Goal: Task Accomplishment & Management: Use online tool/utility

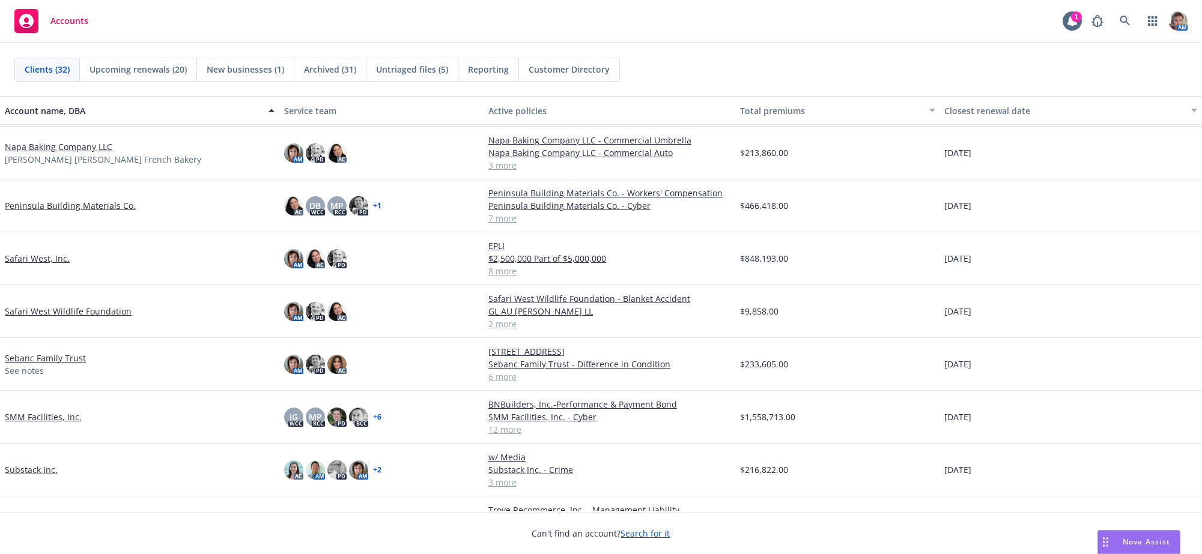
scroll to position [911, 0]
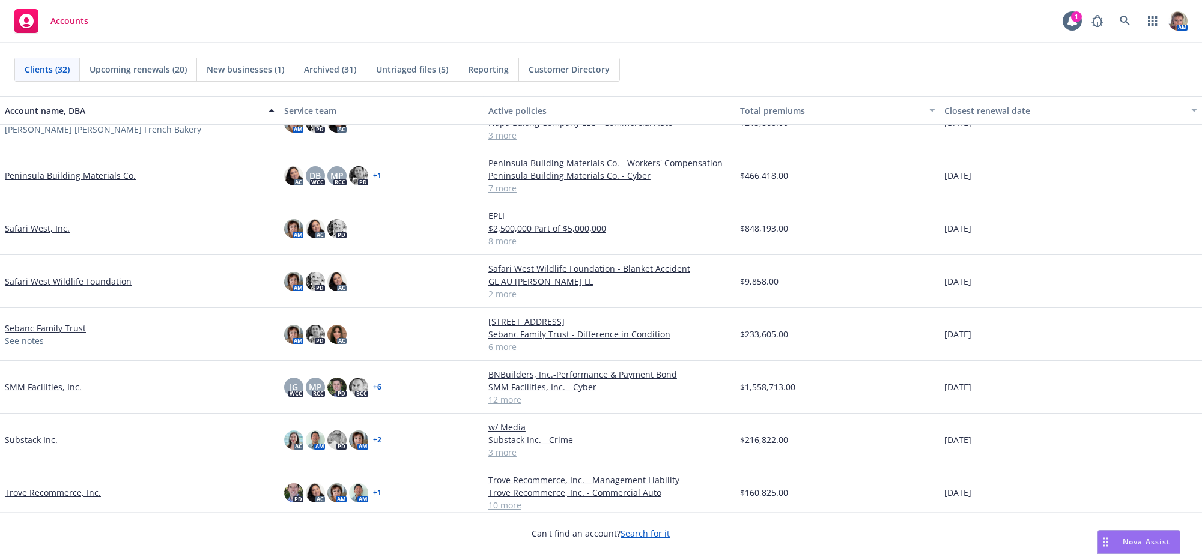
click at [58, 392] on div "SMM Facilities, Inc." at bounding box center [139, 387] width 279 height 53
click at [58, 393] on link "SMM Facilities, Inc." at bounding box center [43, 387] width 77 height 13
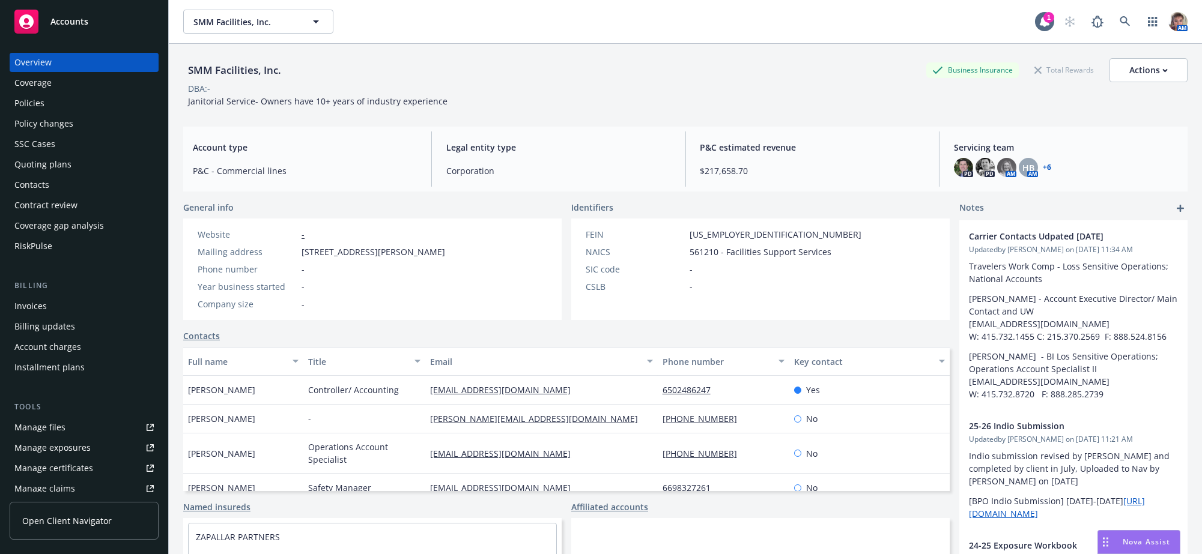
click at [66, 174] on div "Quoting plans" at bounding box center [42, 164] width 57 height 19
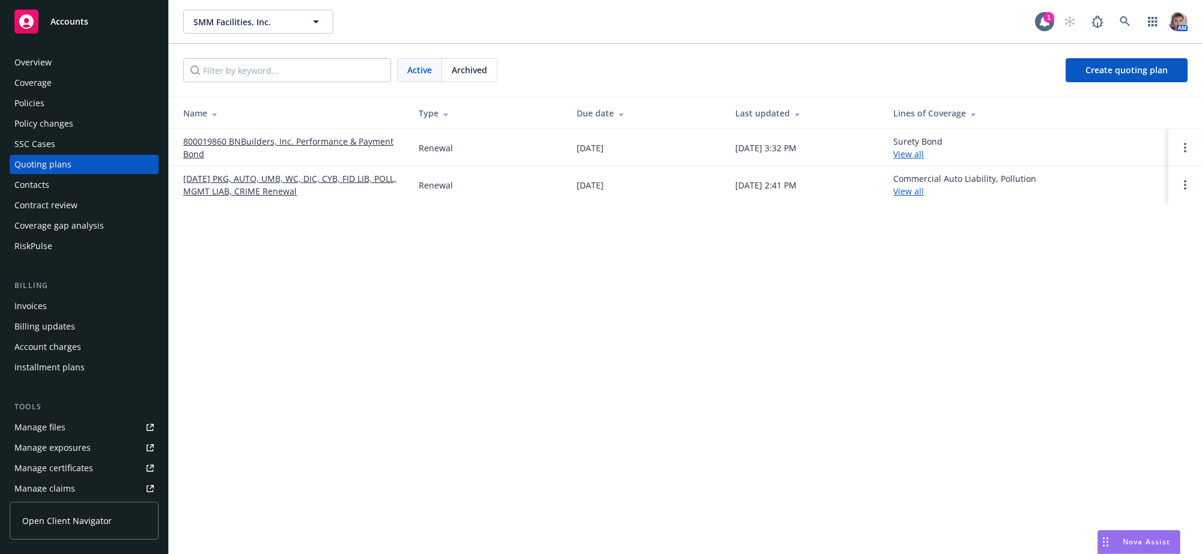
click at [268, 195] on link "09/01/25 PKG, AUTO, UMB, WC, DIC, CYB, FID LIB, POLL, MGMT LIAB, CRIME Renewal" at bounding box center [291, 184] width 216 height 25
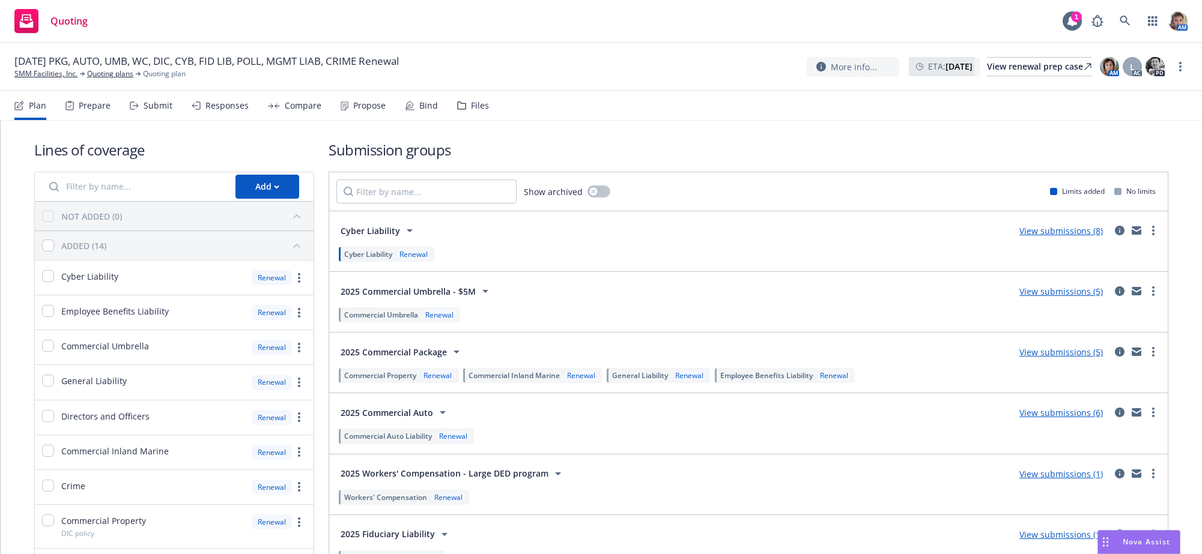
click at [160, 111] on div "Submit" at bounding box center [158, 106] width 29 height 10
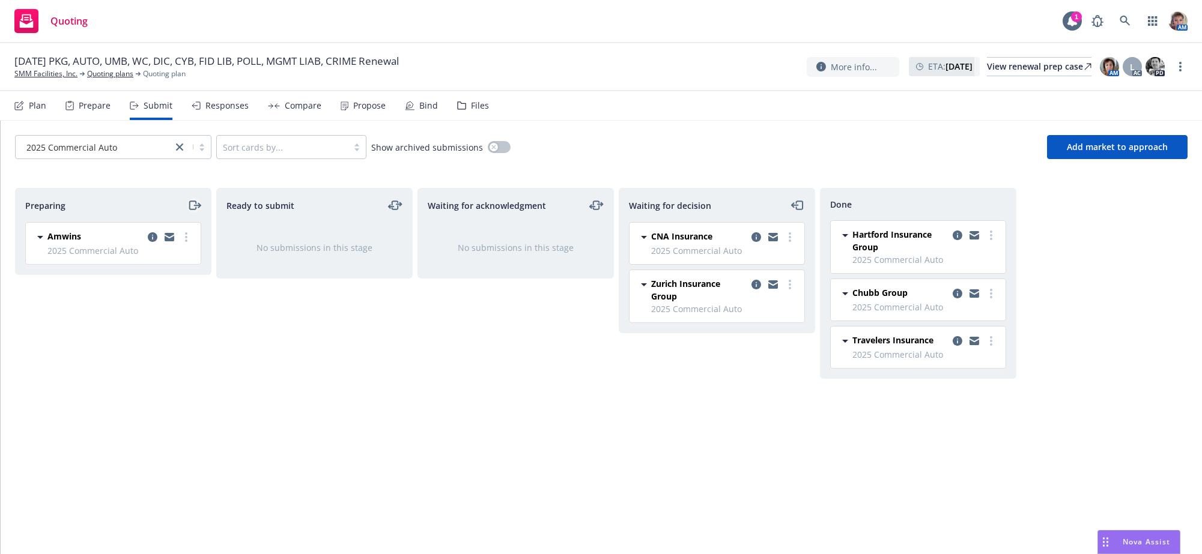
click at [190, 213] on icon "moveRight" at bounding box center [194, 205] width 14 height 14
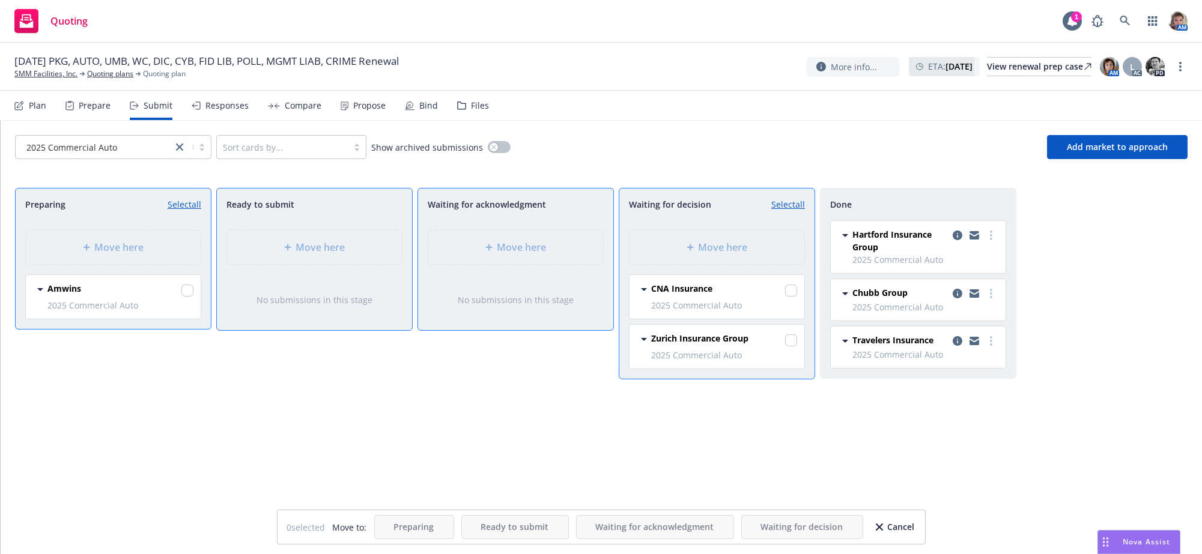
click at [189, 299] on div at bounding box center [187, 292] width 12 height 14
click at [184, 297] on input "checkbox" at bounding box center [187, 291] width 12 height 12
checkbox input "true"
click at [712, 264] on div "Move here" at bounding box center [716, 248] width 175 height 34
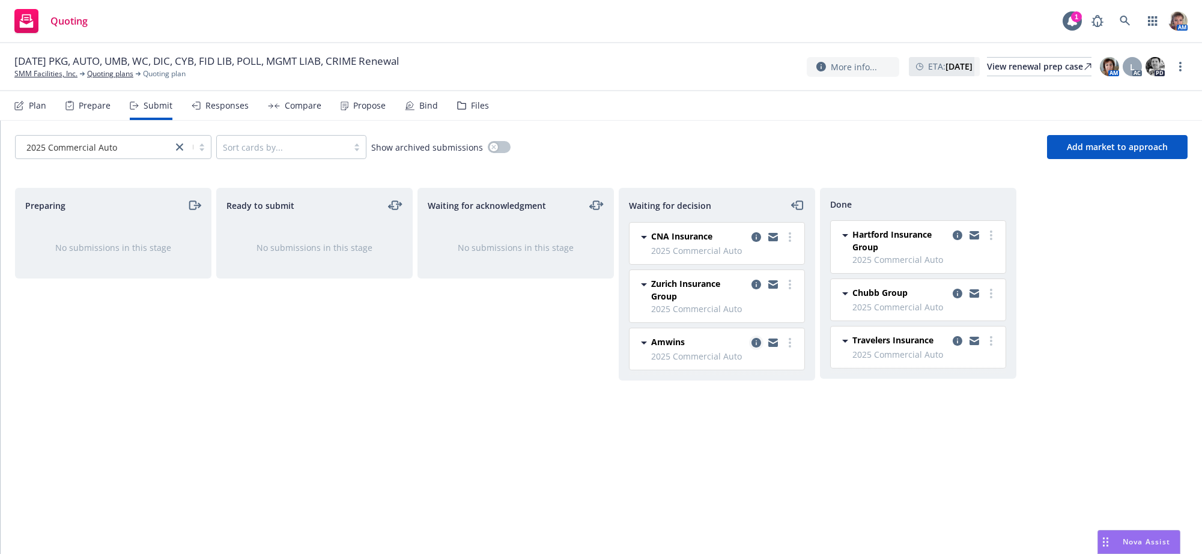
click at [755, 348] on icon "copy logging email" at bounding box center [756, 343] width 10 height 10
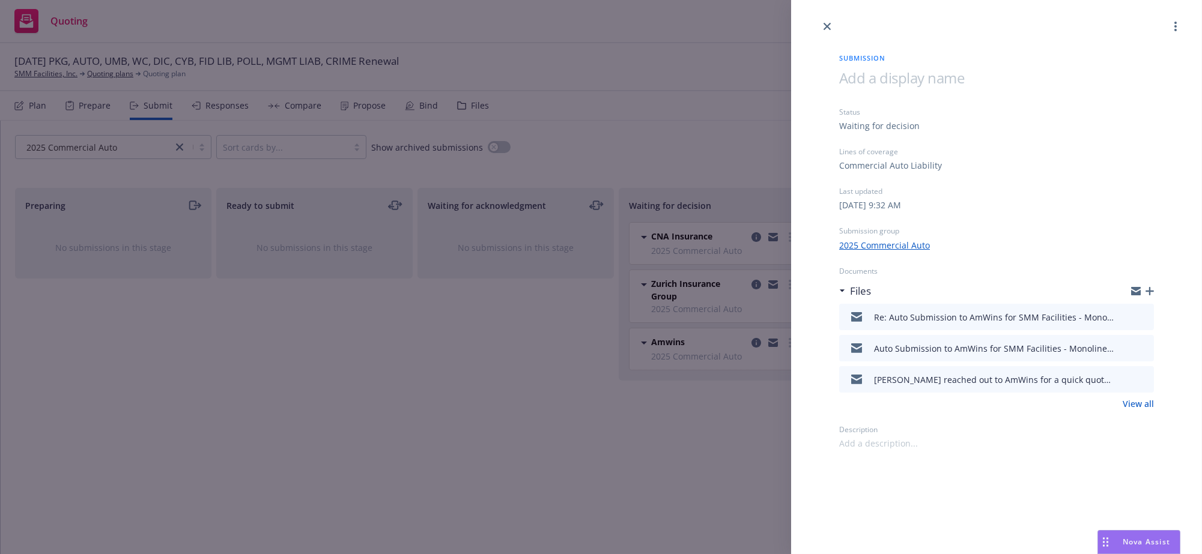
click at [1130, 410] on link "View all" at bounding box center [1138, 404] width 31 height 13
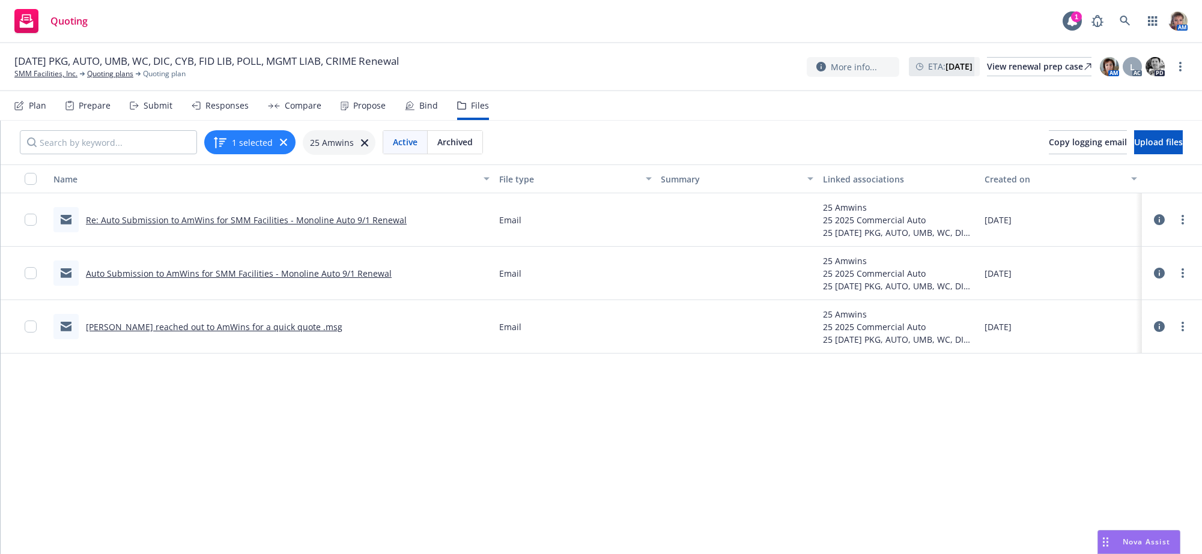
click at [252, 226] on link "Re: Auto Submission to AmWins for SMM Facilities - Monoline Auto 9/1 Renewal" at bounding box center [246, 219] width 321 height 11
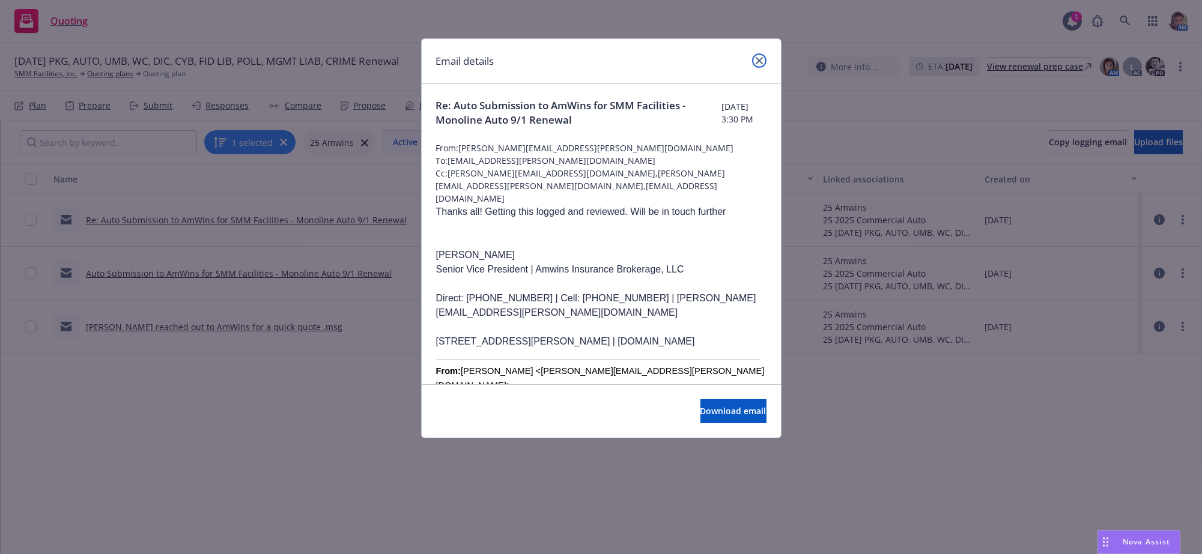
drag, startPoint x: 757, startPoint y: 59, endPoint x: 786, endPoint y: 98, distance: 48.5
click at [756, 59] on icon "close" at bounding box center [759, 60] width 7 height 7
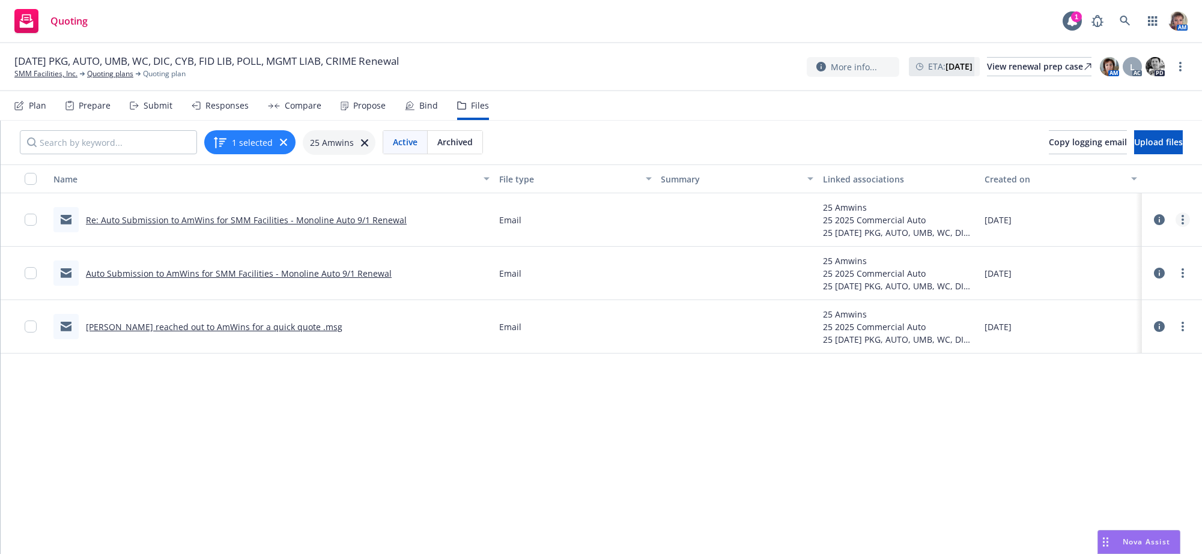
click at [1178, 227] on link "more" at bounding box center [1183, 220] width 14 height 14
click at [1093, 319] on link "Edit" at bounding box center [1129, 309] width 120 height 24
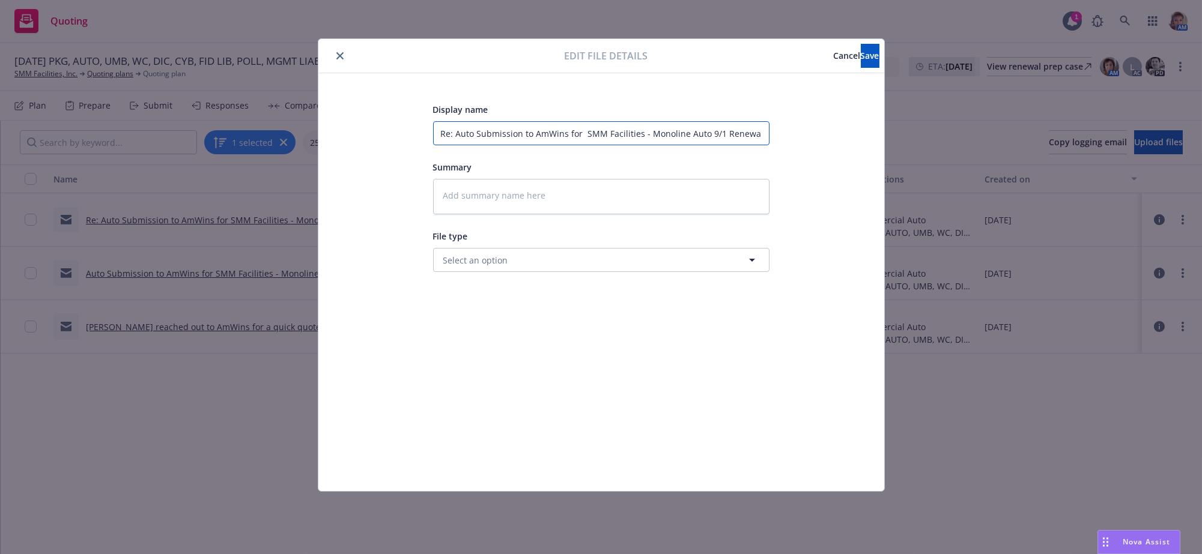
drag, startPoint x: 441, startPoint y: 139, endPoint x: 1303, endPoint y: 116, distance: 861.7
click at [1201, 116] on html "Quoting 1 AM 09/01/25 PKG, AUTO, UMB, WC, DIC, CYB, FID LIB, POLL, MGMT LIAB, C…" at bounding box center [601, 277] width 1202 height 554
type textarea "x"
type input "C"
type textarea "x"
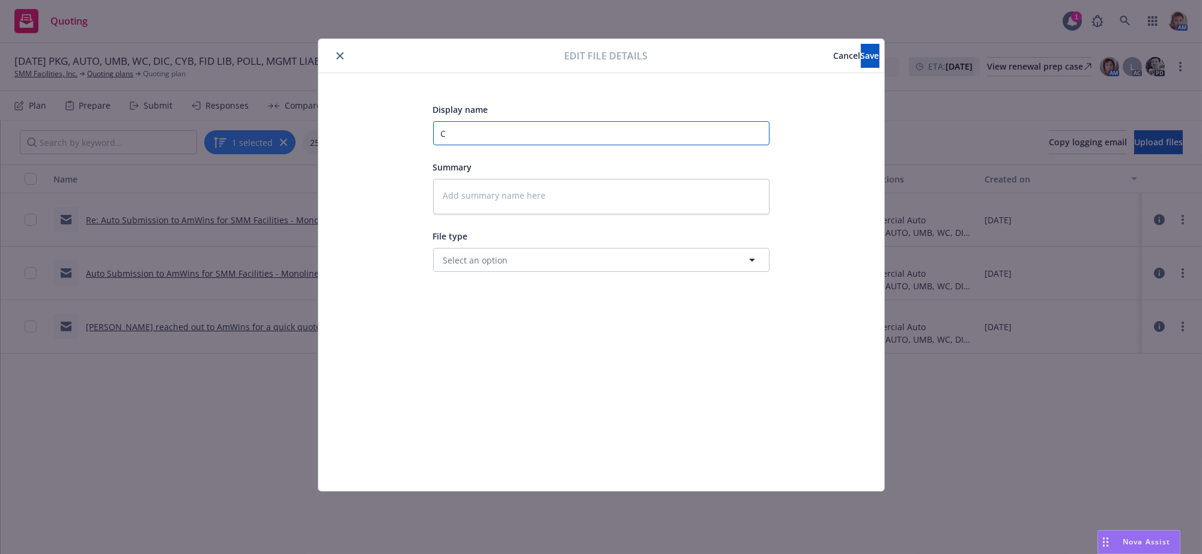
type input "Ca"
type textarea "x"
type input "Car"
type textarea "x"
type input "Carr"
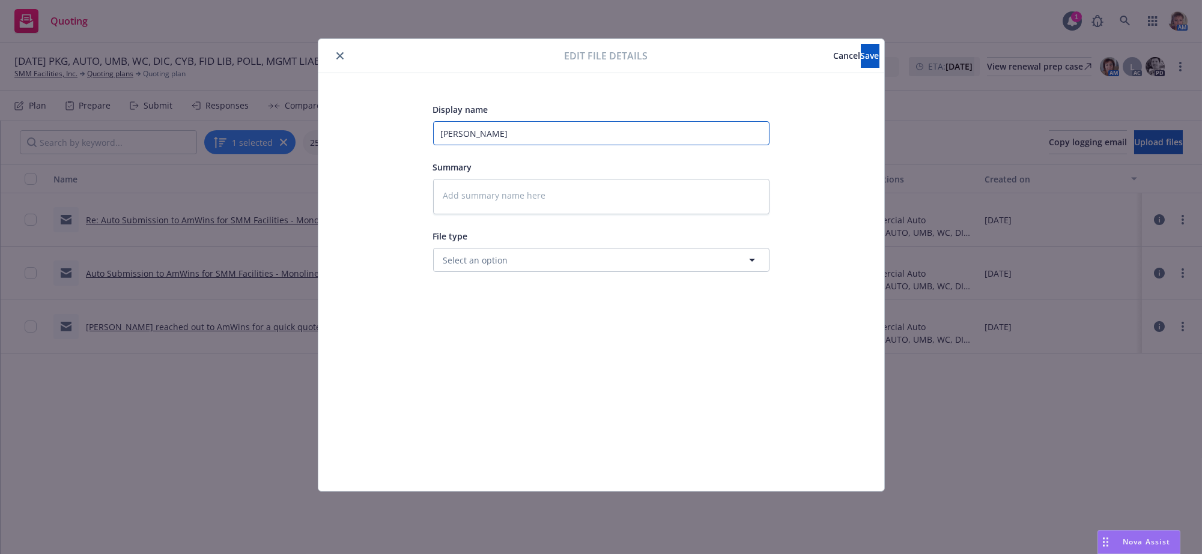
type textarea "x"
type input "Car"
type textarea "x"
type input "Ca"
type textarea "x"
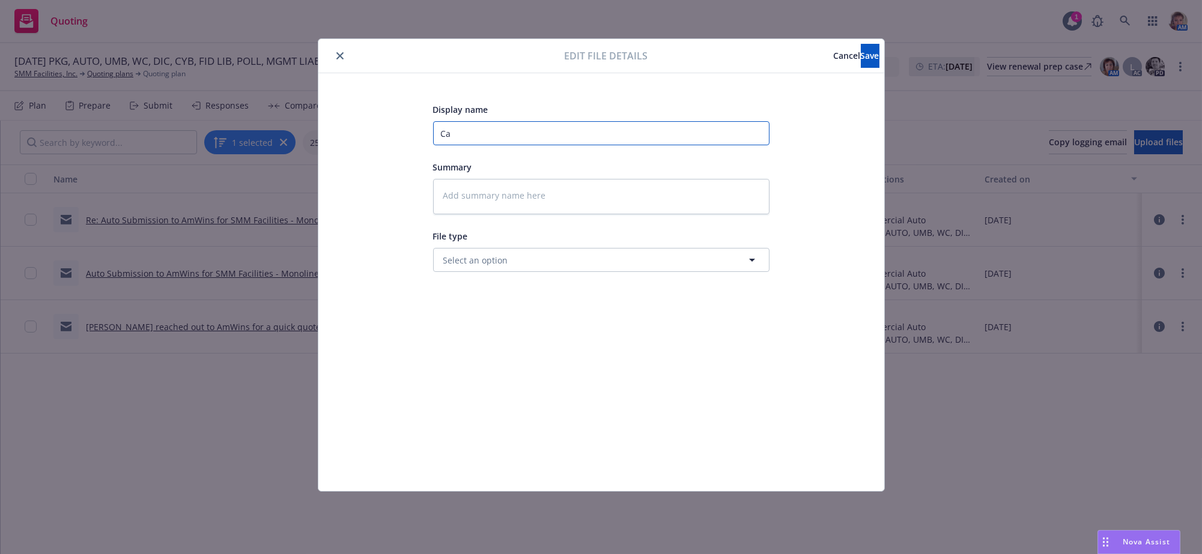
type input "C"
type textarea "x"
type input "a"
type textarea "x"
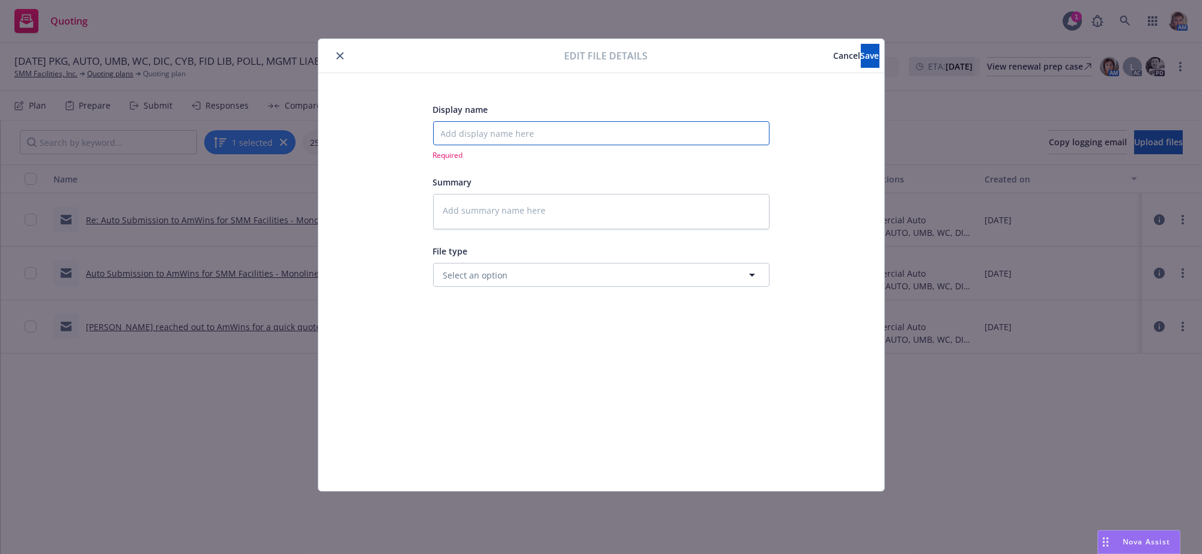
type textarea "x"
type input "A"
type textarea "x"
type input "Am"
type textarea "x"
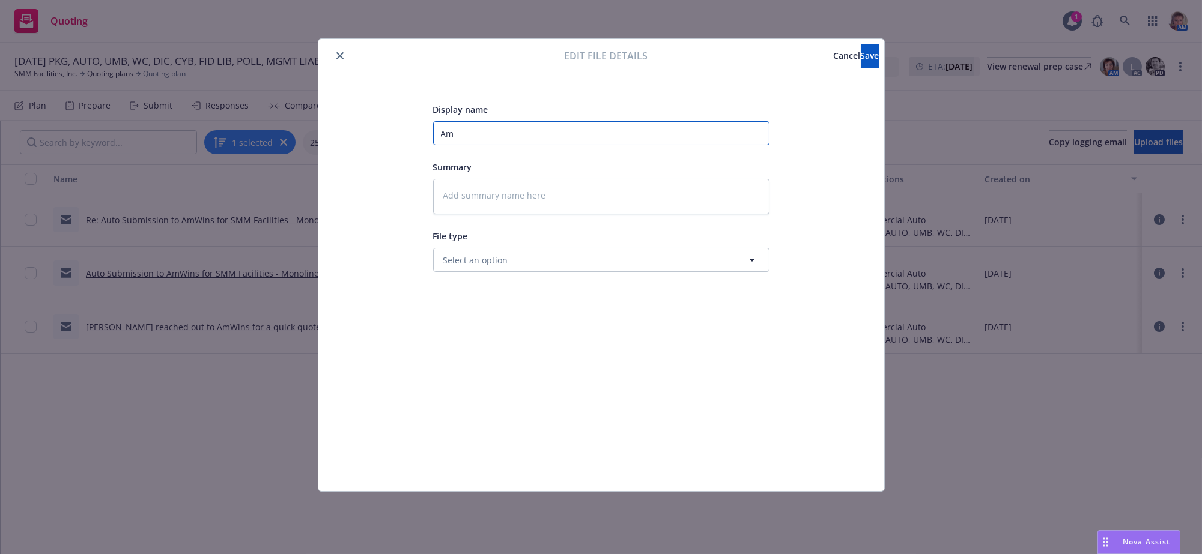
type input "Amw"
type textarea "x"
type input "Amwi"
type textarea "x"
type input "Amwin"
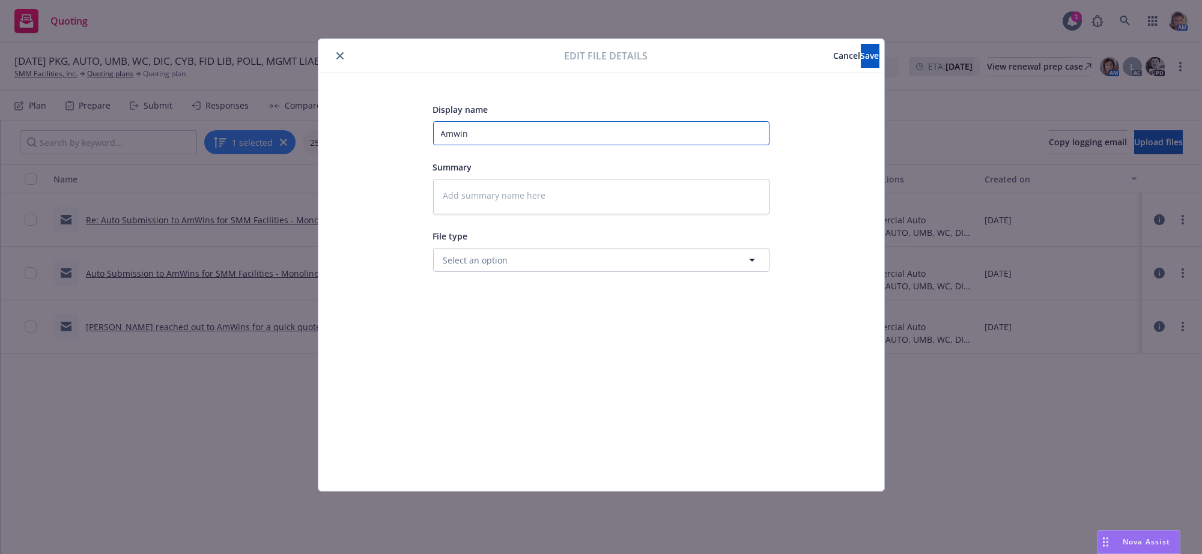
type textarea "x"
type input "Amwins"
type textarea "x"
type input "Amwins"
type textarea "x"
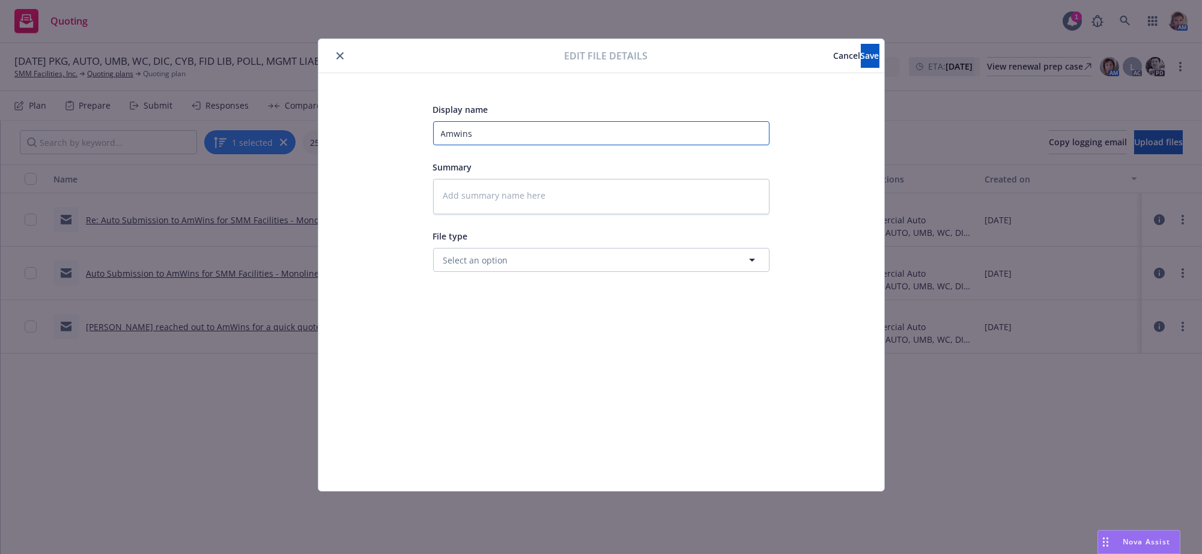
type input "Amwins i"
type textarea "x"
type input "Amwins is"
type textarea "x"
type input "Amwins is"
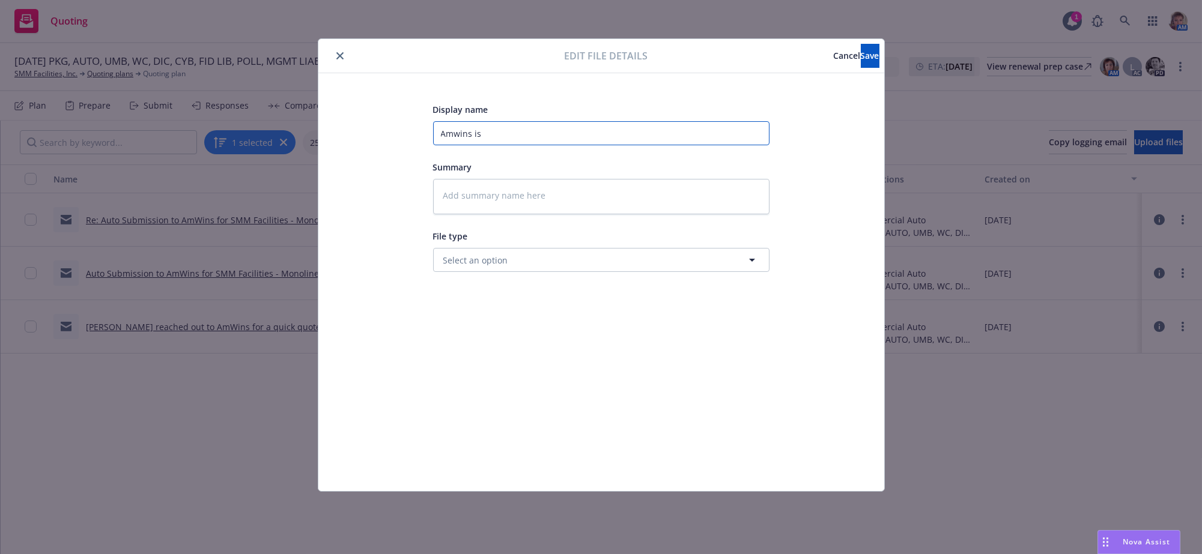
type textarea "x"
type input "Amwins is l"
type textarea "x"
type input "Amwins is lo"
type textarea "x"
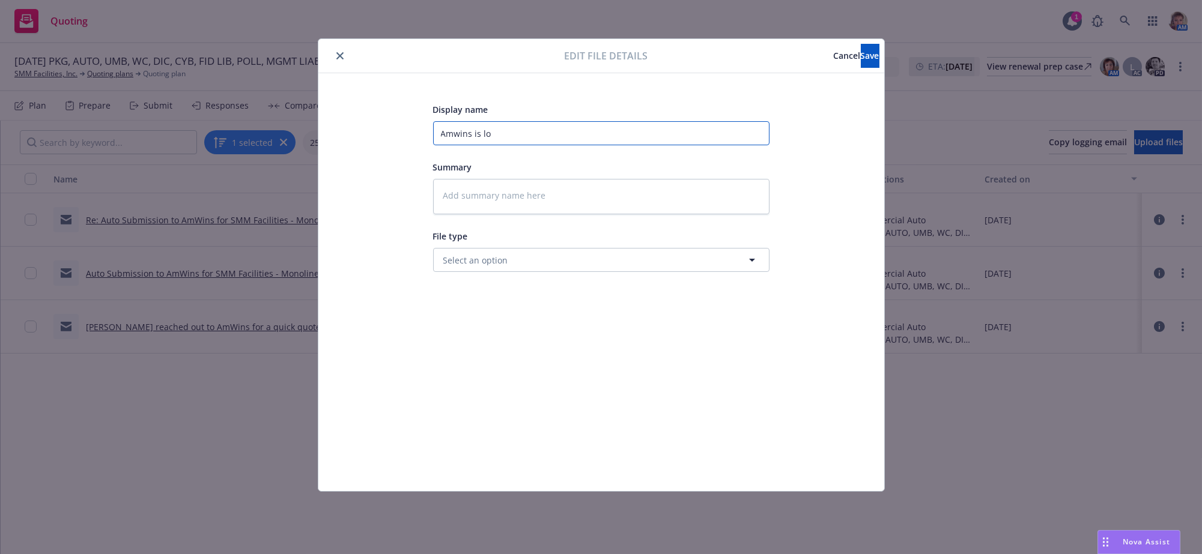
type input "Amwins is log"
type textarea "x"
type input "Amwins is logg"
type textarea "x"
type input "Amwins is loggi"
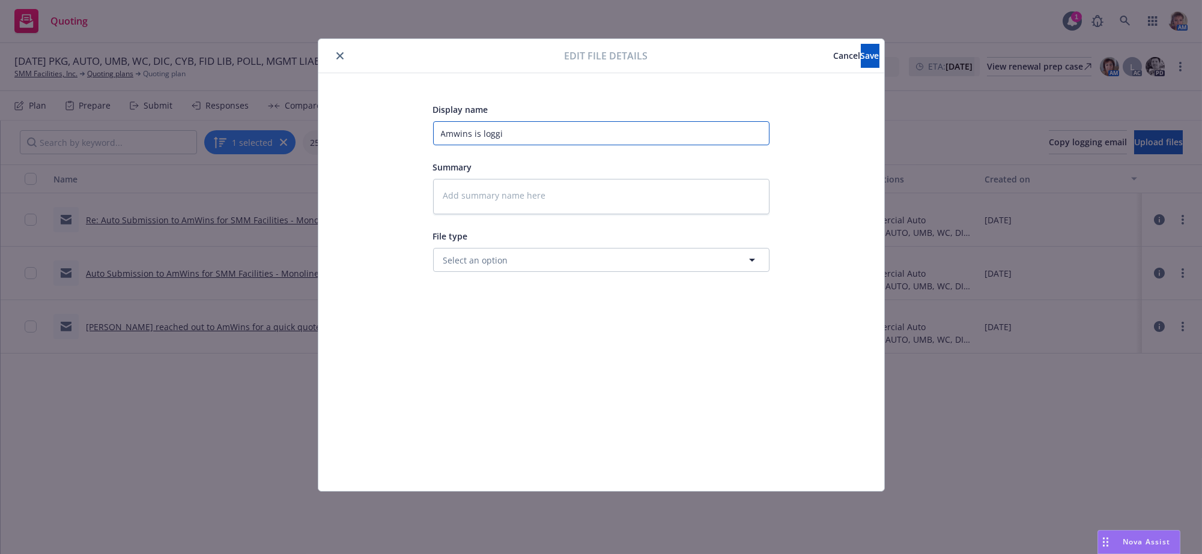
type textarea "x"
type input "Amwins is loggin"
type textarea "x"
type input "Amwins is logging"
type textarea "x"
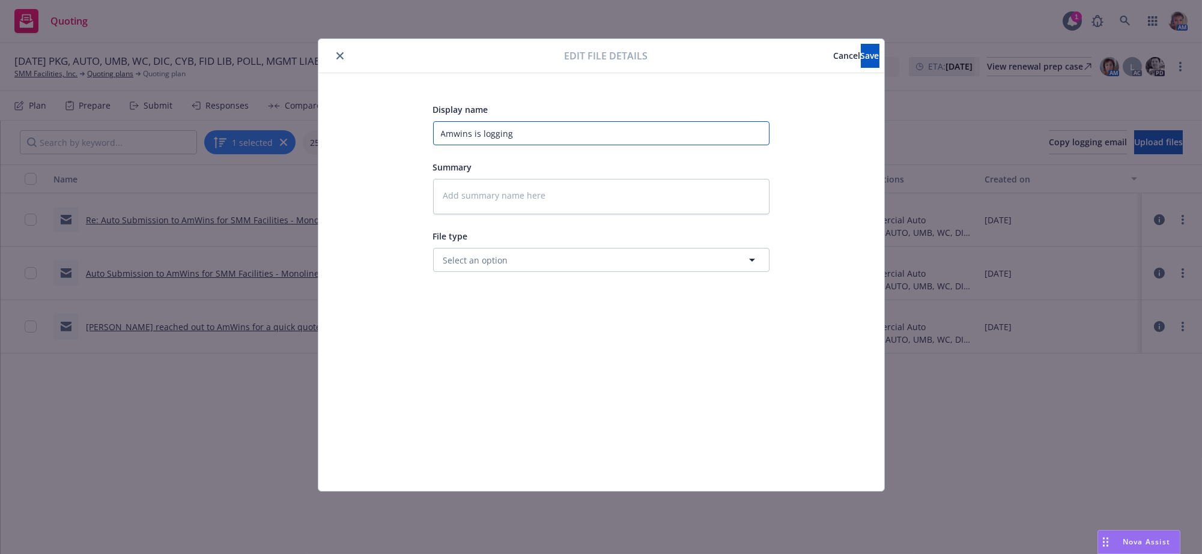
type input "Amwins is logging"
type textarea "x"
type input "Amwins is logging i"
type textarea "x"
type input "Amwins is logging in"
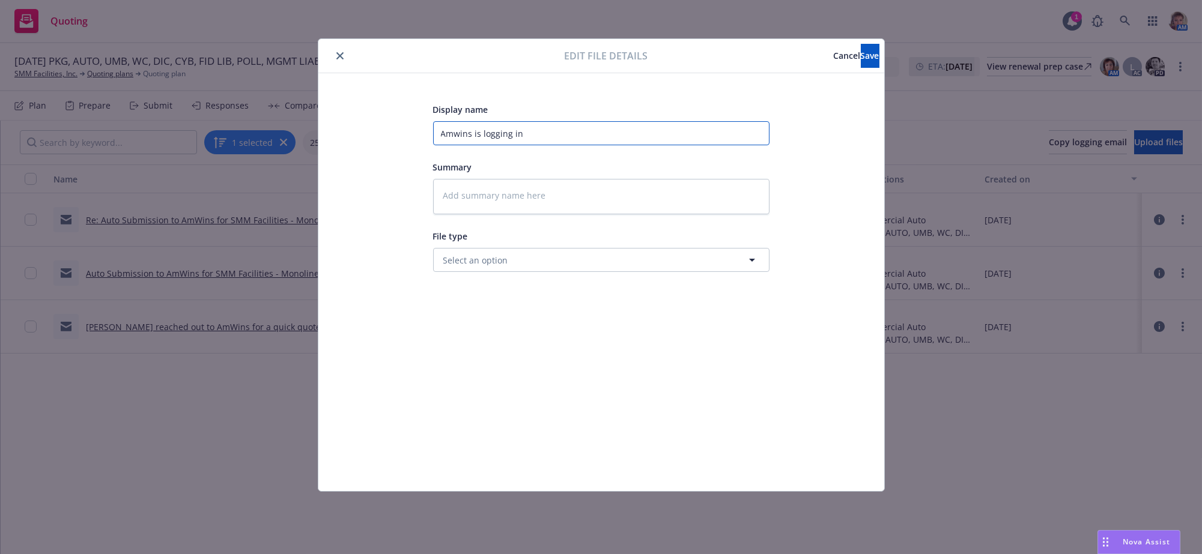
type textarea "x"
type input "Amwins is logging in"
type textarea "x"
type input "Amwins is logging in to"
type textarea "x"
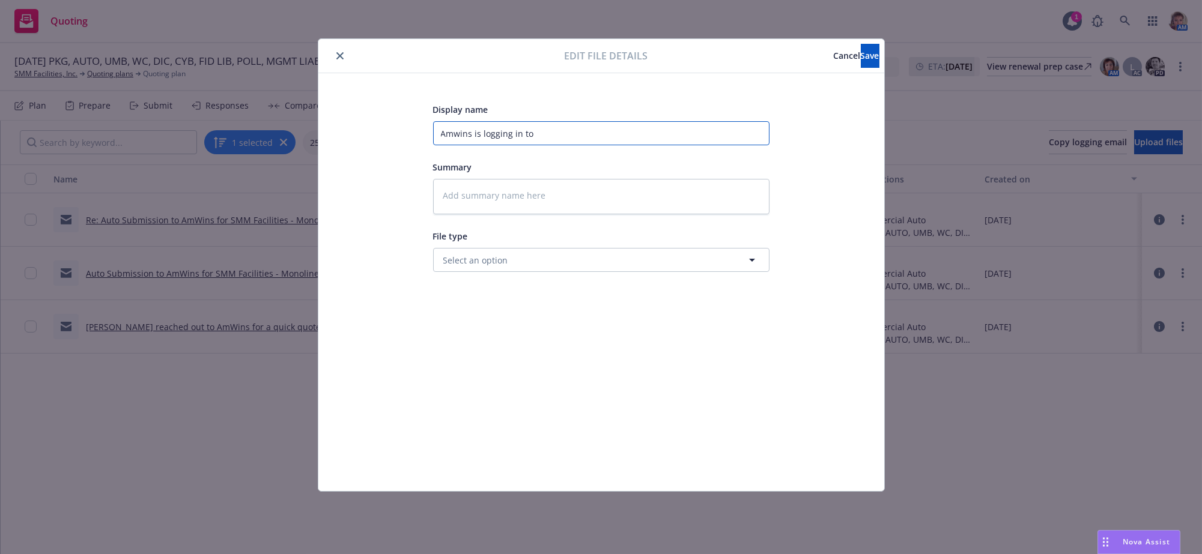
type input "Amwins is logging in toe"
type textarea "x"
type input "Amwins is logging in toe"
type textarea "x"
type input "Amwins is logging in toe s"
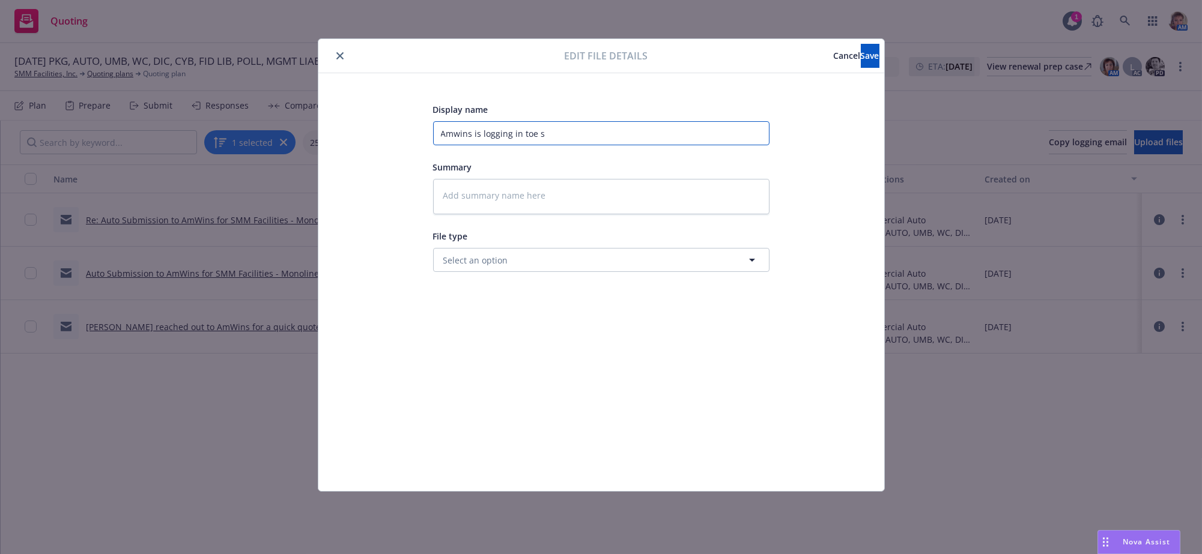
type textarea "x"
type input "Amwins is logging in toe su"
type textarea "x"
type input "Amwins is logging in toe sub"
type textarea "x"
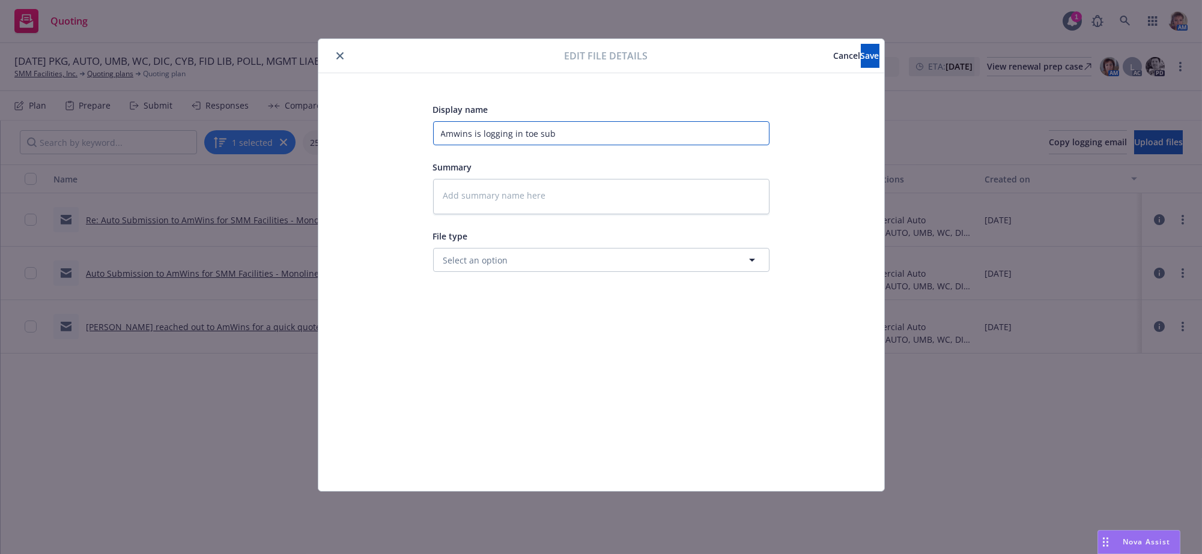
type input "Amwins is logging in toe subm"
type textarea "x"
type input "Amwins is logging in toe submi"
type textarea "x"
type input "Amwins is logging in toe subm"
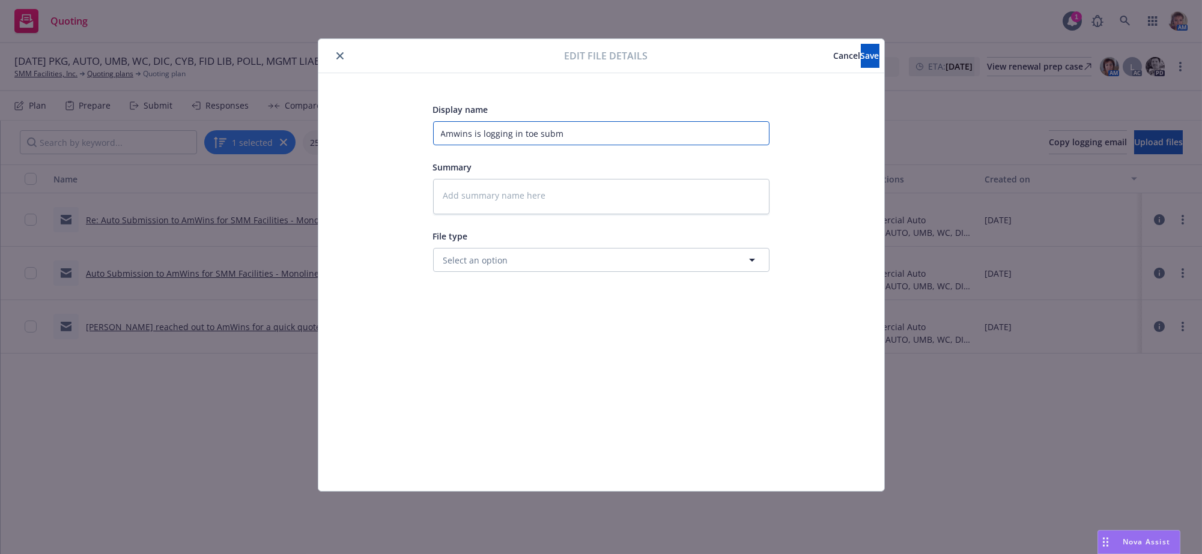
type textarea "x"
type input "Amwins is logging in toe sub"
type textarea "x"
type input "Amwins is logging in toe su"
type textarea "x"
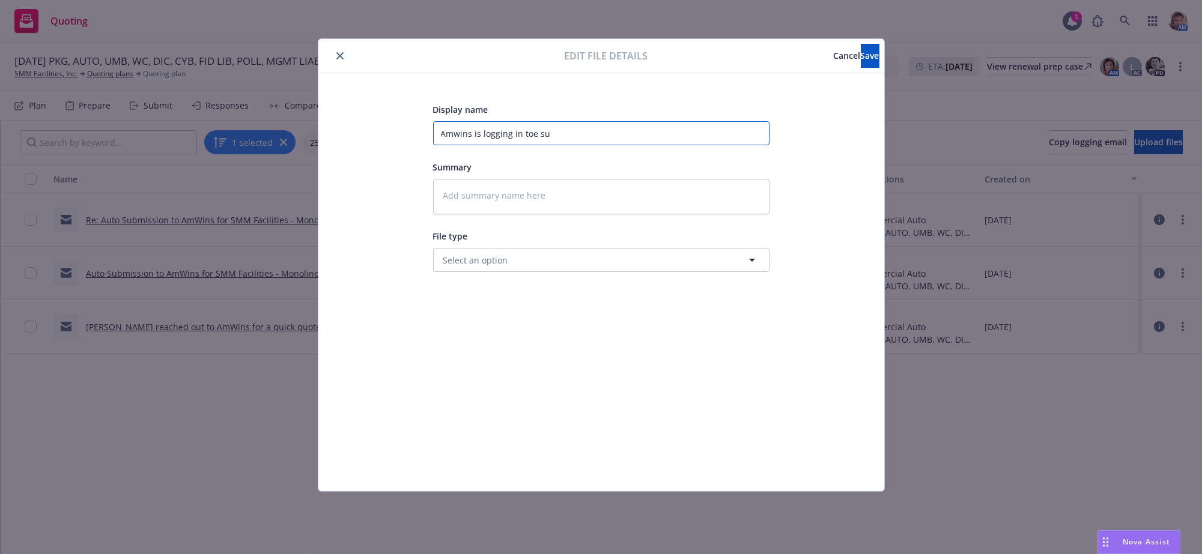
type input "Amwins is logging in toe s"
type textarea "x"
type input "Amwins is logging in toe"
type textarea "x"
type input "Amwins is logging in toe"
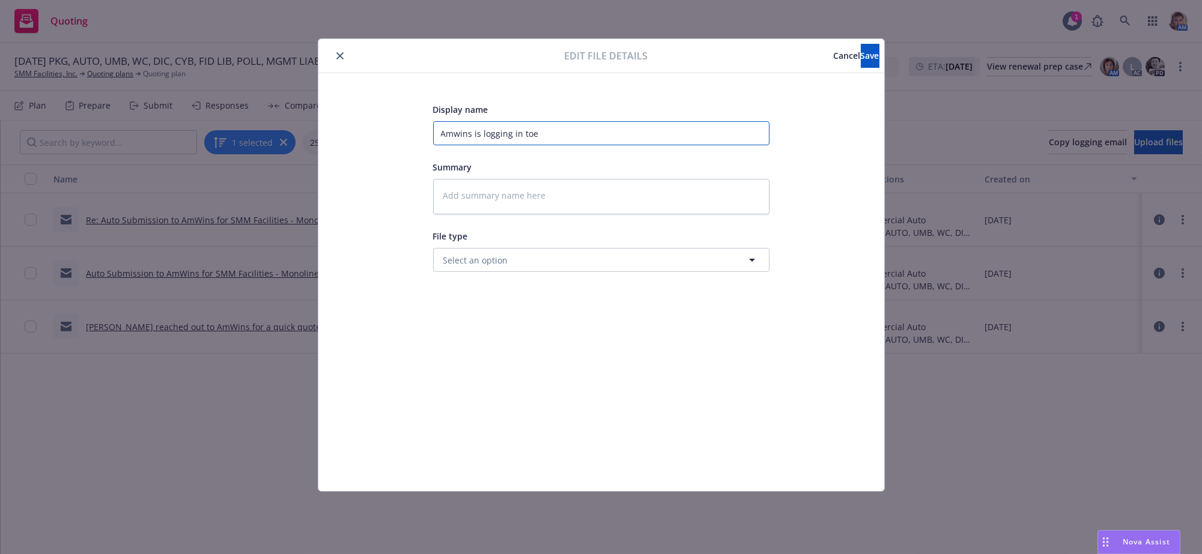
type textarea "x"
type input "Amwins is logging in to"
type textarea "x"
type input "Amwins is logging in t"
type textarea "x"
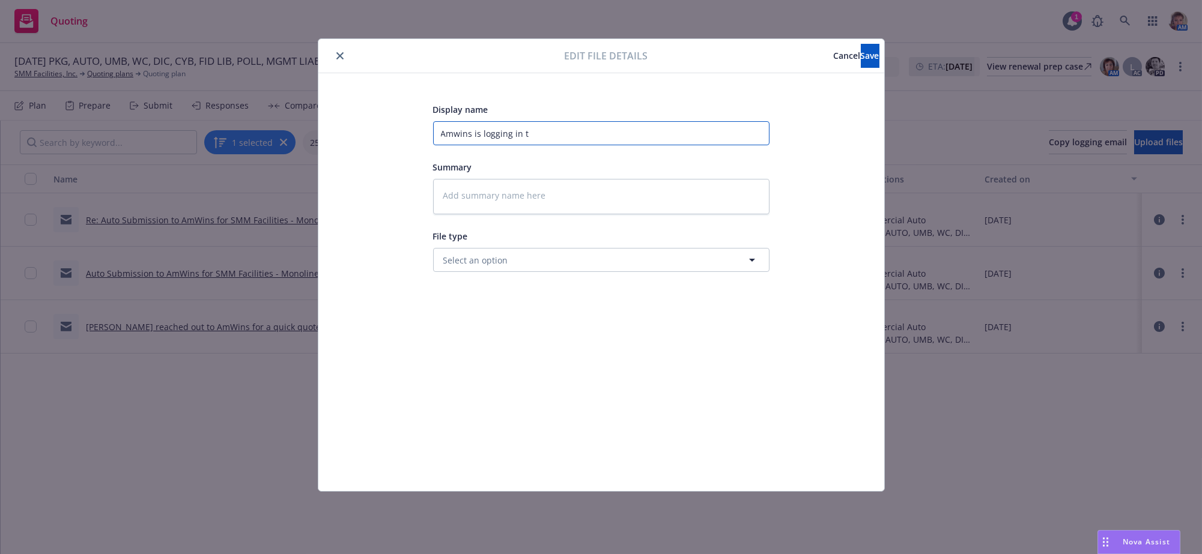
type input "Amwins is logging in th"
type textarea "x"
type input "Amwins is logging in the"
type textarea "x"
type input "Amwins is logging in the"
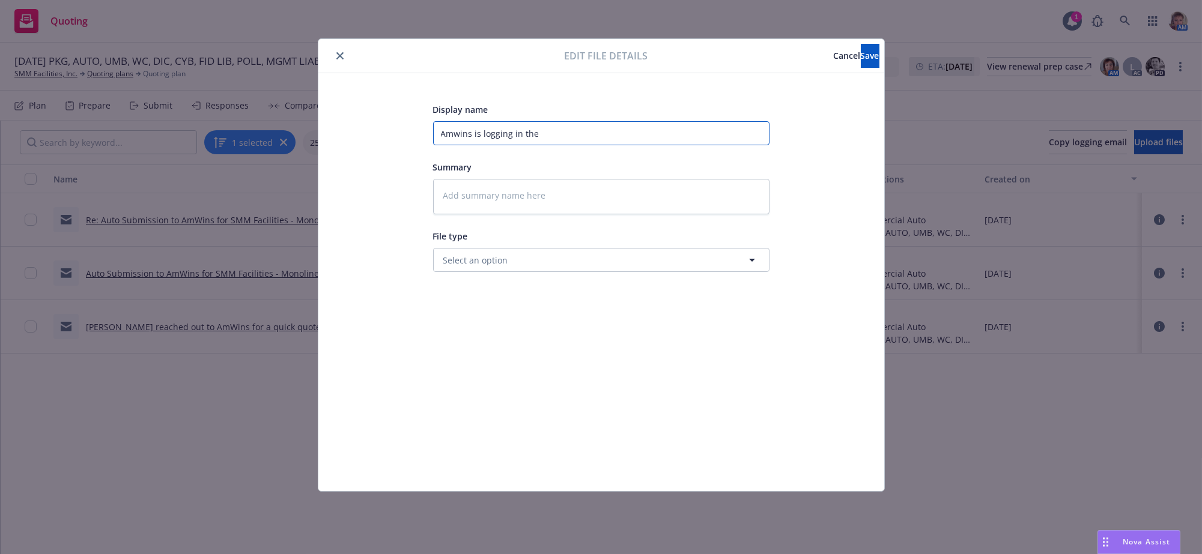
type textarea "x"
type input "Amwins is logging in the s"
type textarea "x"
type input "Amwins is logging in the su"
type textarea "x"
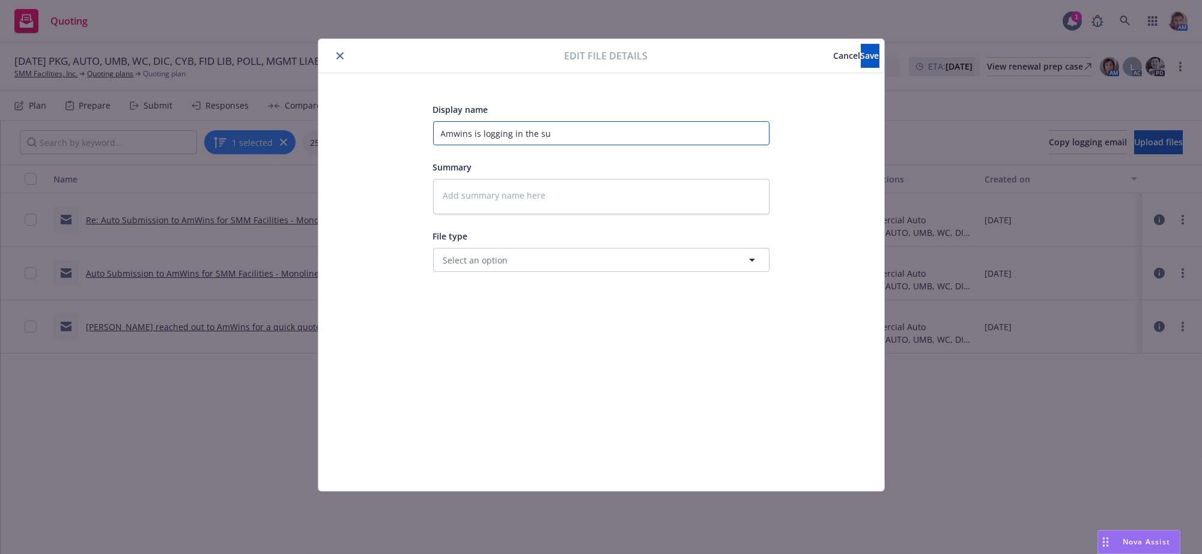
type input "Amwins is logging in the sub"
type textarea "x"
type input "Amwins is logging in the subm"
type textarea "x"
type input "Amwins is logging in the submi"
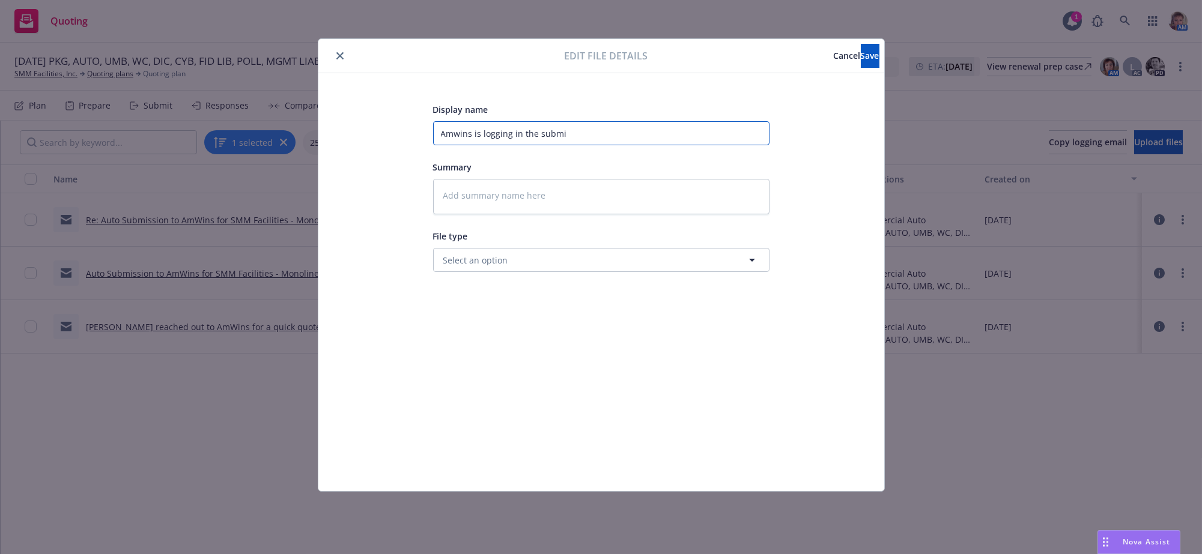
type textarea "x"
type input "Amwins is logging in the submis"
type textarea "x"
type input "Amwins is logging in the submiss"
type textarea "x"
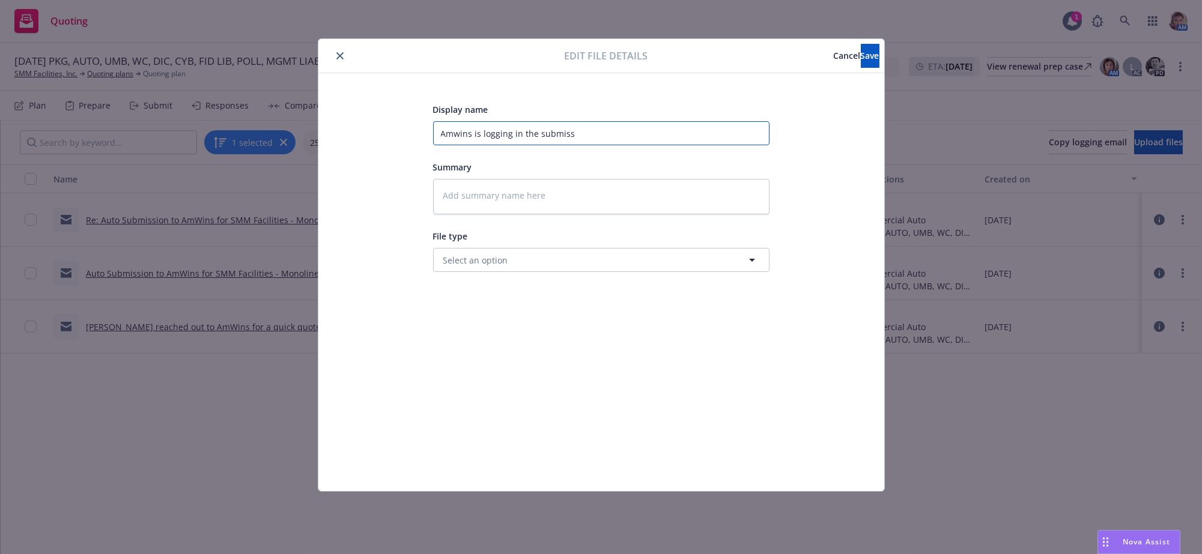
type input "Amwins is logging in the submis"
type textarea "x"
type input "Amwins is logging in the submiss"
type textarea "x"
type input "Amwins is logging in the submissi"
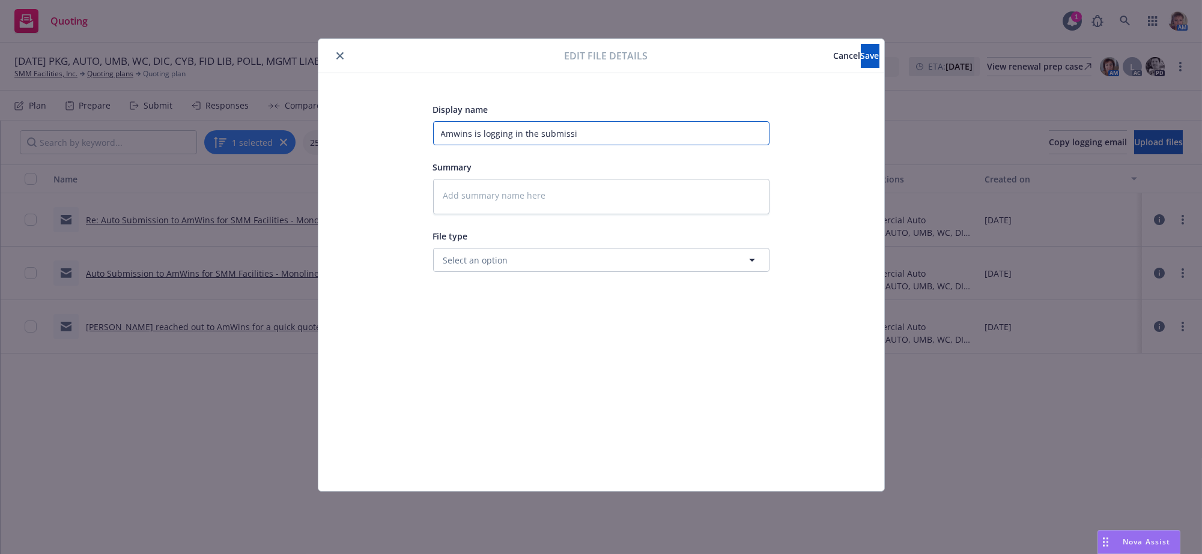
type textarea "x"
type input "Amwins is logging in the submissio"
type textarea "x"
type input "Amwins is logging in the submission"
click at [861, 50] on button "Save" at bounding box center [870, 56] width 19 height 24
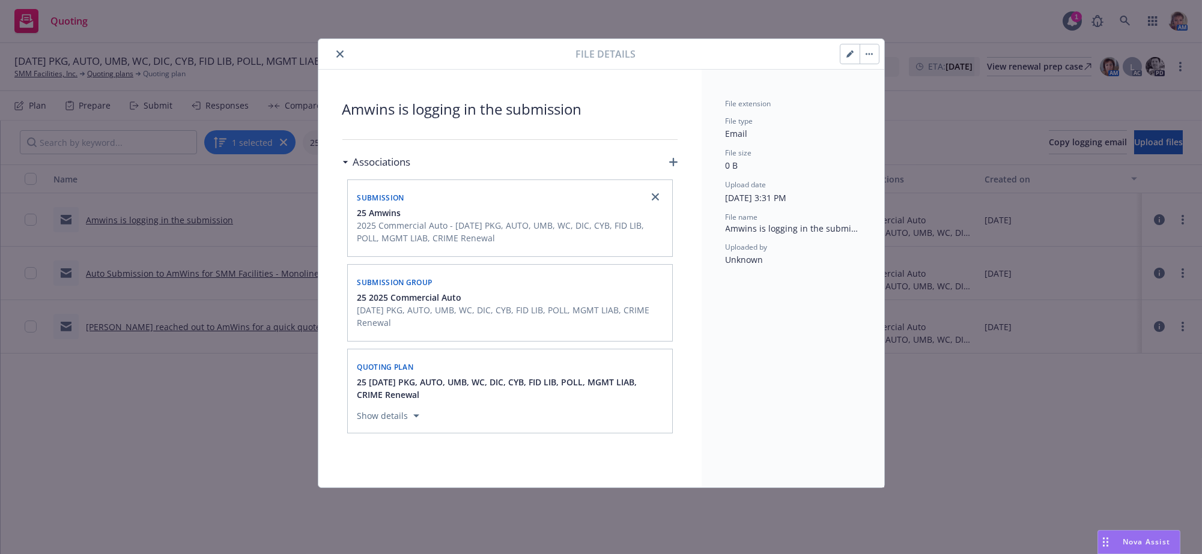
click at [347, 55] on button "close" at bounding box center [340, 54] width 14 height 14
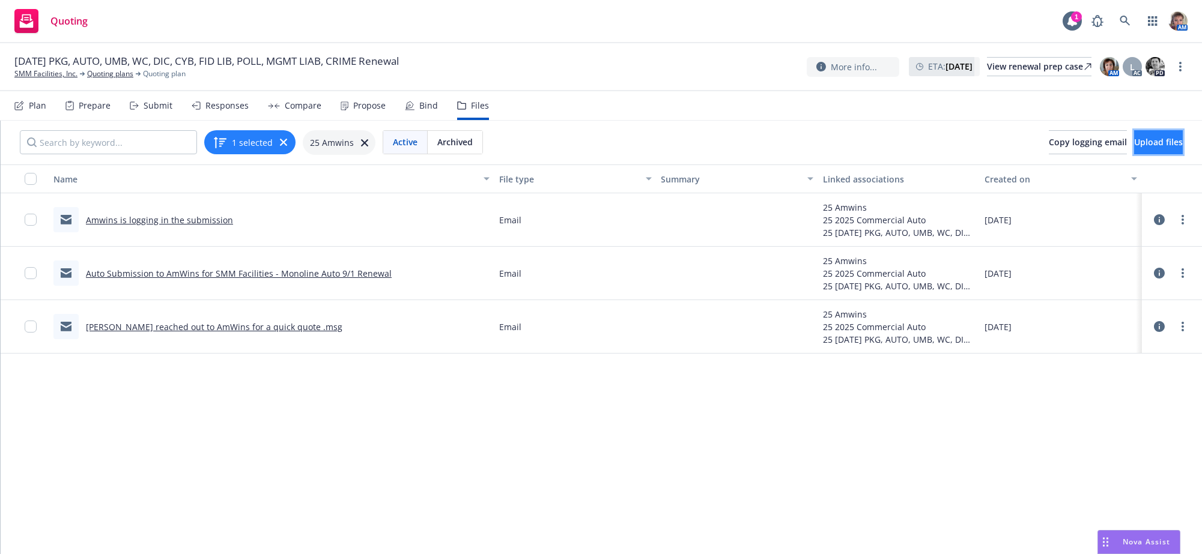
click at [1136, 148] on span "Upload files" at bounding box center [1158, 141] width 49 height 11
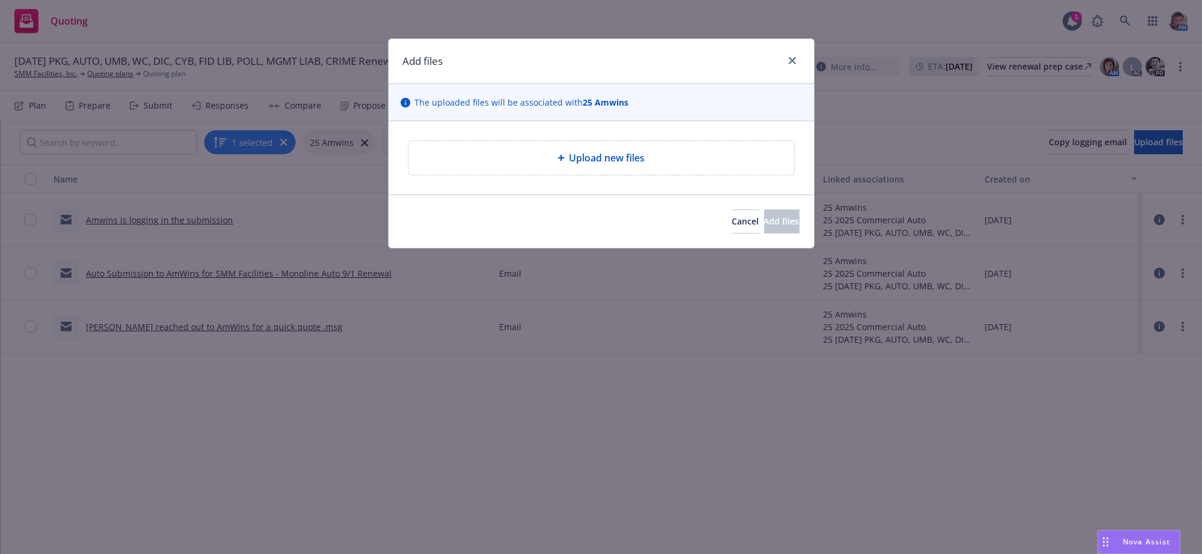
type textarea "x"
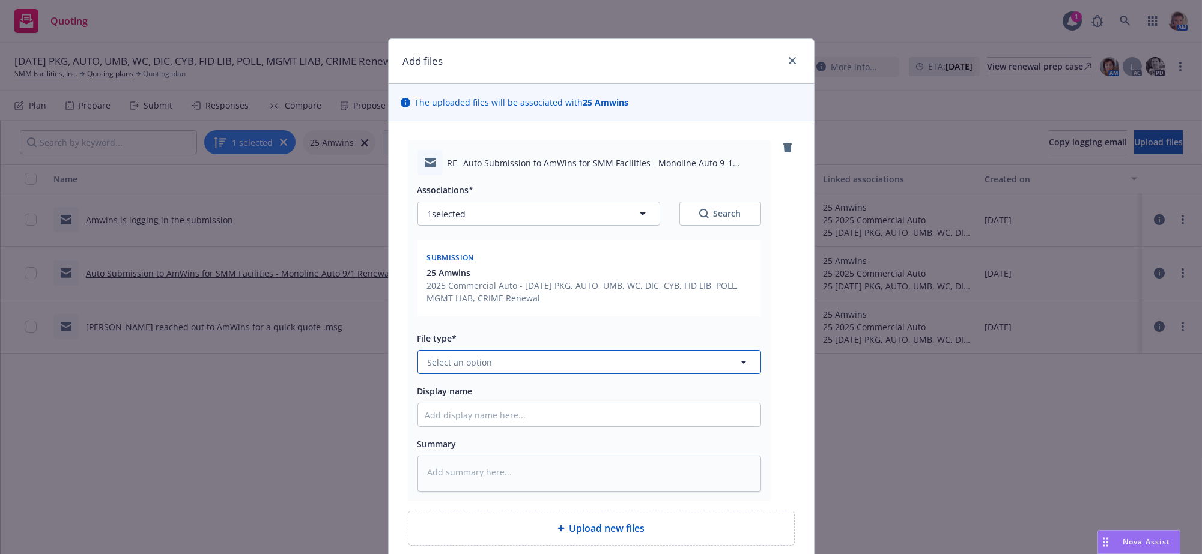
click at [636, 374] on button "Select an option" at bounding box center [589, 362] width 344 height 24
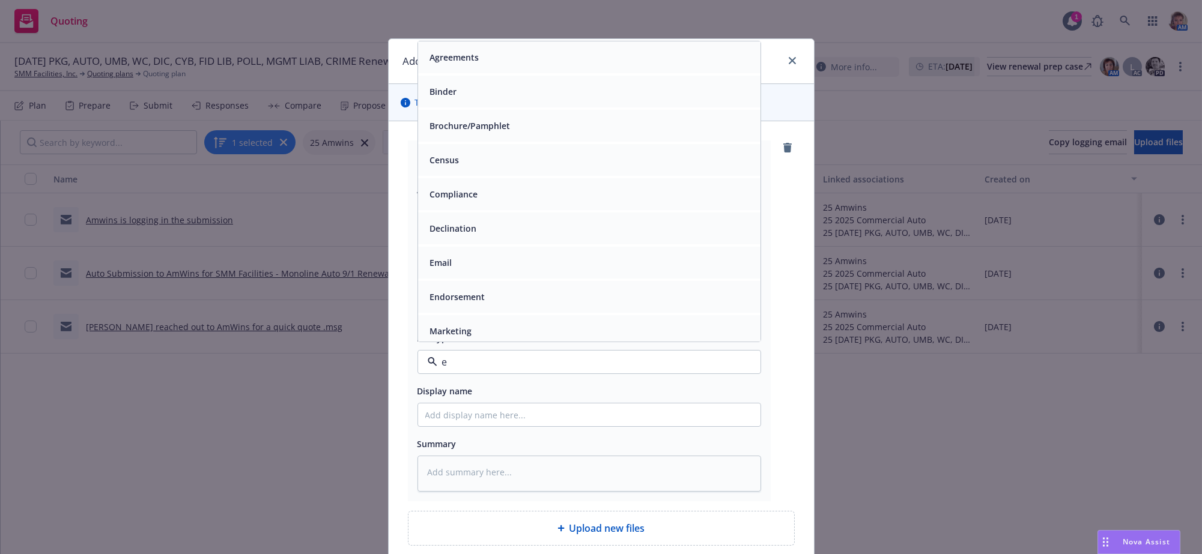
type input "em"
click at [526, 108] on div "Email" at bounding box center [589, 92] width 342 height 32
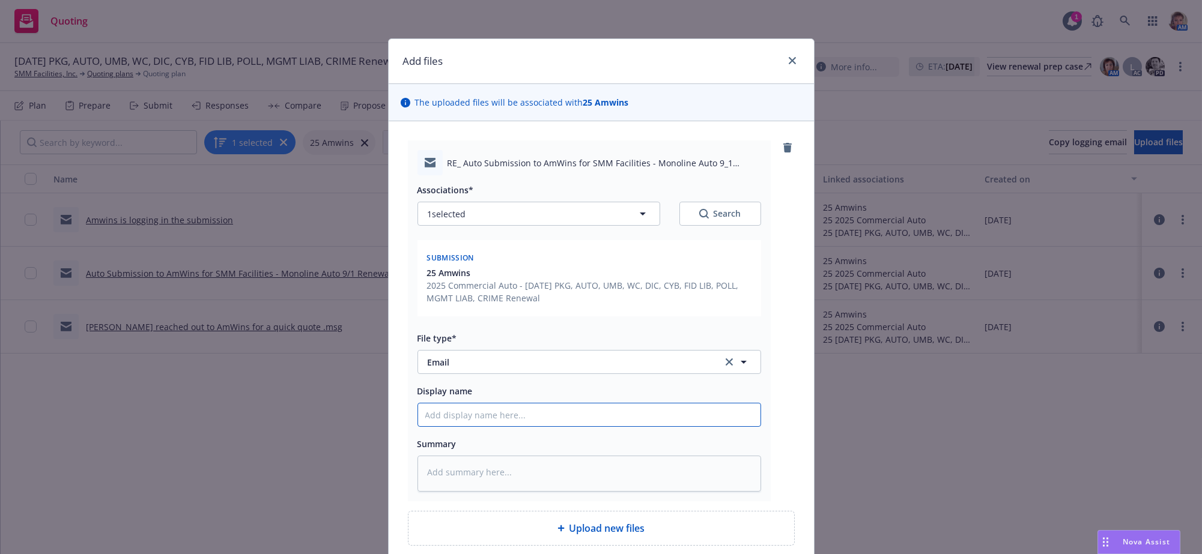
click at [511, 426] on input "Display name" at bounding box center [589, 415] width 342 height 23
type textarea "x"
type input "S"
type textarea "x"
type input "Su"
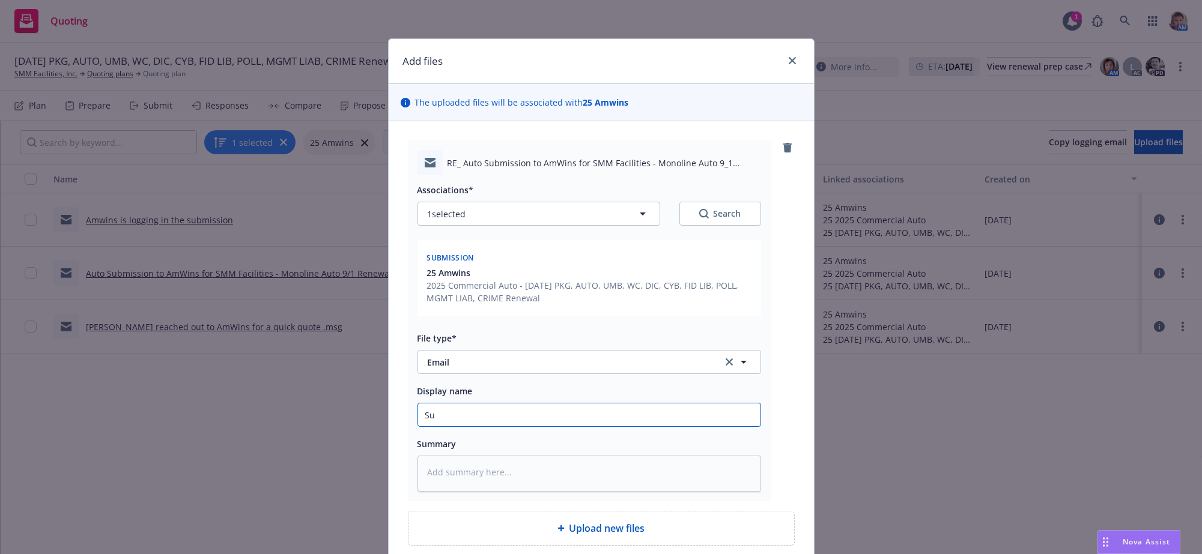
type textarea "x"
type input "Sup"
type textarea "x"
type input "Supp"
type textarea "x"
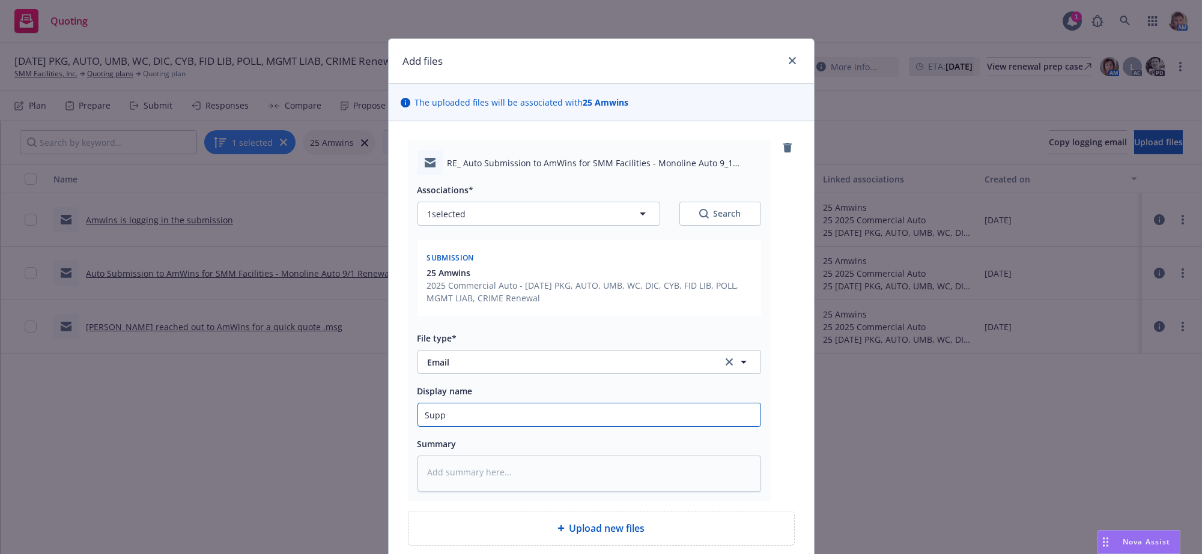
type input "Suppl"
type textarea "x"
type input "Suppli"
type textarea "x"
type input "Supplim"
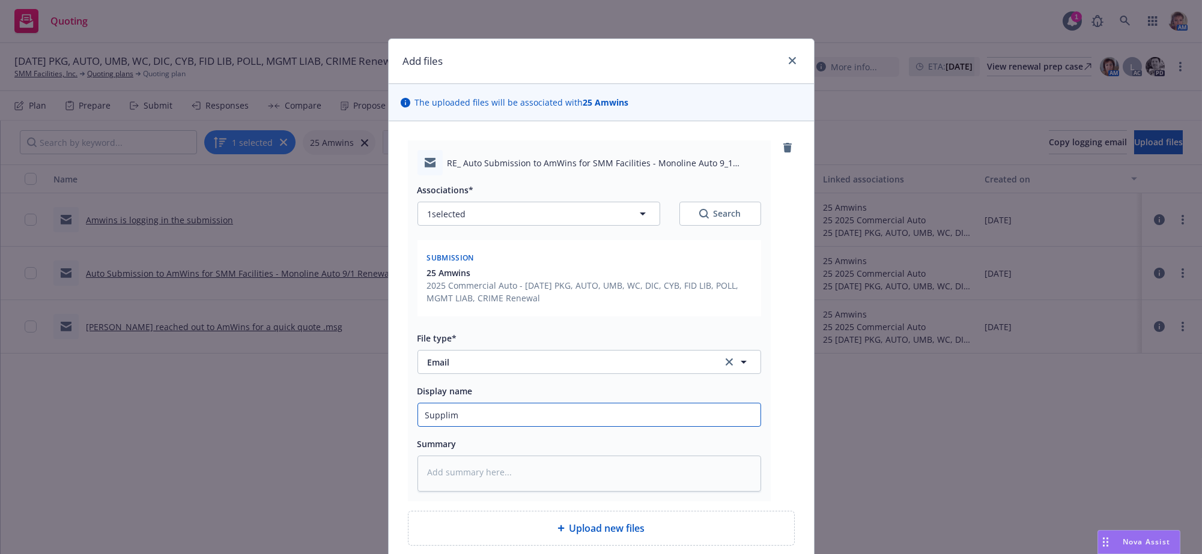
type textarea "x"
type input "Supplime"
type textarea "x"
type input "Supplimen"
type textarea "x"
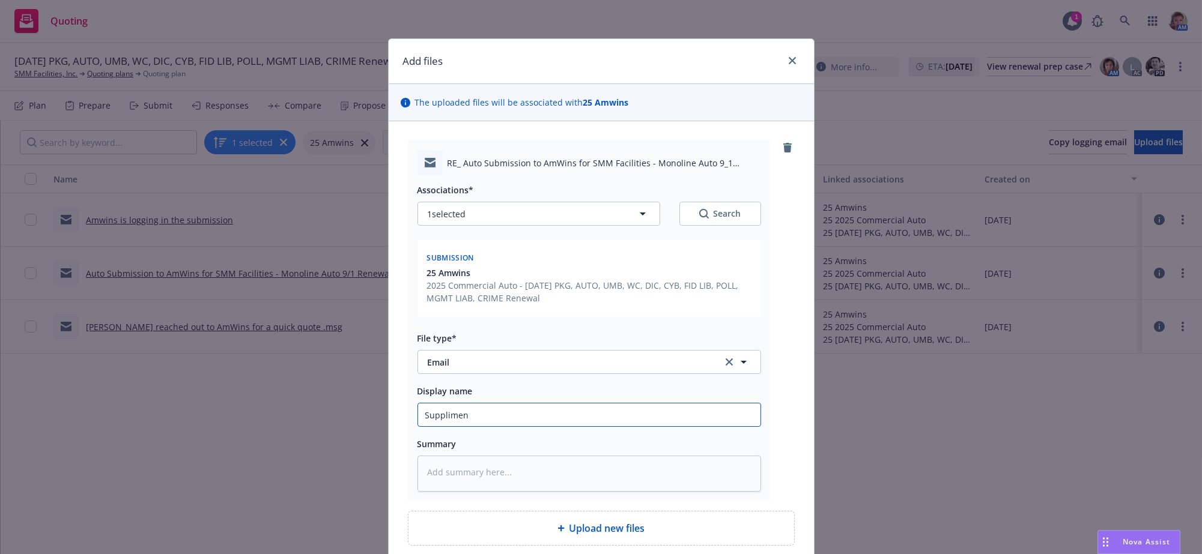
type input "Suppliment"
type textarea "x"
type input "Supplimenta"
type textarea "x"
type input "Supplimental"
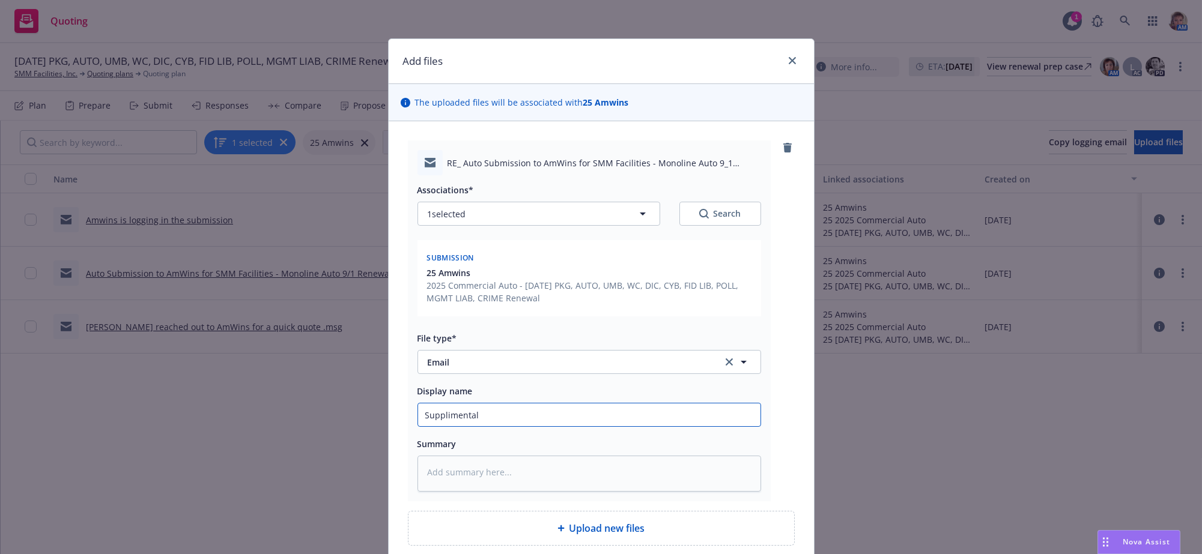
type textarea "x"
type input "Supplimental"
type textarea "x"
type input "Supplimental a"
type textarea "x"
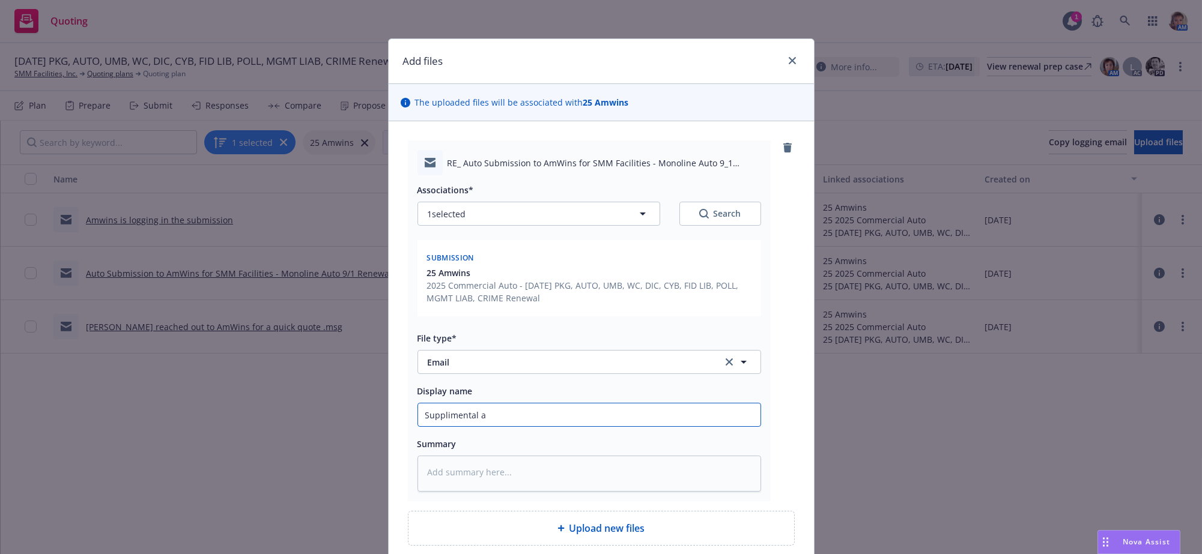
type input "Supplimental ap"
type textarea "x"
type input "Supplimental app"
type textarea "x"
type input "Supplimental app"
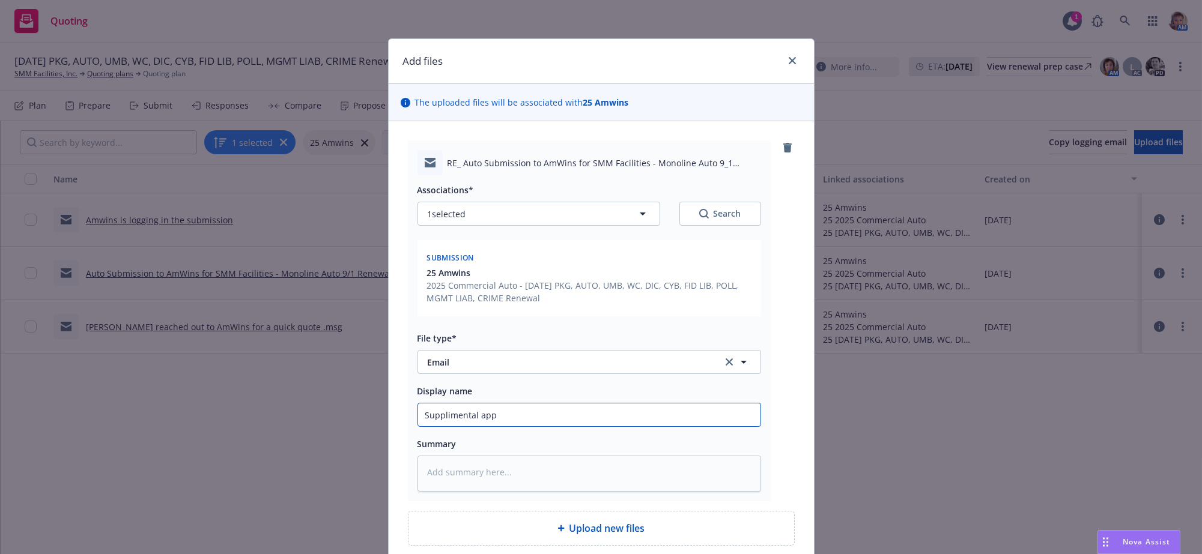
type textarea "x"
type input "Supplimental app n"
type textarea "x"
type input "Supplimental app ne"
type textarea "x"
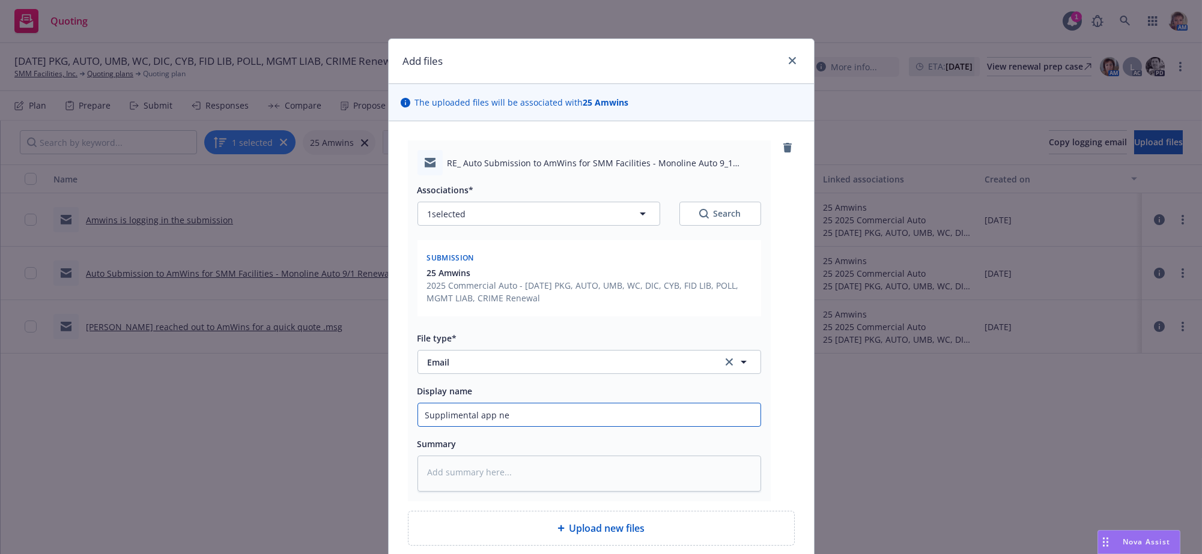
type input "Supplimental app nee"
type textarea "x"
type input "Supplimental app need"
type textarea "x"
type input "Supplimental app neede"
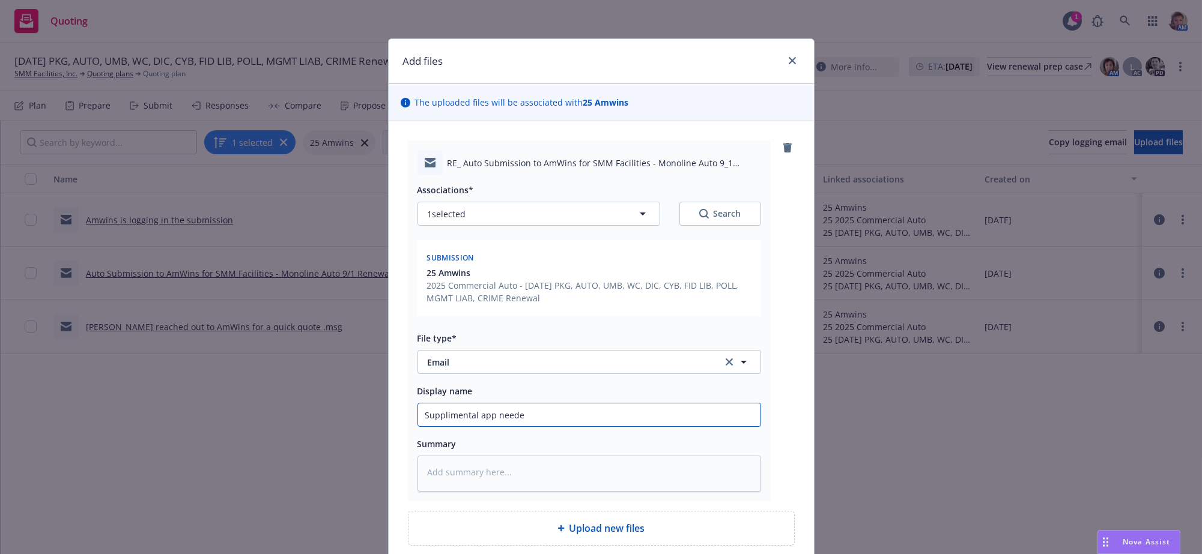
type textarea "x"
type input "Supplimental app needed"
type textarea "x"
type input "Supplimental app needed m"
type textarea "x"
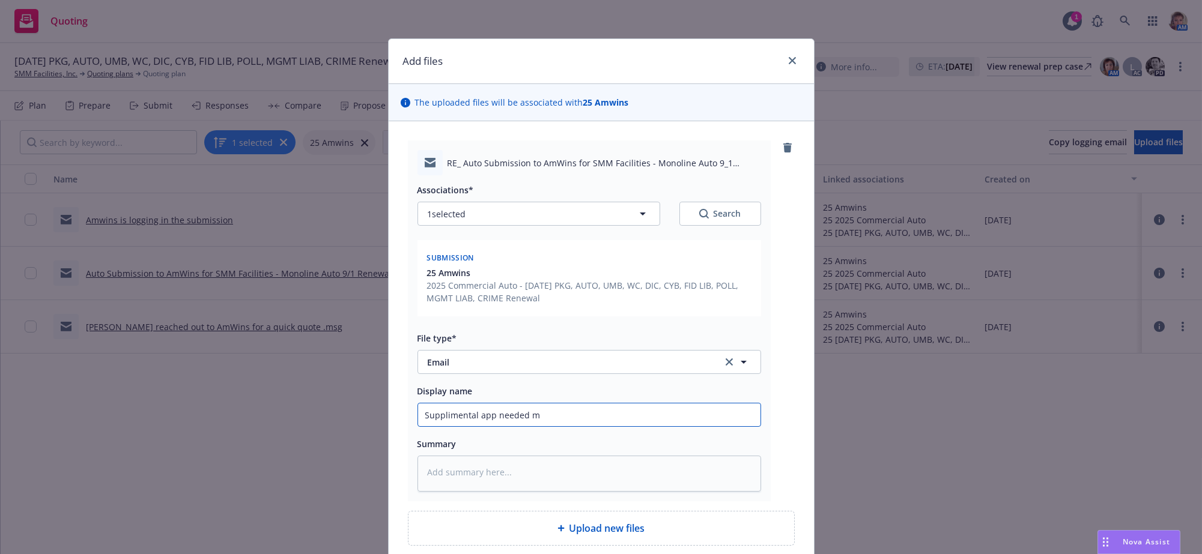
type input "Supplimental app needed ma"
type textarea "x"
type input "Supplimental app needed mar"
type textarea "x"
type input "Supplimental app needed mark"
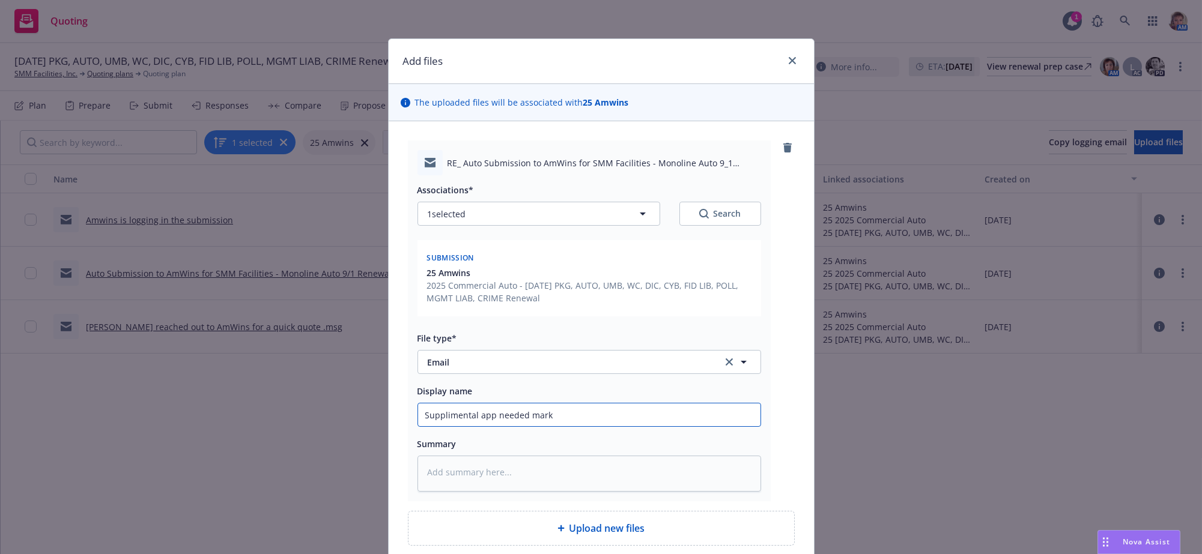
type textarea "x"
type input "Supplimental app needed marke"
type textarea "x"
type input "Supplimental app needed market"
type textarea "x"
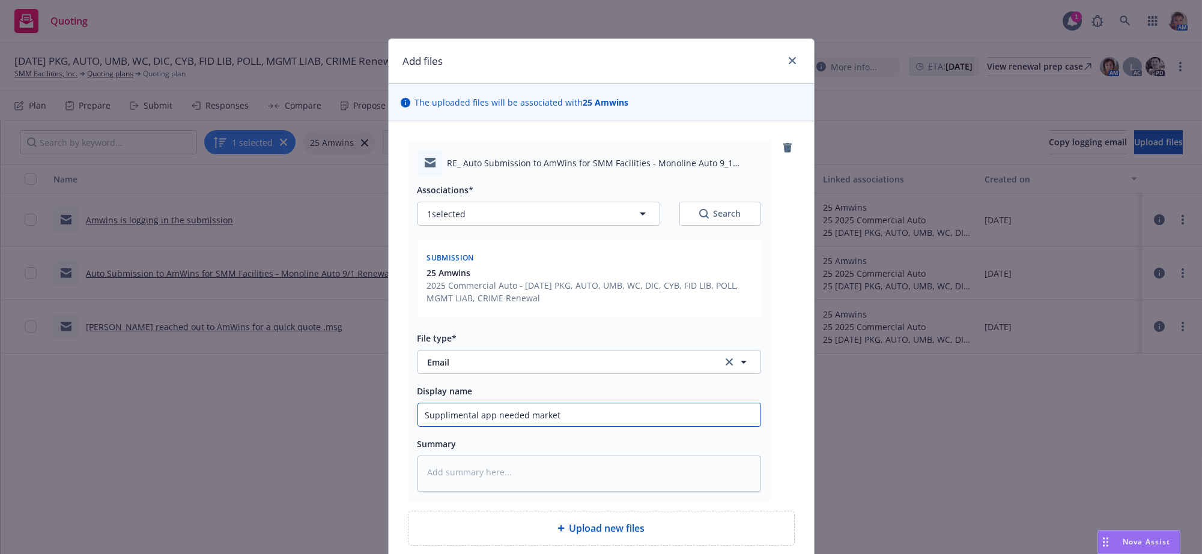
type input "Supplimental app needed markets"
type textarea "x"
type input "Supplimental app needed markets"
type textarea "x"
type input "Supplimental app needed markets r"
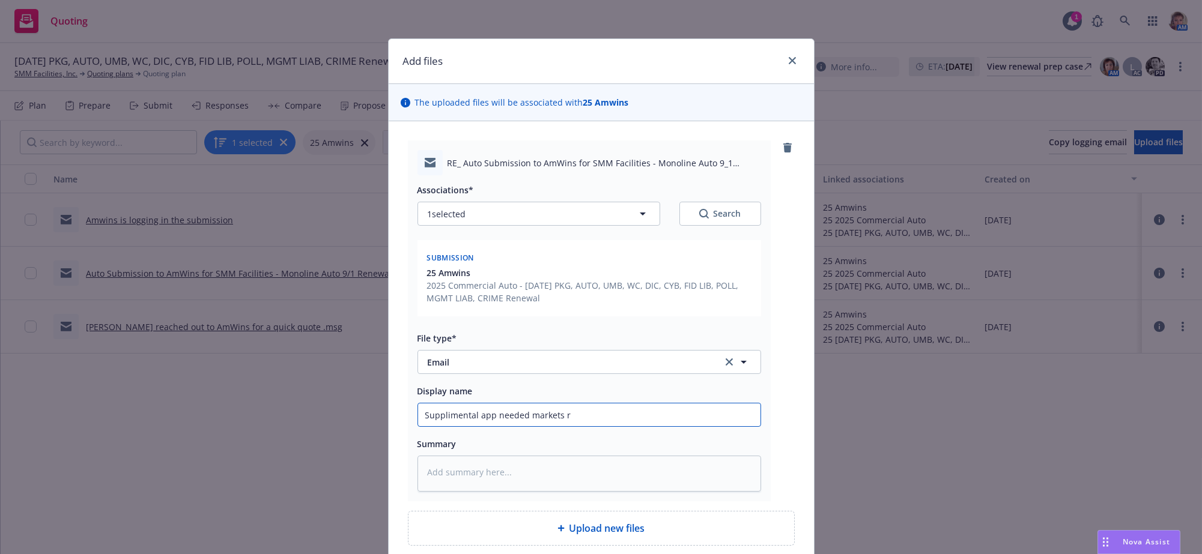
type textarea "x"
type input "Supplimental app needed markets re"
type textarea "x"
type input "Supplimental app needed markets rec"
type textarea "x"
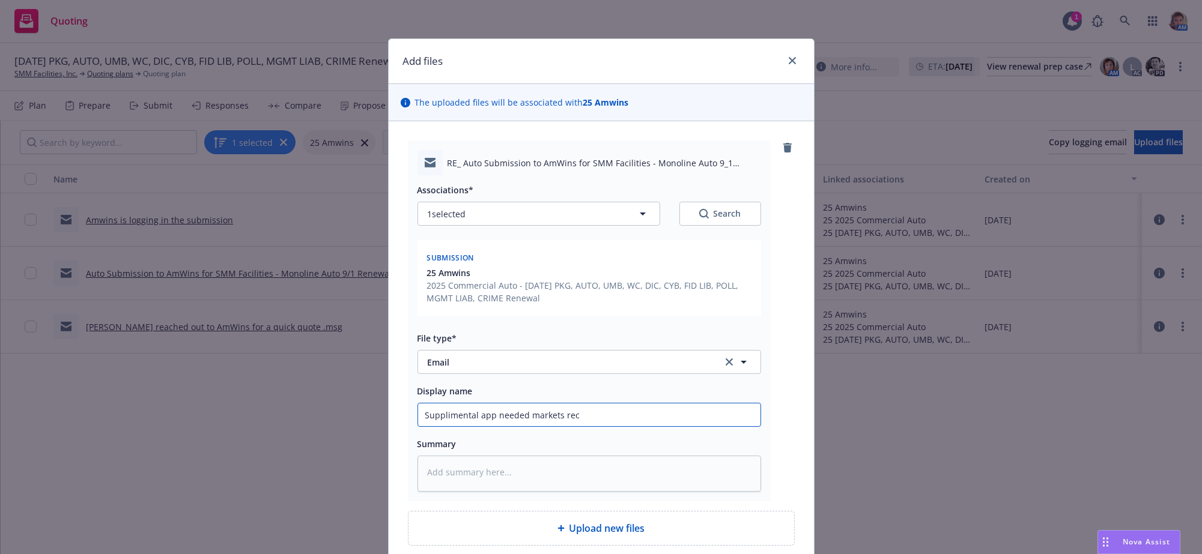
type input "Supplimental app needed markets rece"
type textarea "x"
type input "Supplimental app needed markets recei"
type textarea "x"
type input "Supplimental app needed markets receiv"
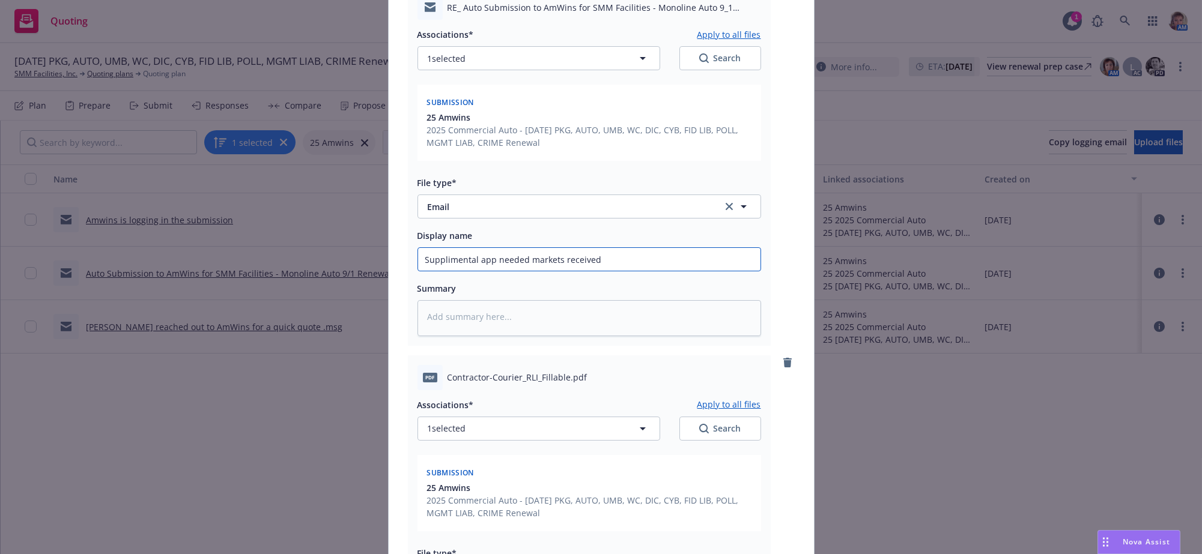
scroll to position [559, 0]
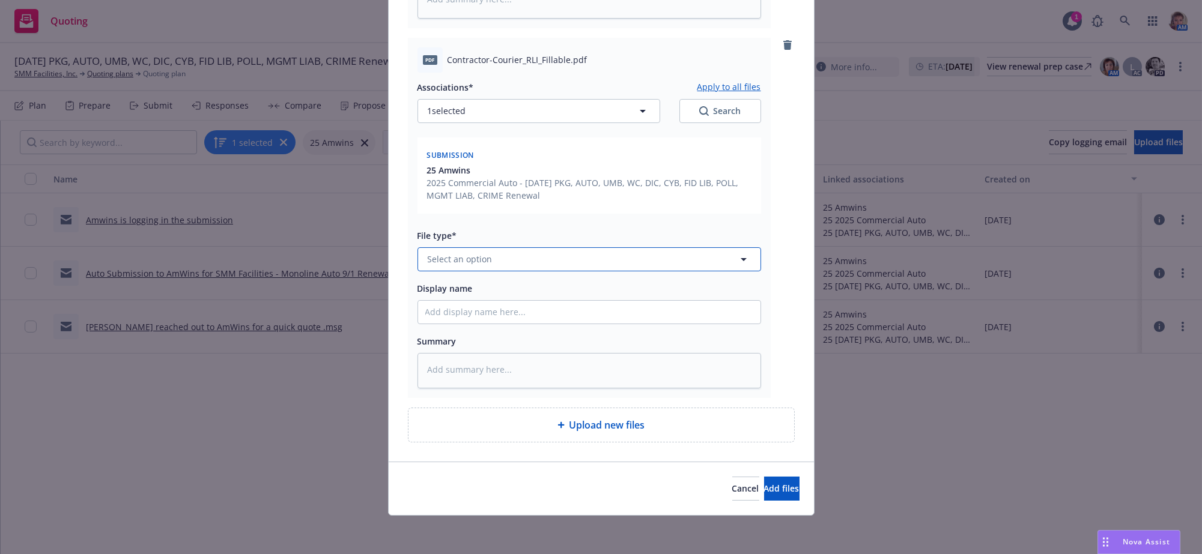
click at [456, 247] on button "Select an option" at bounding box center [589, 259] width 344 height 24
click at [506, 358] on span "Application - unsigned" at bounding box center [476, 364] width 93 height 13
click at [502, 353] on textarea at bounding box center [589, 370] width 344 height 35
click at [764, 499] on button "Add files" at bounding box center [781, 489] width 35 height 24
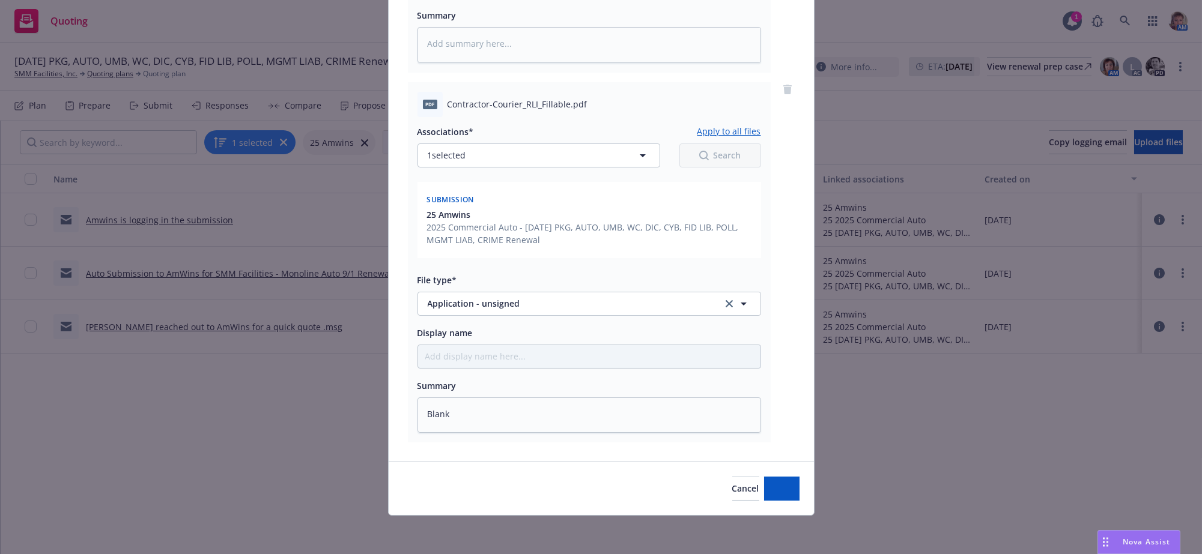
scroll to position [509, 0]
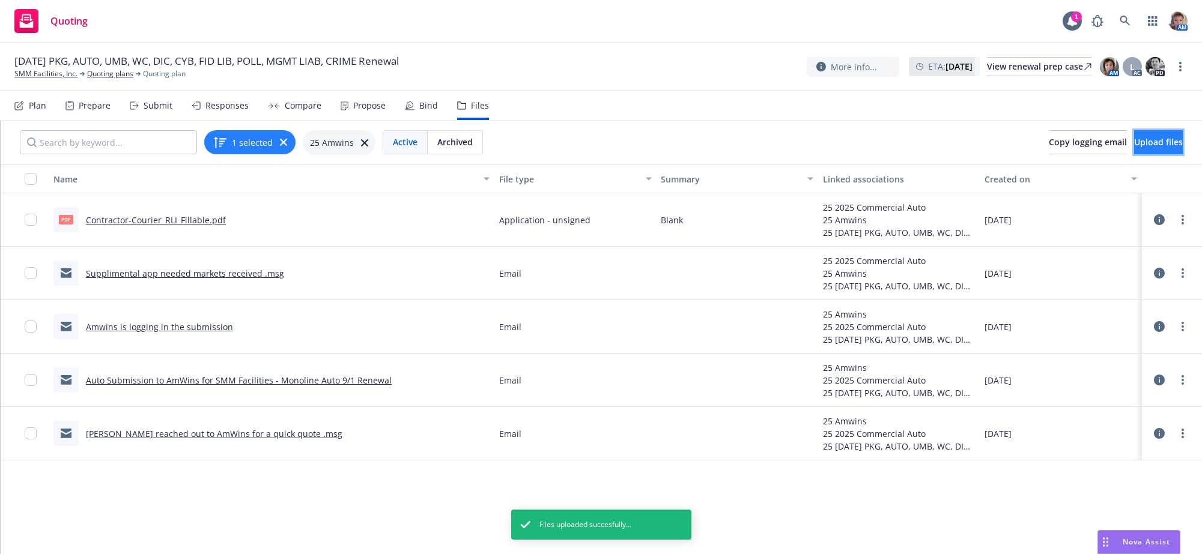
click at [1139, 148] on span "Upload files" at bounding box center [1158, 141] width 49 height 11
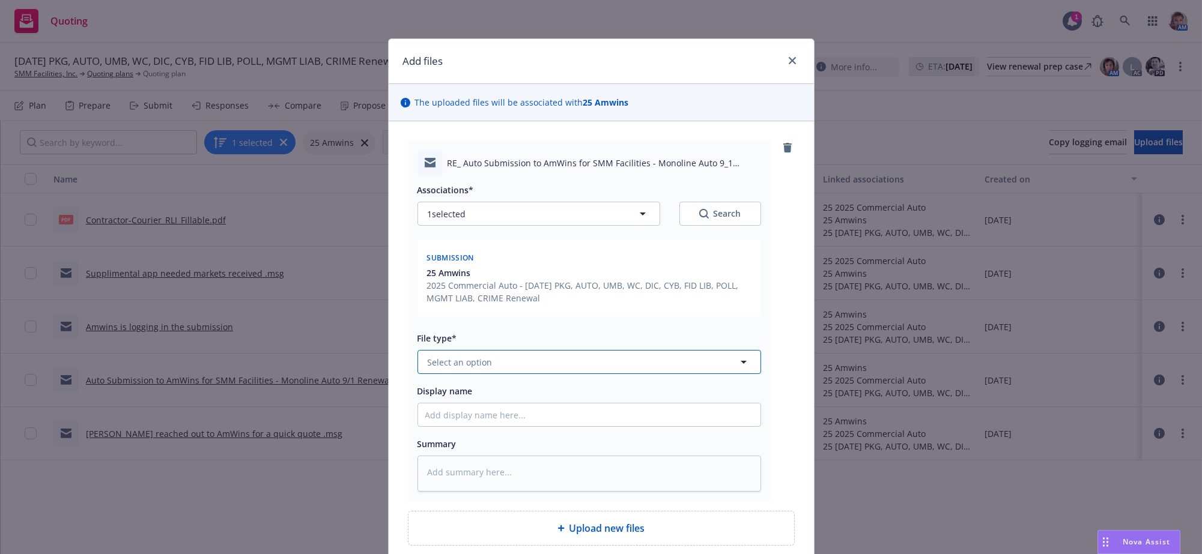
click at [460, 369] on span "Select an option" at bounding box center [460, 362] width 65 height 13
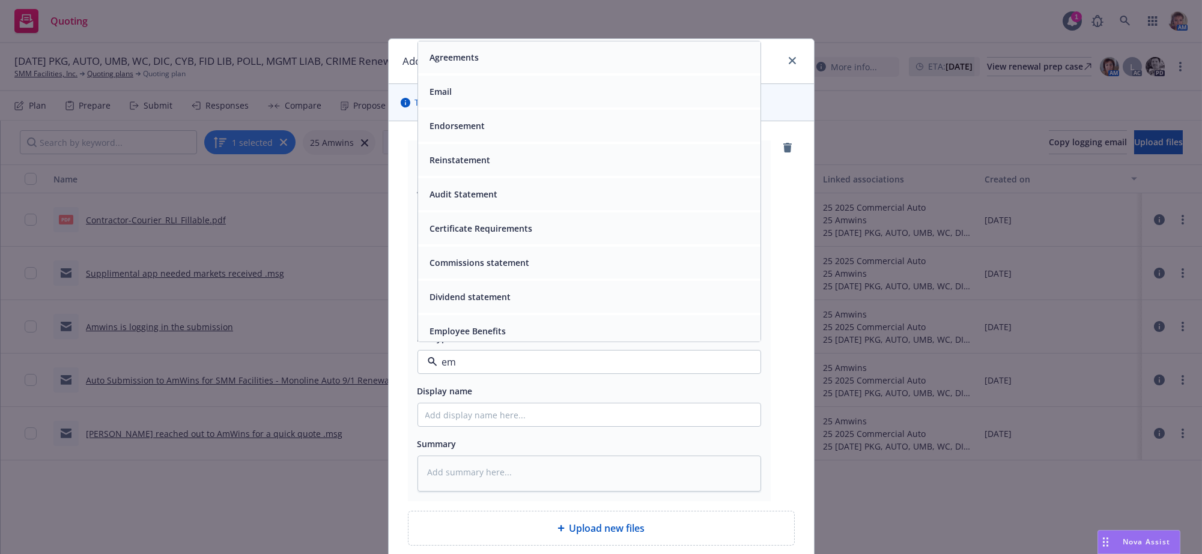
click at [472, 108] on div "Email" at bounding box center [589, 92] width 342 height 32
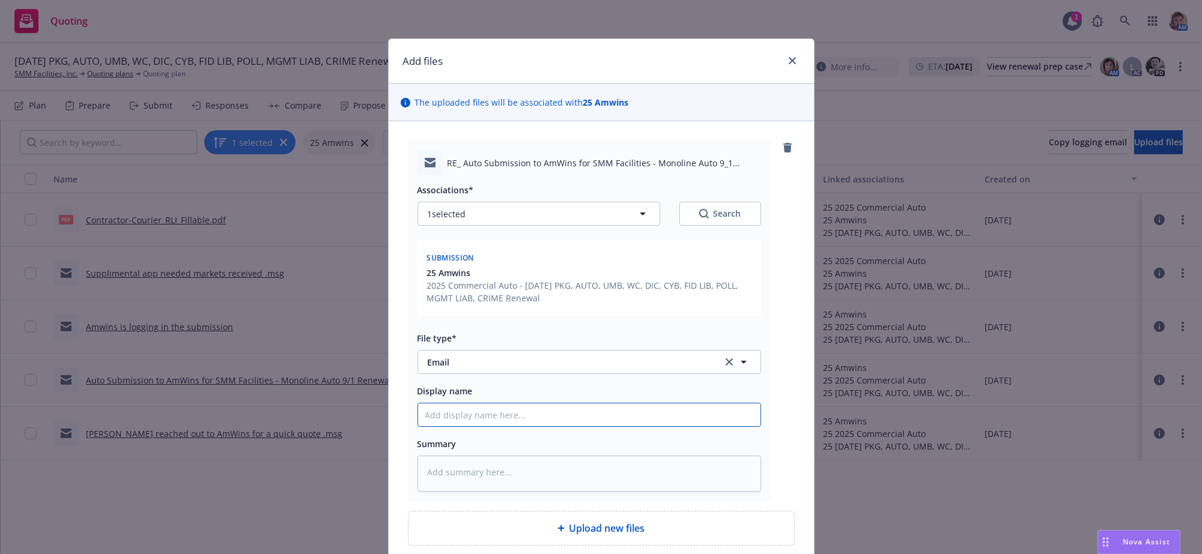
click at [440, 426] on input "Display name" at bounding box center [589, 415] width 342 height 23
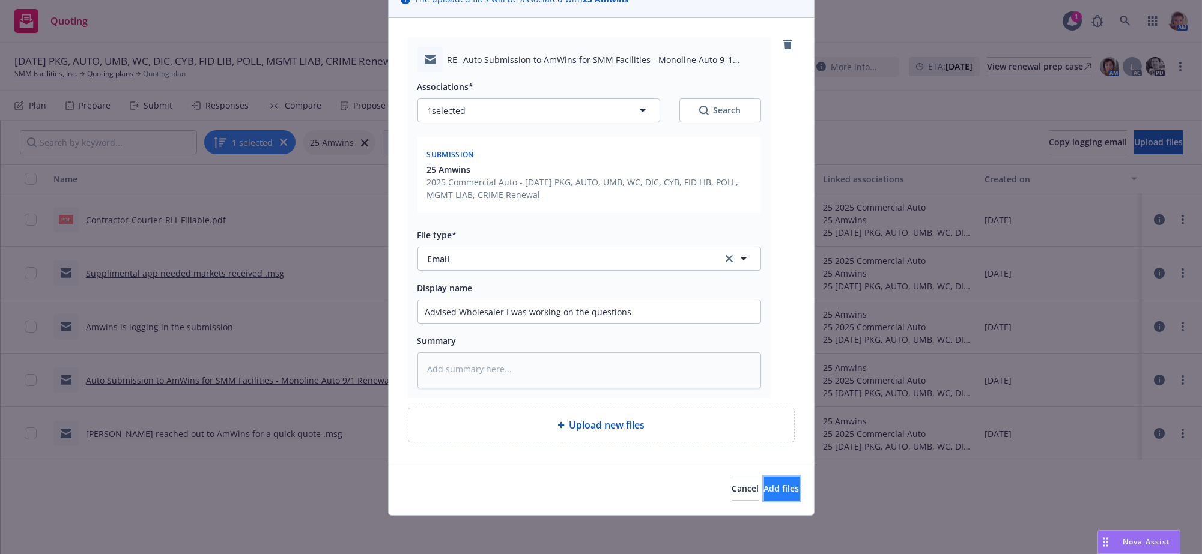
click at [764, 490] on span "Add files" at bounding box center [781, 488] width 35 height 11
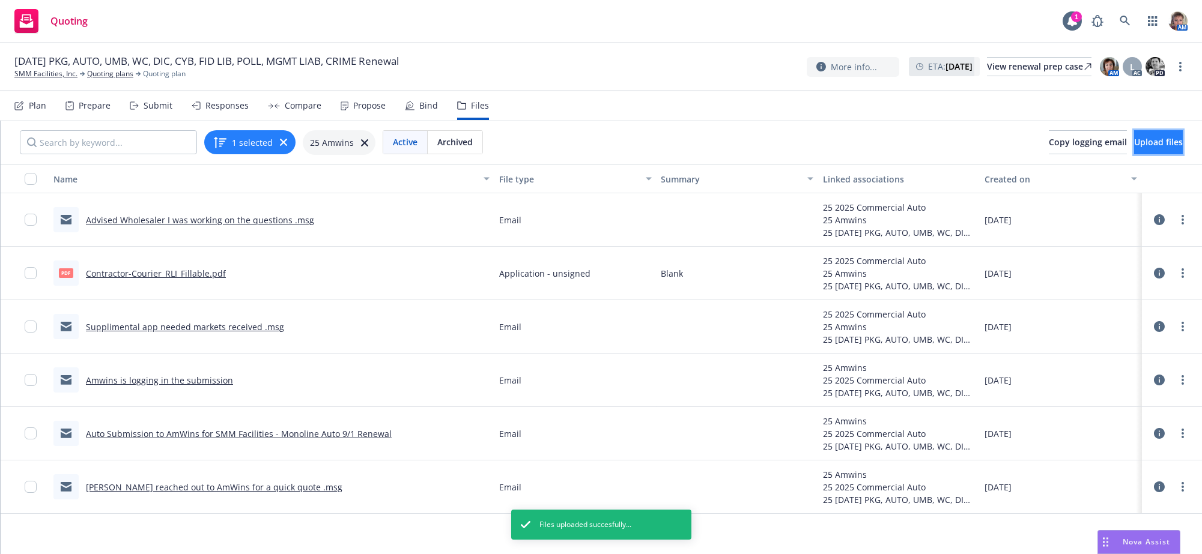
click at [1142, 142] on button "Upload files" at bounding box center [1158, 142] width 49 height 24
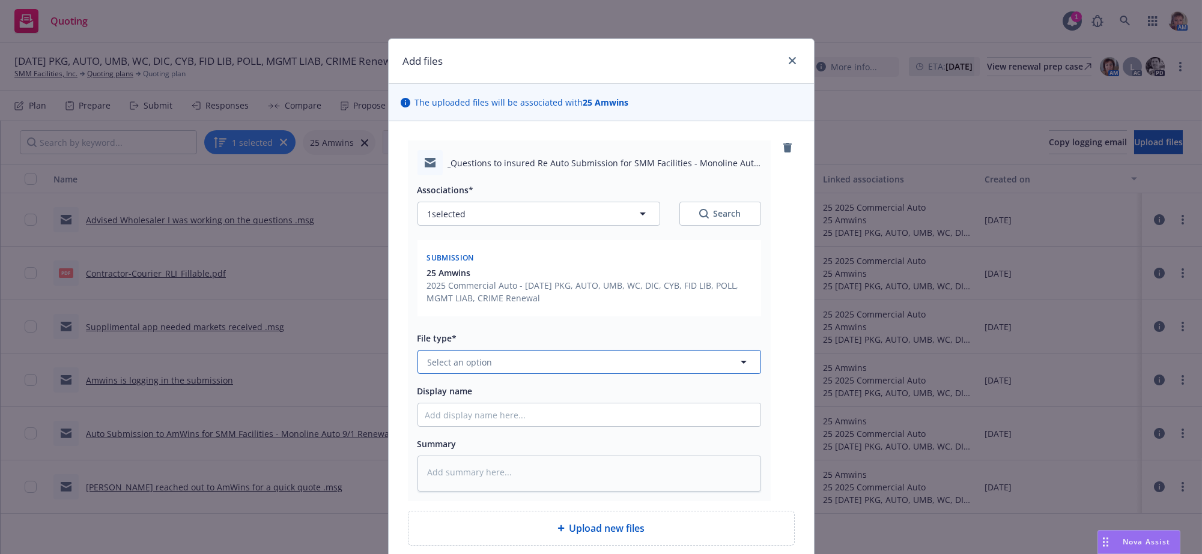
click at [494, 374] on button "Select an option" at bounding box center [589, 362] width 344 height 24
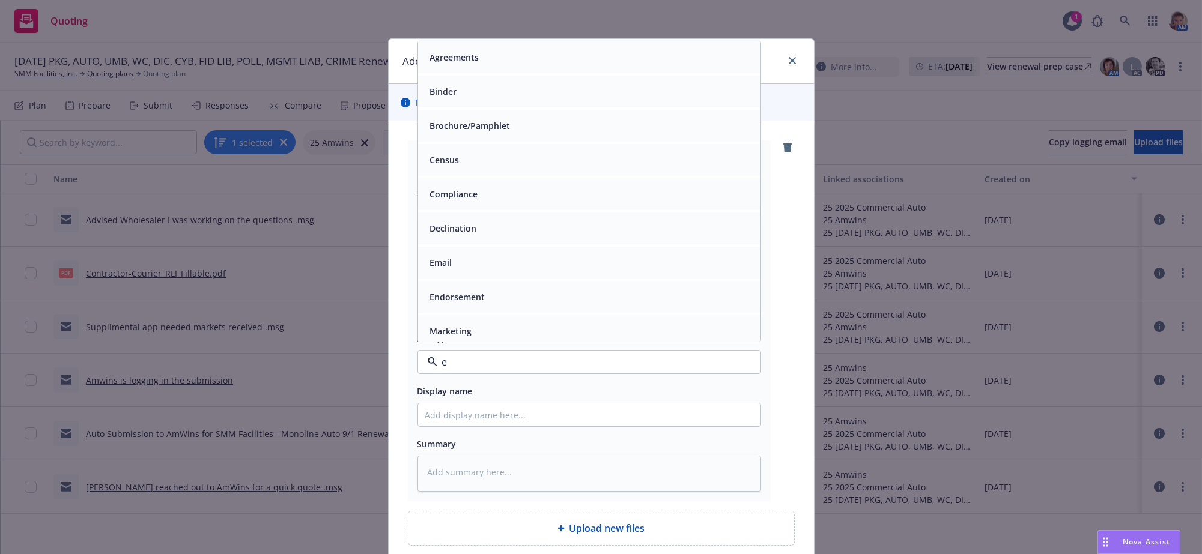
drag, startPoint x: 473, startPoint y: 296, endPoint x: 481, endPoint y: 334, distance: 38.8
click at [472, 272] on div "Email" at bounding box center [589, 262] width 328 height 17
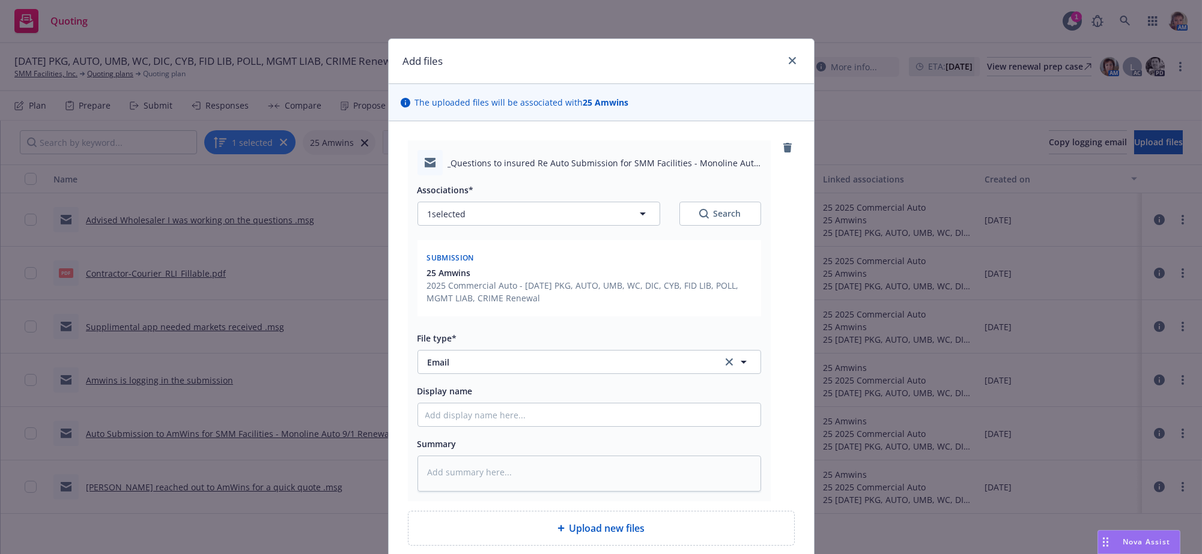
click at [489, 467] on div "Associations* 1 selected Search Submission 25 Amwins 2025 Commercial Auto - 09/…" at bounding box center [589, 333] width 344 height 316
click at [489, 426] on input "Display name" at bounding box center [589, 415] width 342 height 23
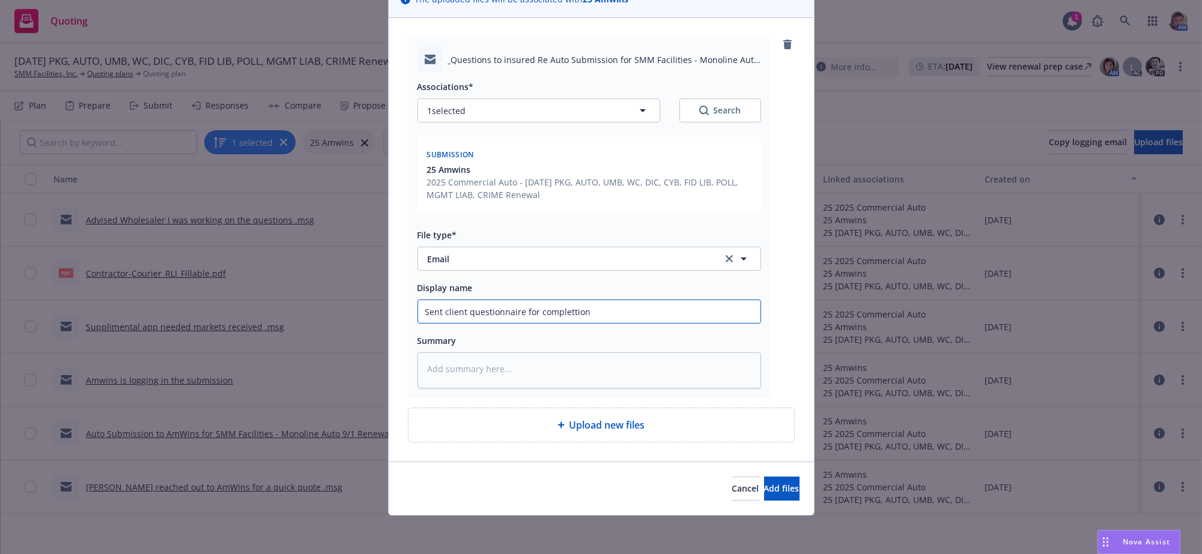
scroll to position [156, 0]
drag, startPoint x: 589, startPoint y: 287, endPoint x: 549, endPoint y: 290, distance: 40.3
click at [549, 300] on input "Sent client questionnaire for complettion" at bounding box center [589, 311] width 342 height 23
click at [789, 493] on button "Add files" at bounding box center [781, 489] width 35 height 24
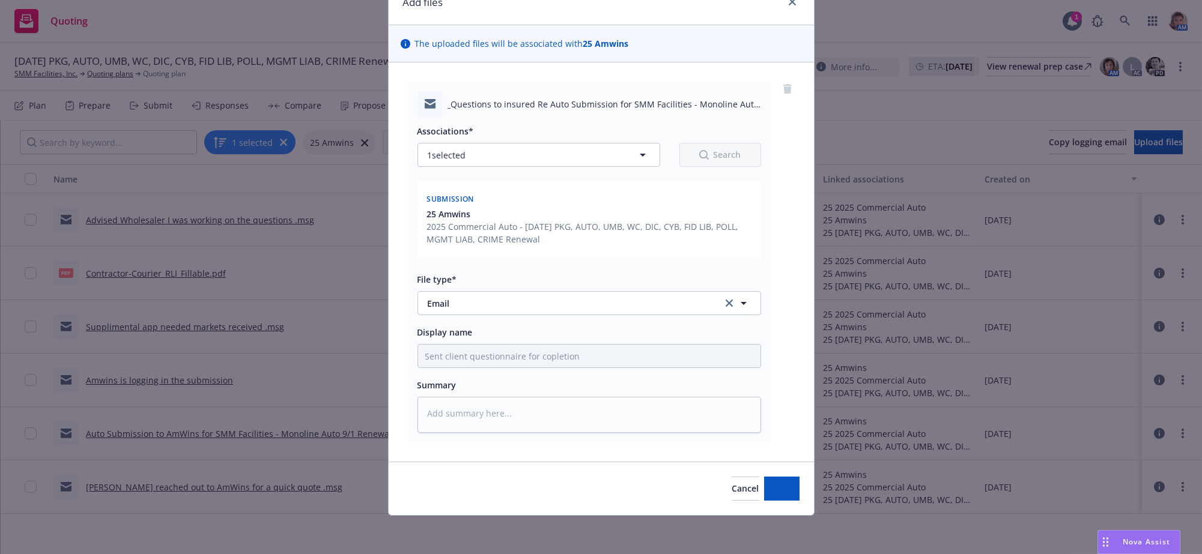
scroll to position [106, 0]
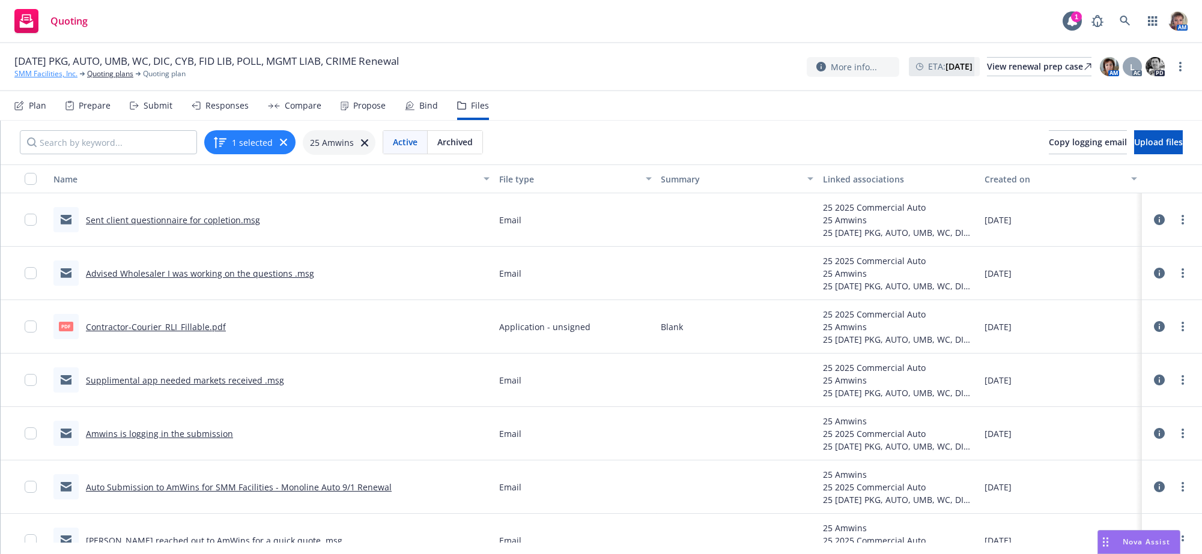
click at [46, 77] on link "SMM Facilities, Inc." at bounding box center [45, 73] width 63 height 11
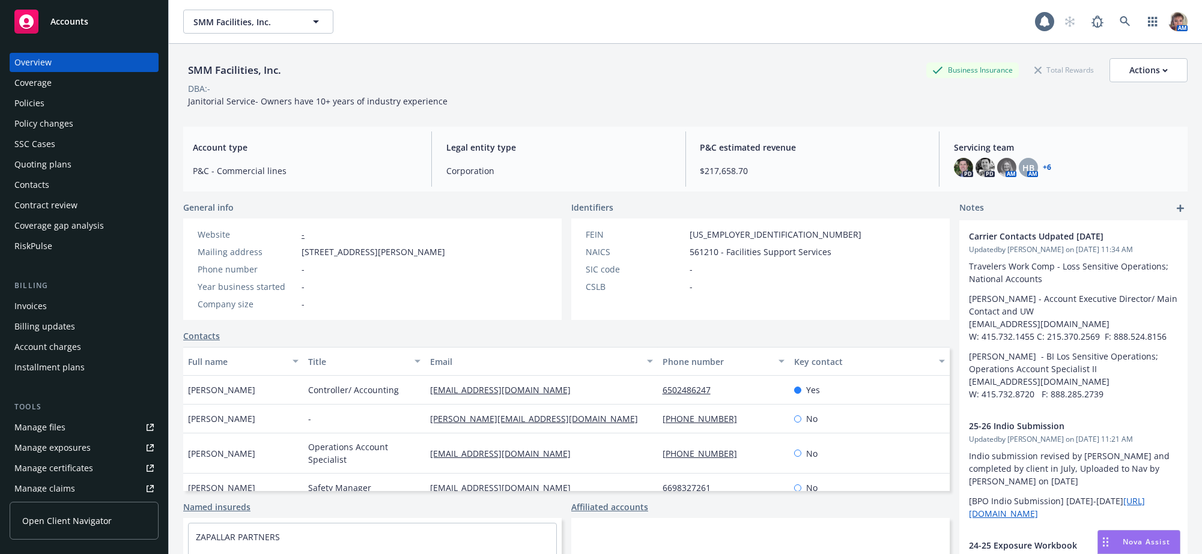
click at [38, 113] on div "Policies" at bounding box center [29, 103] width 30 height 19
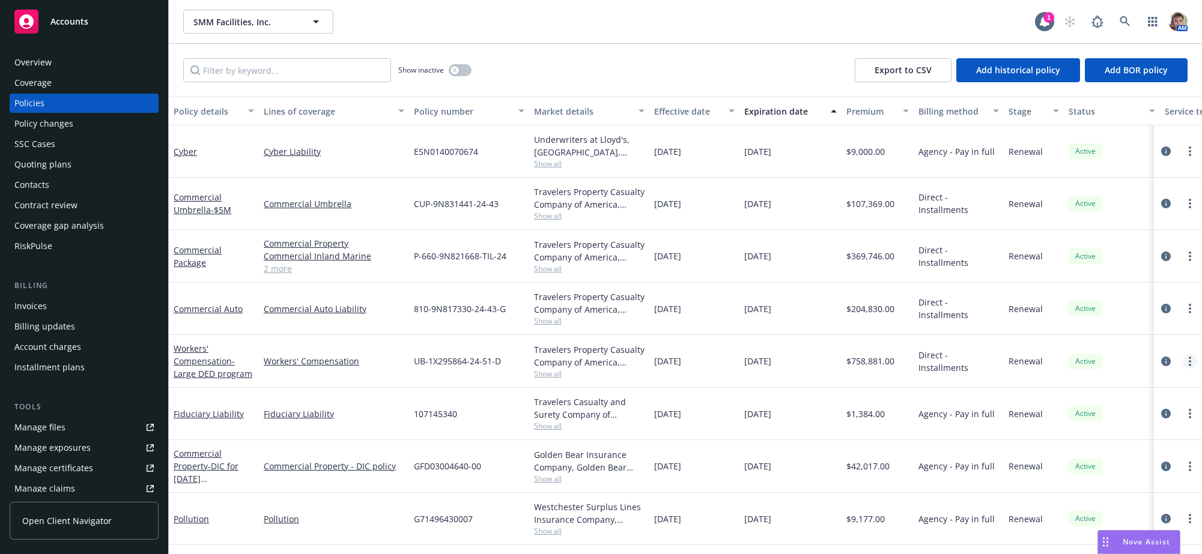
click at [1189, 366] on icon "more" at bounding box center [1190, 362] width 2 height 10
click at [1065, 375] on link "Copy logging email" at bounding box center [1125, 370] width 141 height 24
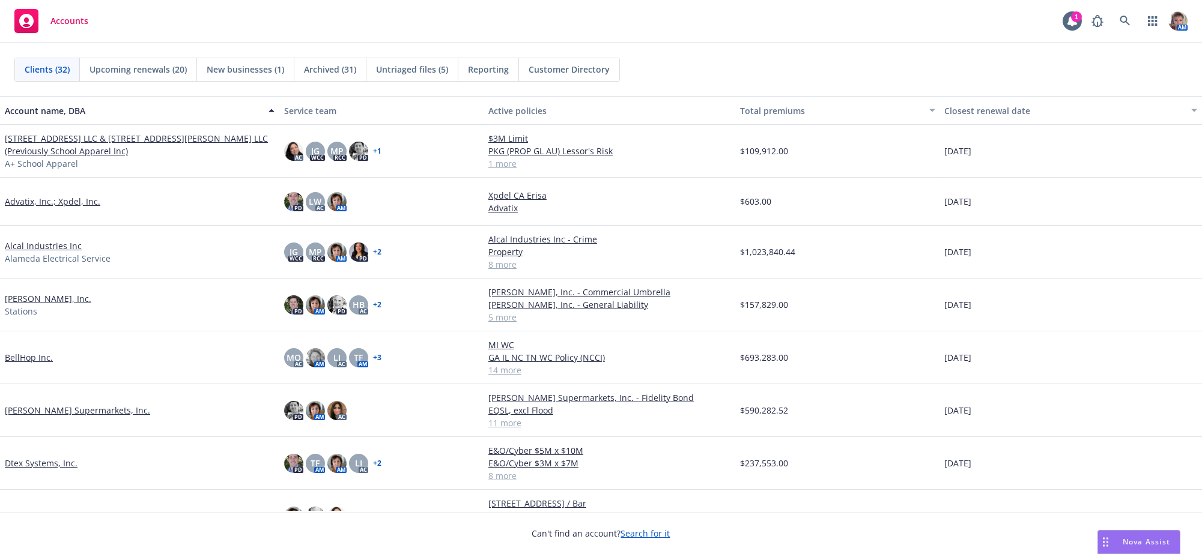
click at [49, 417] on link "[PERSON_NAME] Supermarkets, Inc." at bounding box center [77, 410] width 145 height 13
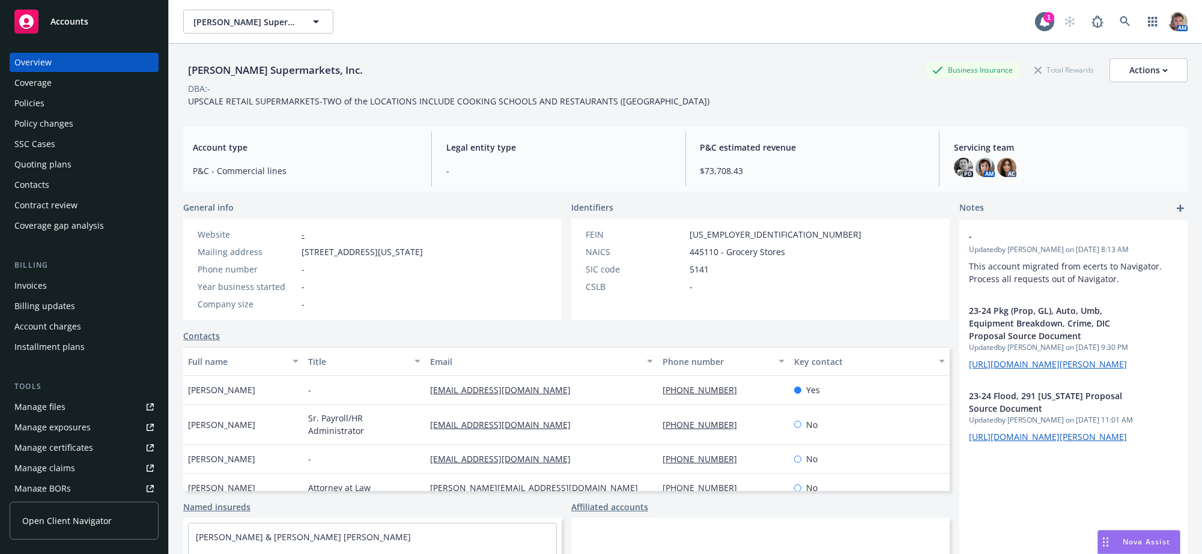
click at [40, 112] on div "Policies" at bounding box center [29, 103] width 30 height 19
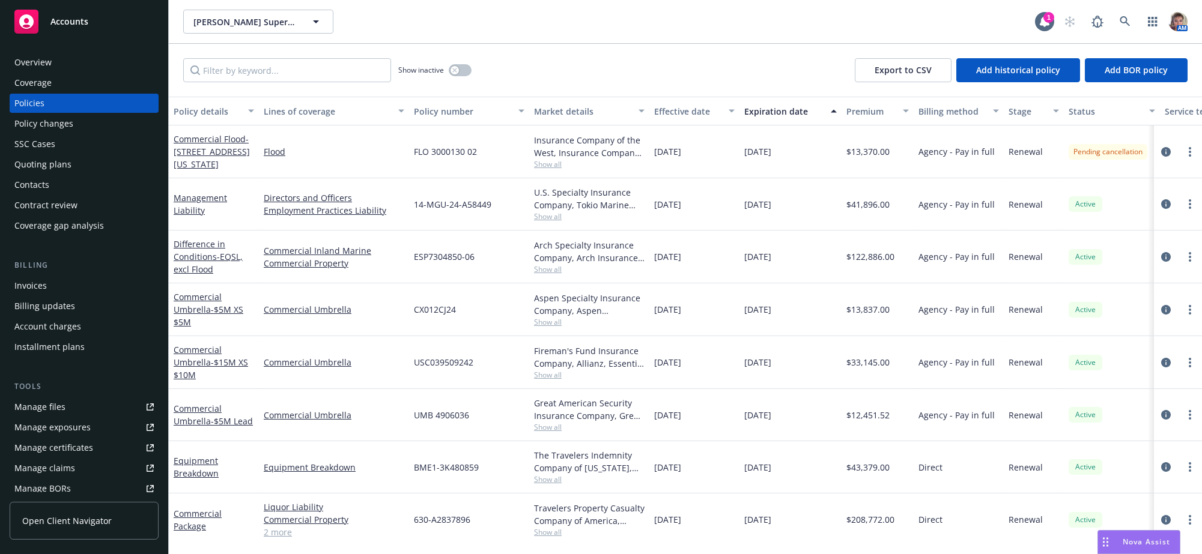
scroll to position [219, 0]
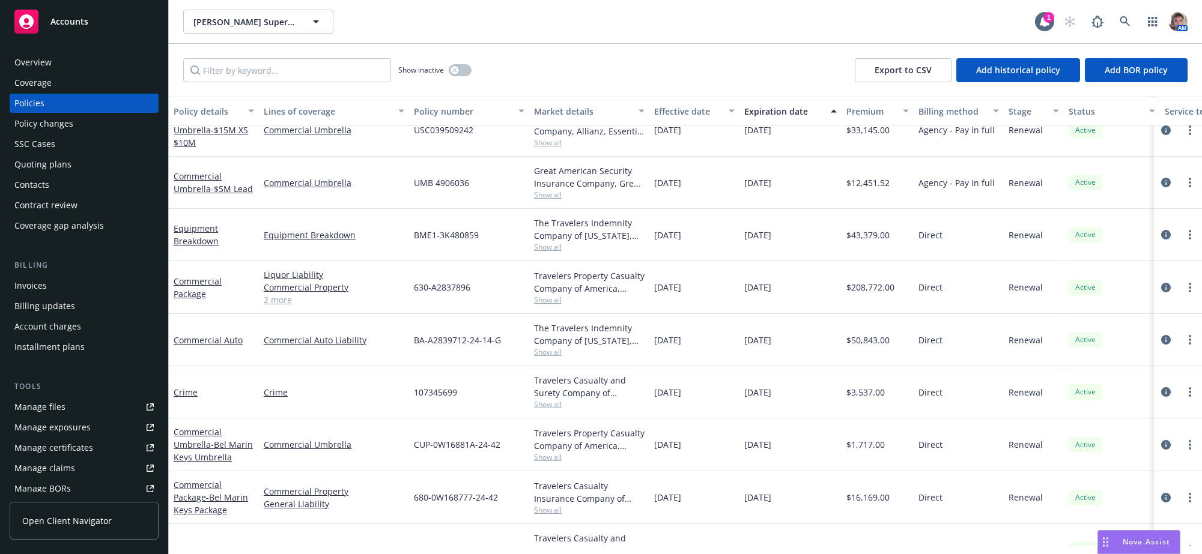
click at [51, 174] on div "Quoting plans" at bounding box center [42, 164] width 57 height 19
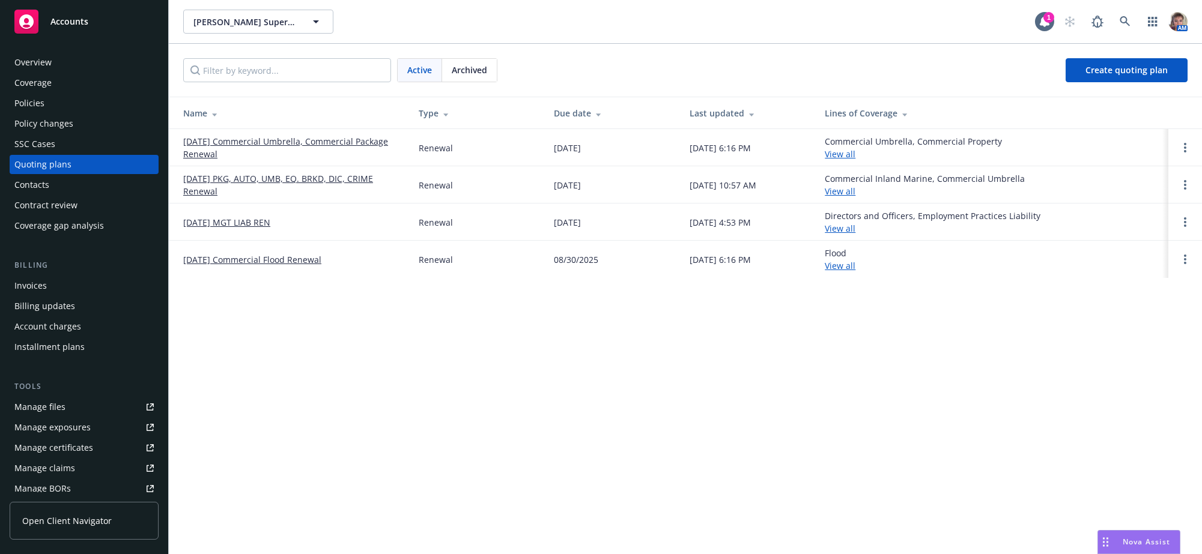
click at [291, 186] on link "[DATE] PKG, AUTO, UMB, EQ. BRKD, DIC, CRIME Renewal" at bounding box center [291, 184] width 216 height 25
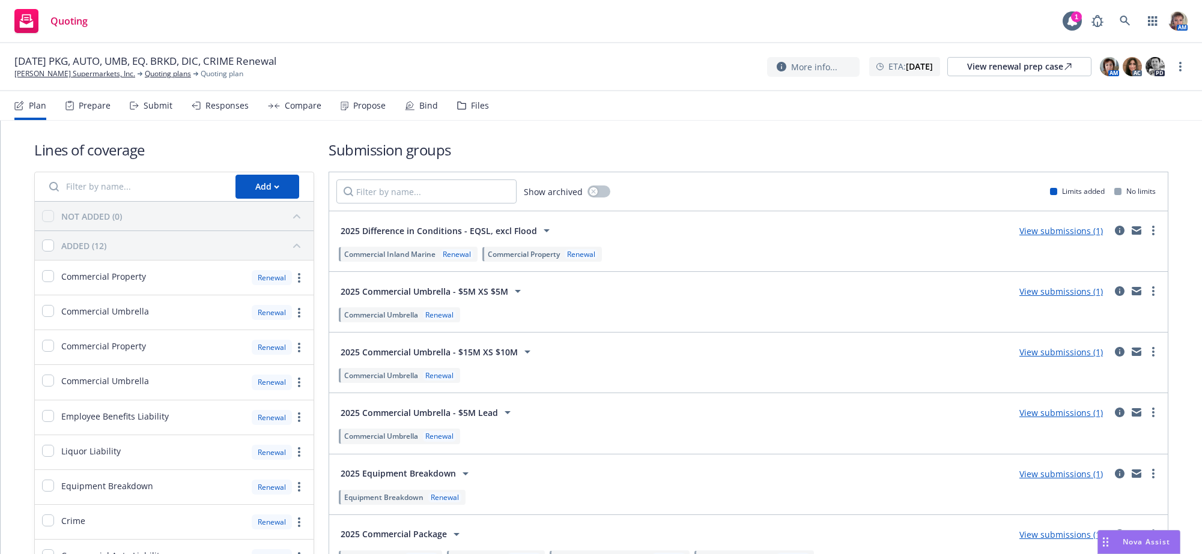
click at [165, 111] on div "Submit" at bounding box center [158, 106] width 29 height 10
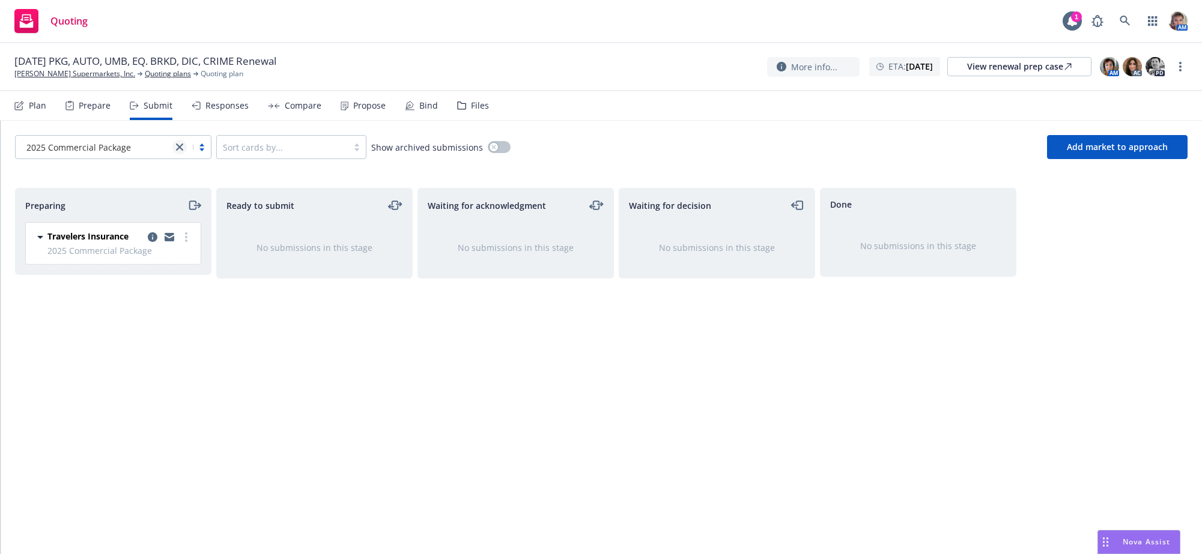
click at [182, 151] on icon "close" at bounding box center [179, 147] width 7 height 7
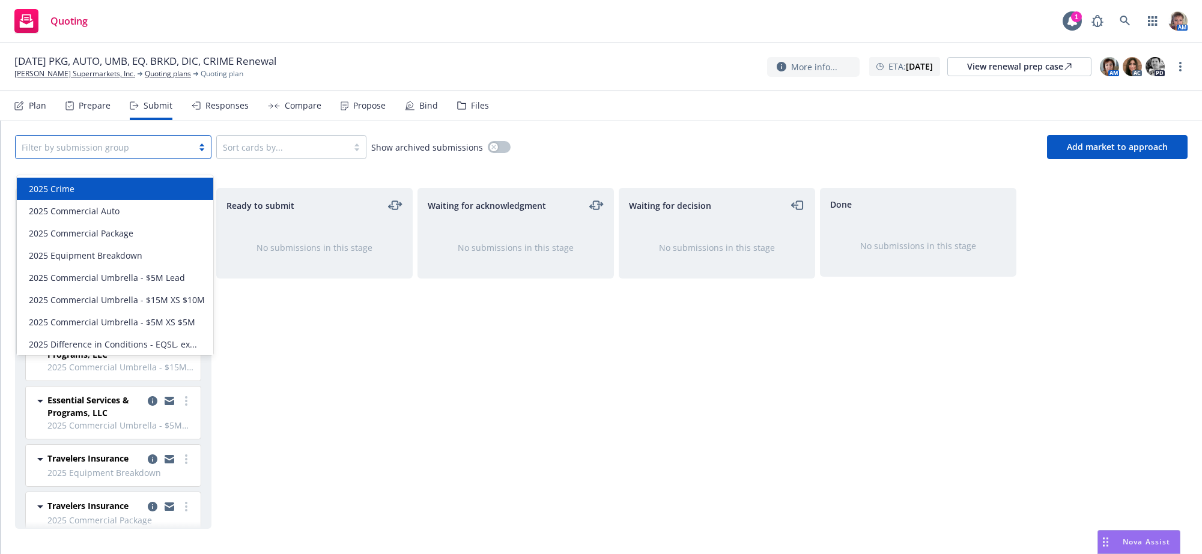
click at [114, 192] on div "2025 Crime" at bounding box center [115, 189] width 182 height 13
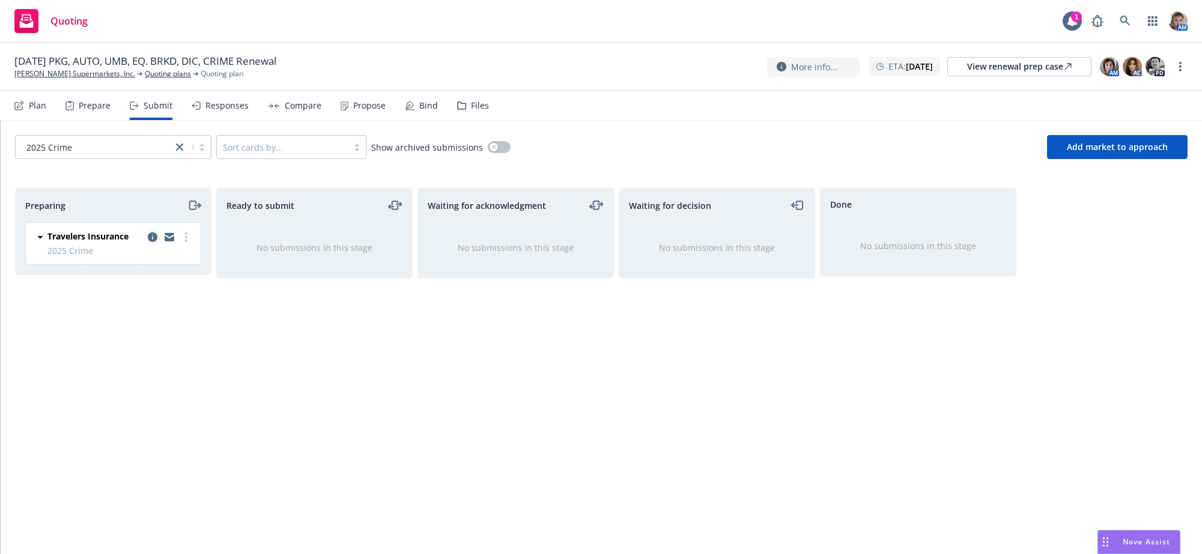
click at [155, 242] on icon "copy logging email" at bounding box center [153, 237] width 10 height 10
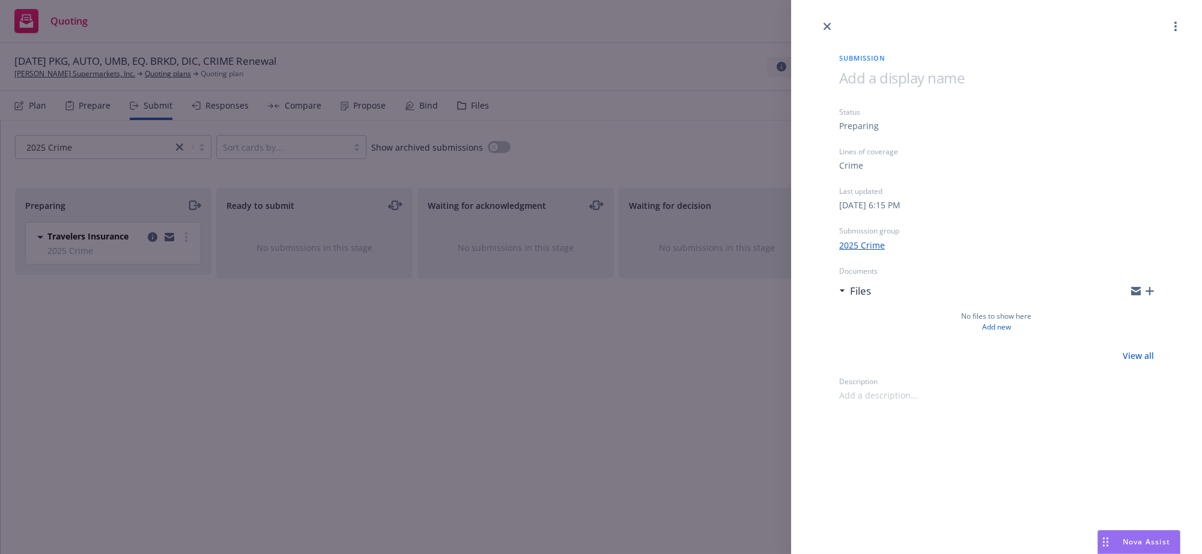
click at [1145, 296] on icon "button" at bounding box center [1149, 291] width 8 height 8
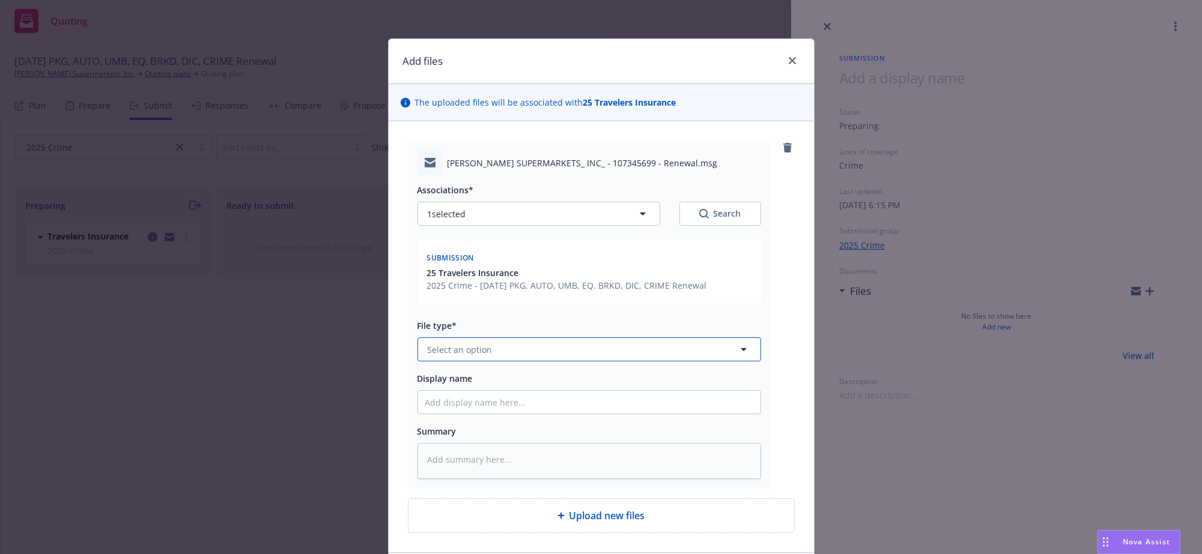
click at [506, 362] on button "Select an option" at bounding box center [589, 350] width 344 height 24
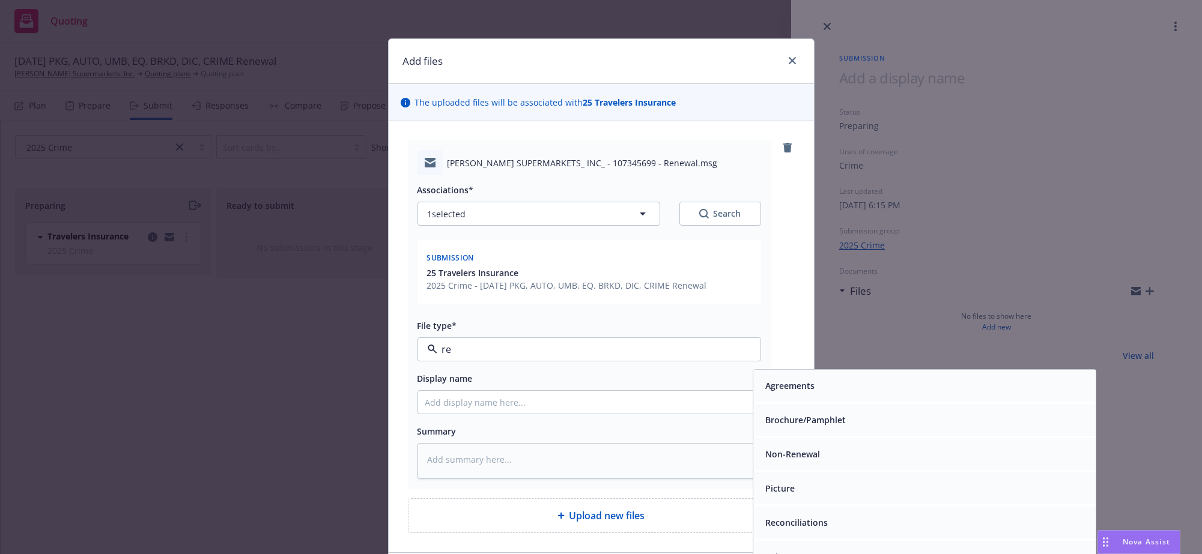
type input "r"
type input "quo"
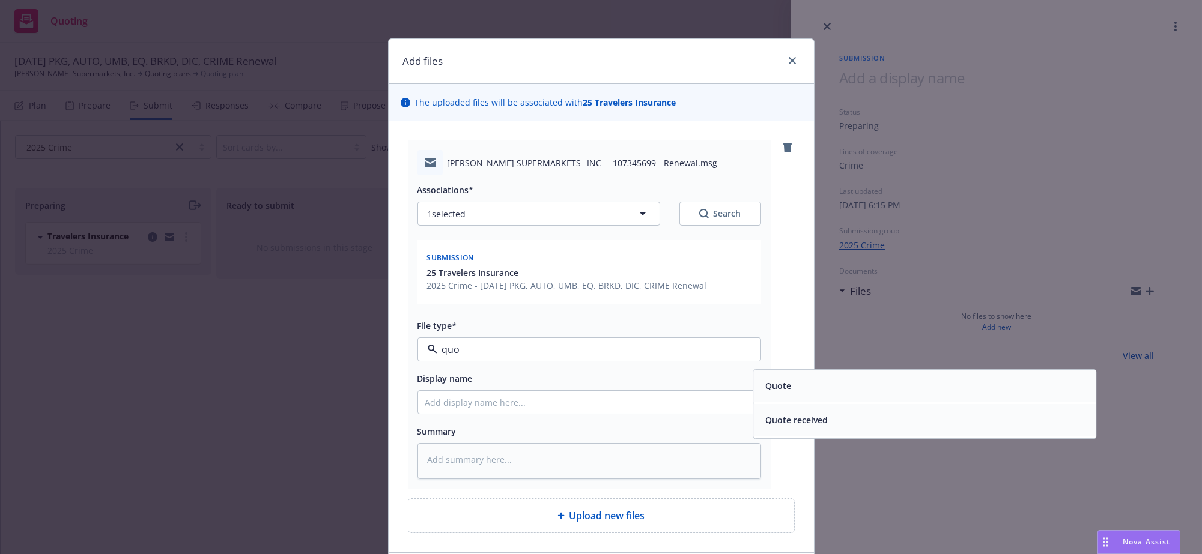
click at [781, 402] on div "Quote" at bounding box center [924, 387] width 342 height 32
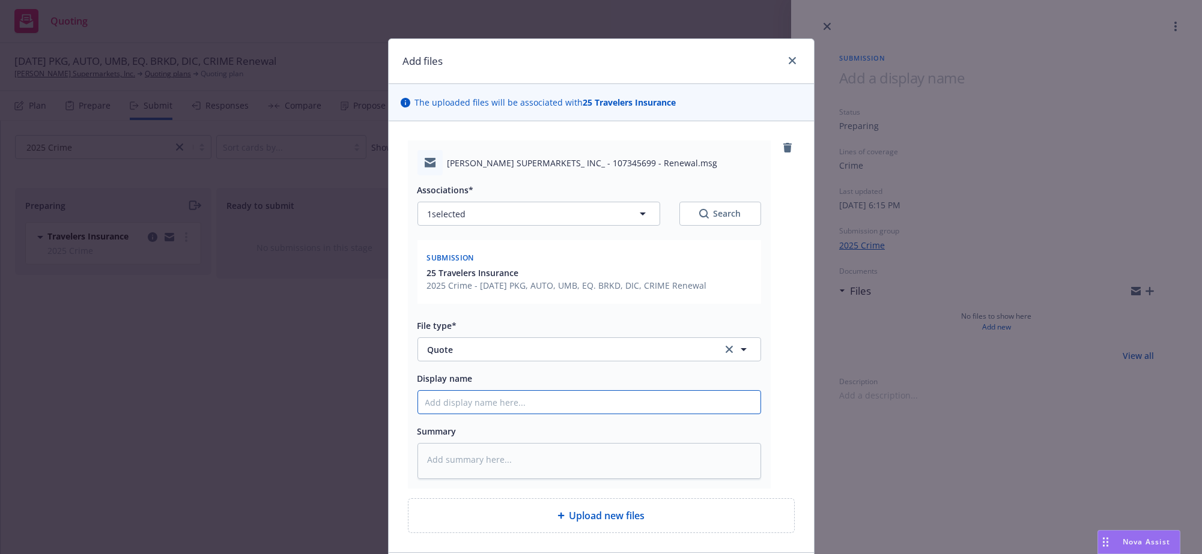
click at [664, 414] on input "Display name" at bounding box center [589, 402] width 342 height 23
type textarea "x"
type input "A"
type textarea "x"
type input "Au"
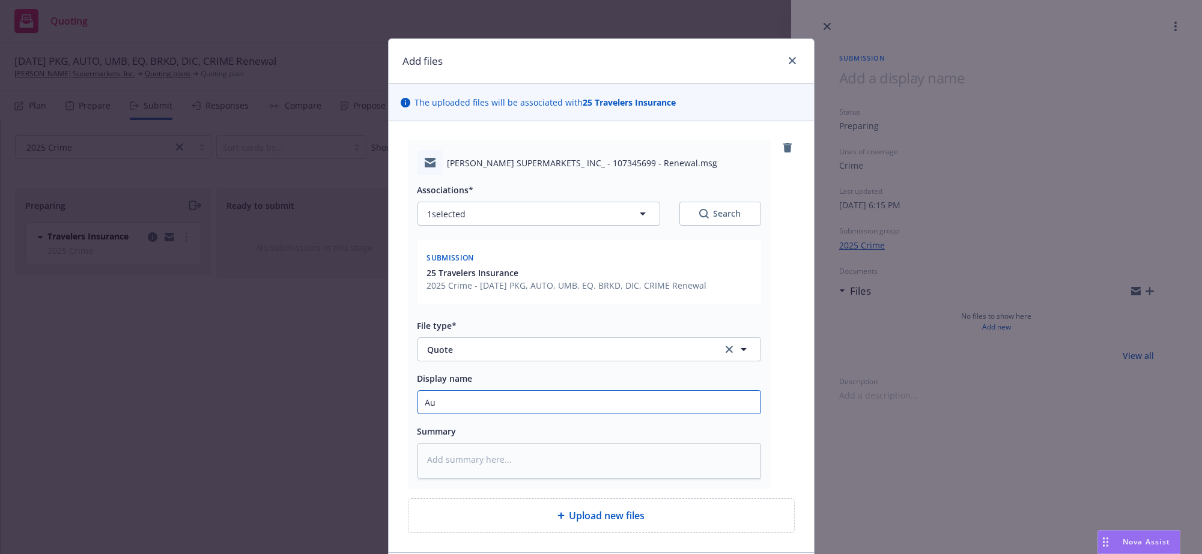
type textarea "x"
type input "Aut"
type textarea "x"
type input "Auto"
type textarea "x"
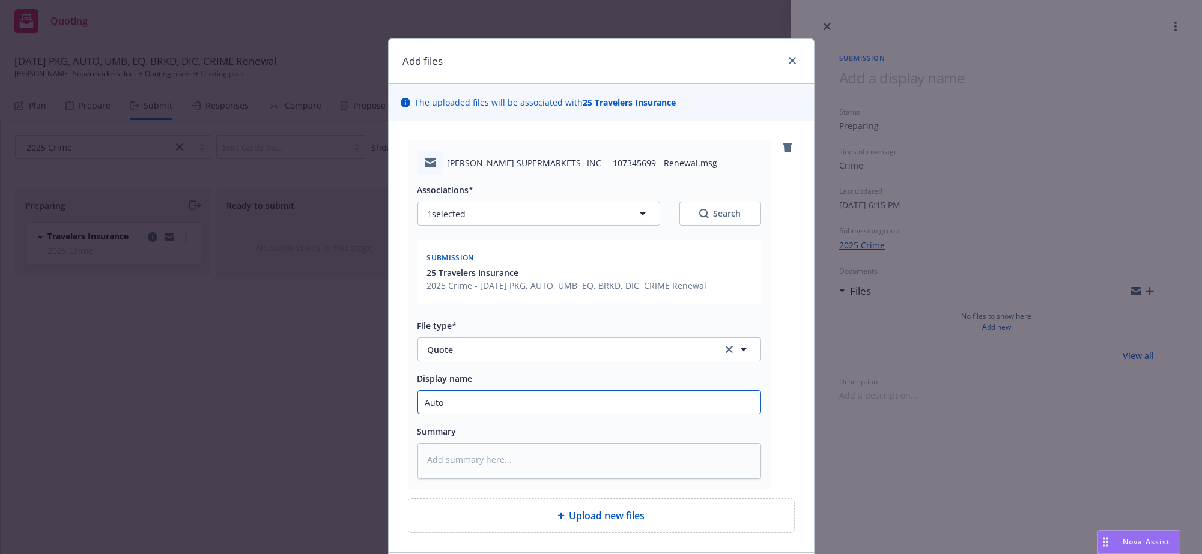
type input "Auto"
type textarea "x"
type input "Auto I"
type textarea "x"
type input "Auto Is"
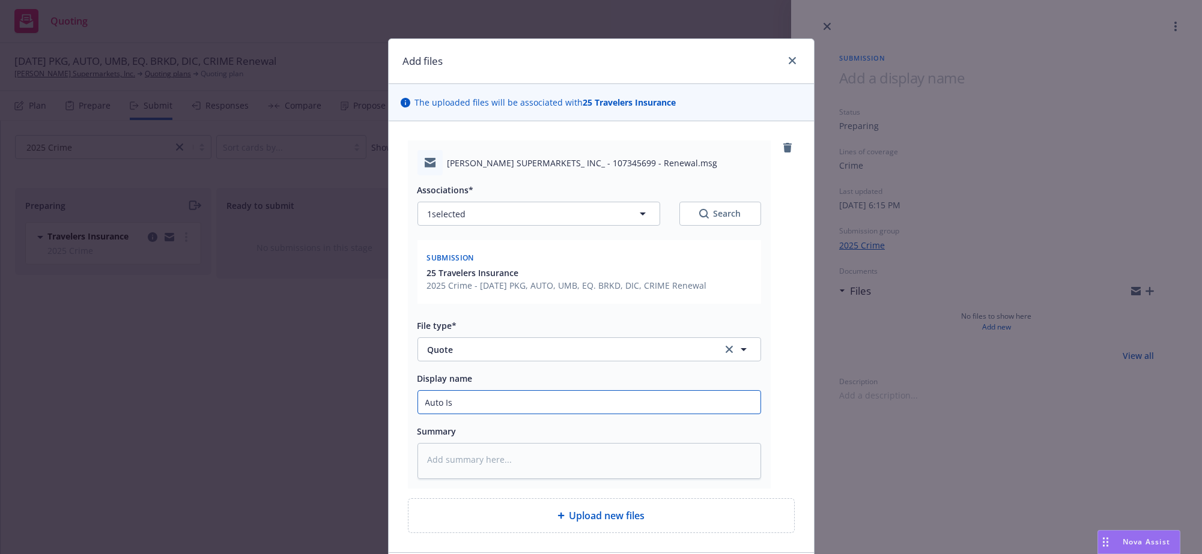
type textarea "x"
type input "Auto Iss"
type textarea "x"
type input "Auto Issu"
type textarea "x"
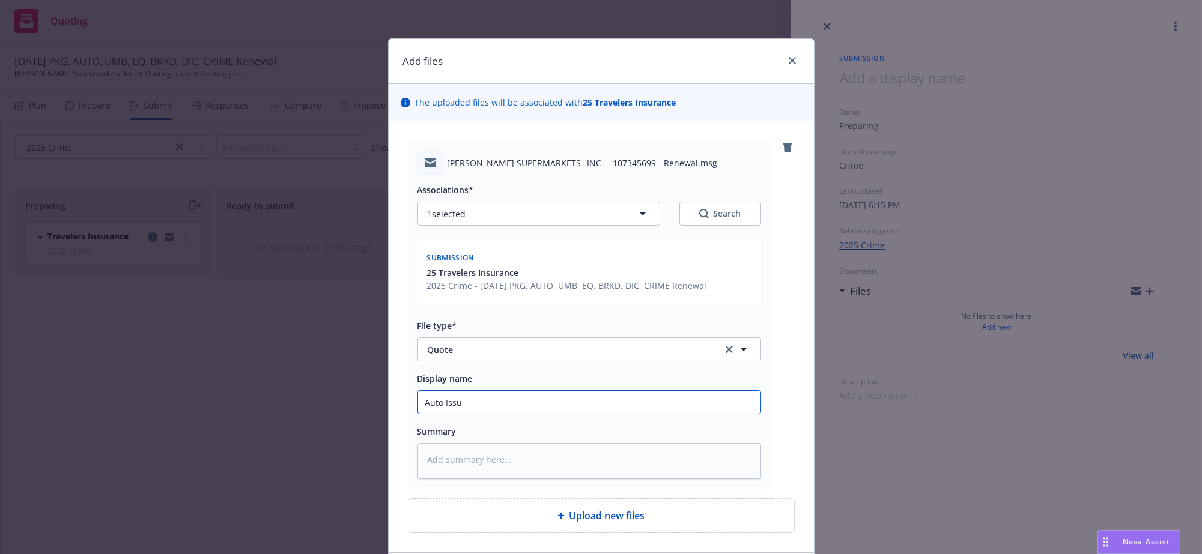
type input "Auto Issue"
type textarea "x"
type input "Auto Issued"
type textarea "x"
type input "Auto Issued"
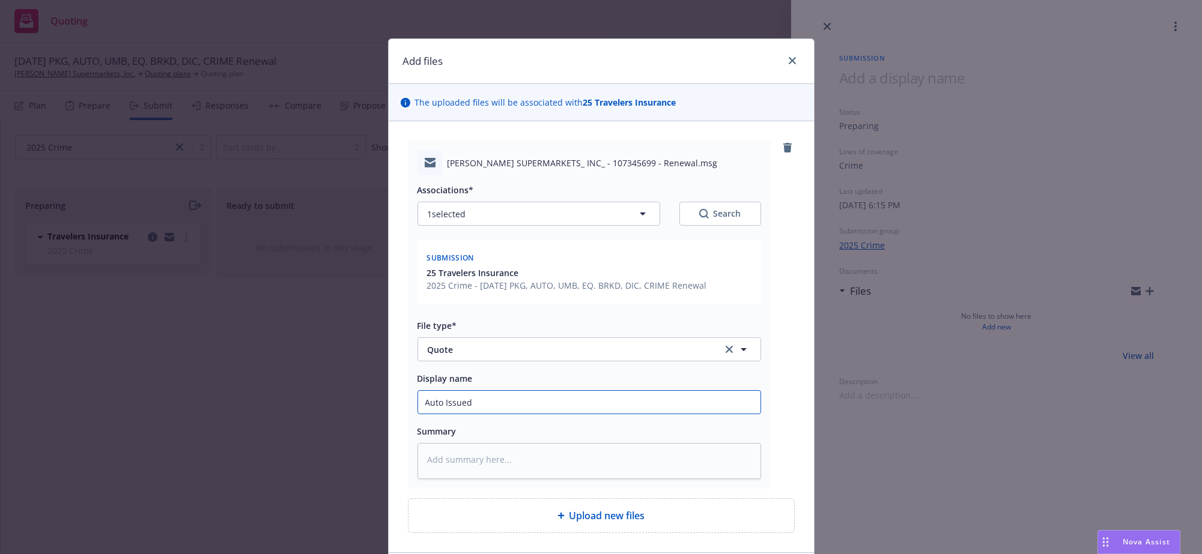
type textarea "x"
type input "Auto Issued P"
type textarea "x"
type input "Auto Issued Po"
type textarea "x"
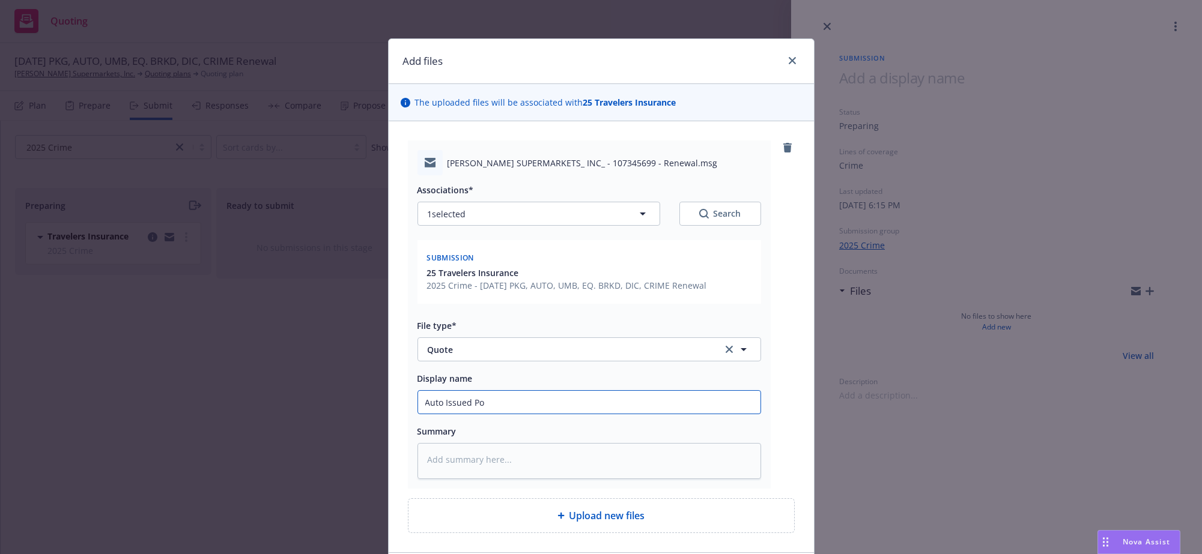
type input "Auto Issued Pol"
type textarea "x"
type input "Auto Issued Poli"
type textarea "x"
type input "Auto Issued Polic"
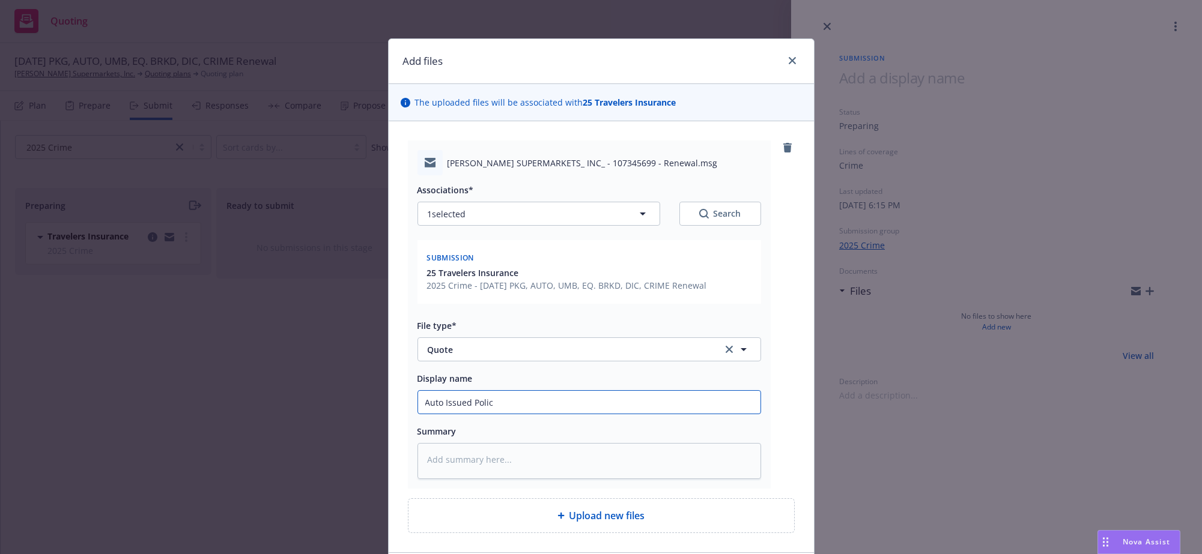
type textarea "x"
type input "Auto Issued Policy"
type textarea "x"
type input "Auto Issued Policy"
type textarea "x"
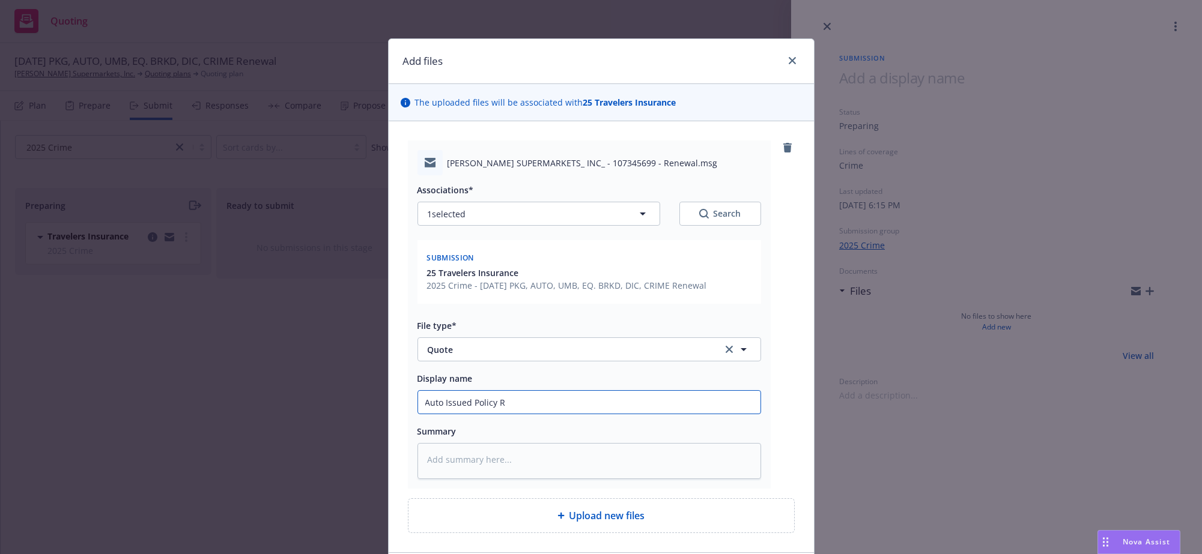
type input "Auto Issued Policy Re"
type textarea "x"
type input "Auto Issued Policy Rec"
type textarea "x"
type input "Auto Issued Policy Rece"
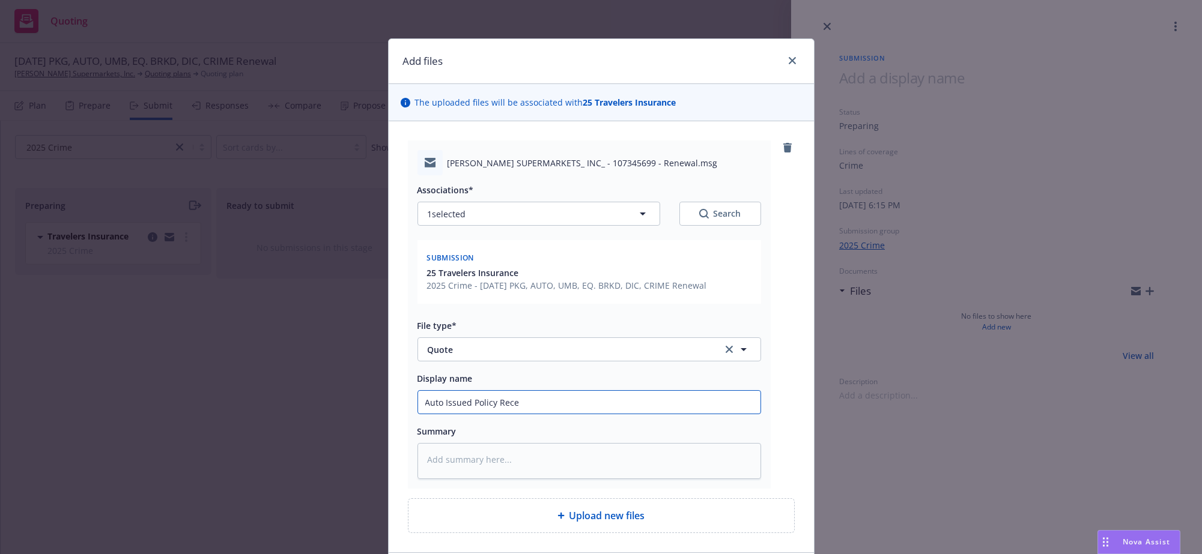
type textarea "x"
type input "Auto Issued Policy Recei"
type textarea "x"
type input "Auto Issued Policy Receiv"
type textarea "x"
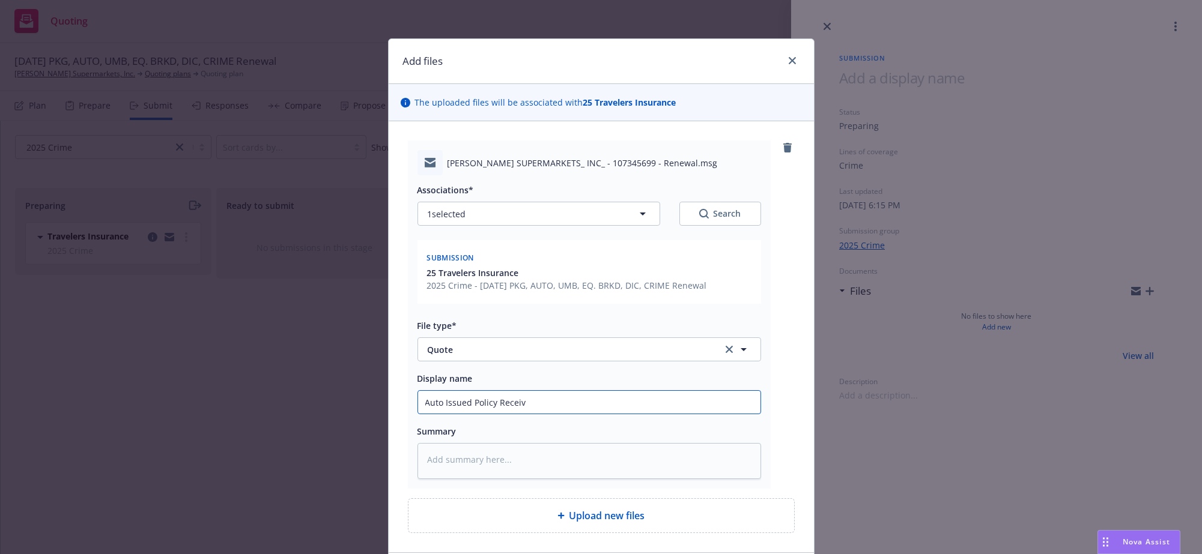
type input "Auto Issued Policy Receive"
type textarea "x"
type input "Auto Issued Policy Received"
type textarea "x"
type input "Auto Issued Policy Received"
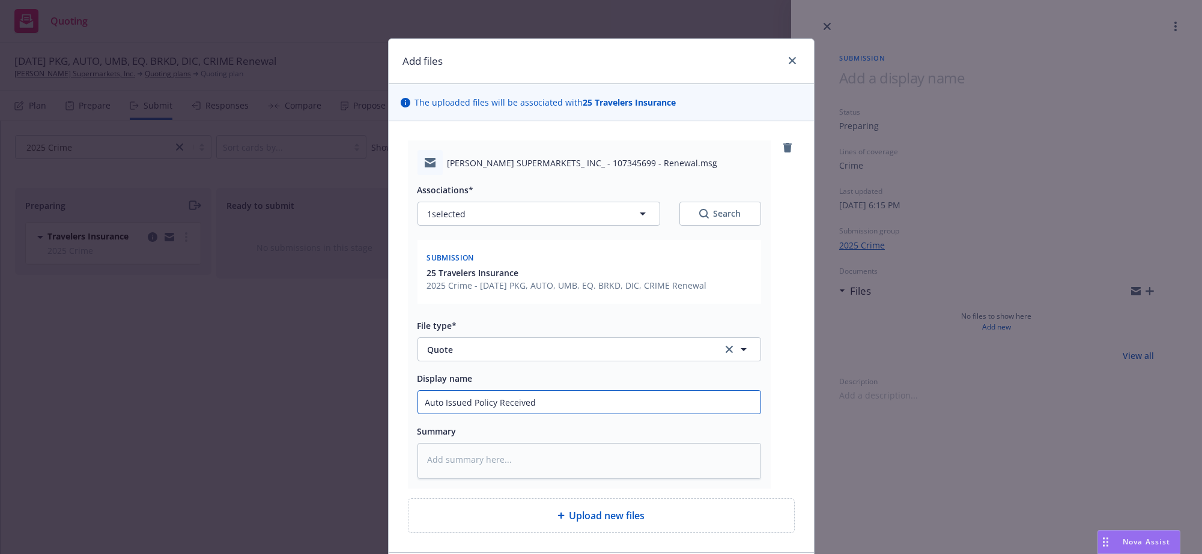
type textarea "x"
type input "Auto Issued Policy Received a"
type textarea "x"
type input "Auto Issued Policy Received as"
type textarea "x"
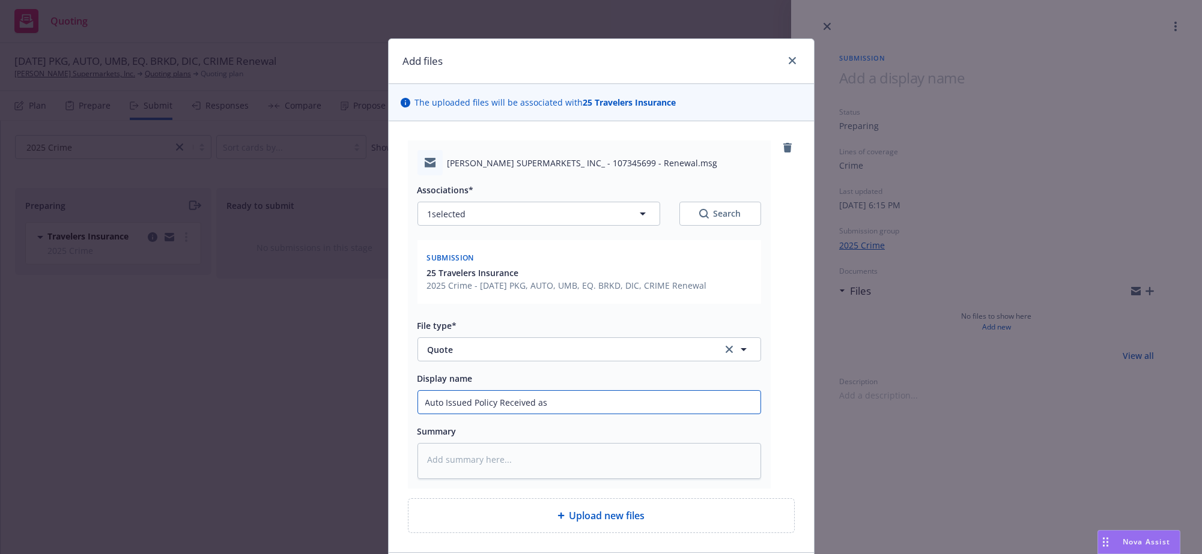
type input "Auto Issued Policy Received as"
type textarea "x"
type input "Auto Issued Policy Received as a"
type textarea "x"
type input "Auto Issued Policy Received as a q"
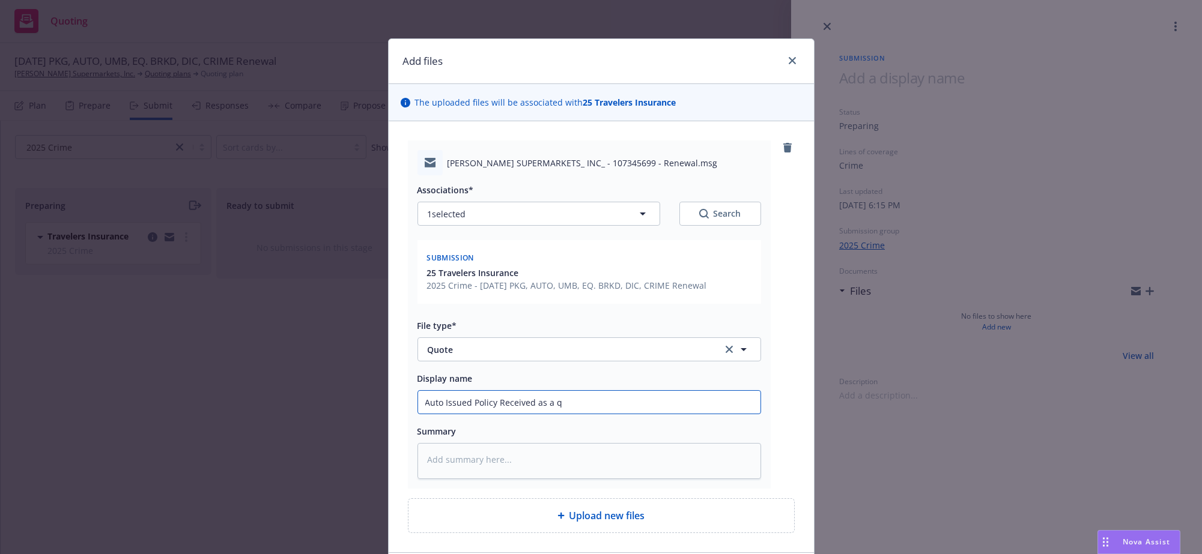
type textarea "x"
type input "Auto Issued Policy Received as a qu"
type textarea "x"
type input "Auto Issued Policy Received as a quo"
type textarea "x"
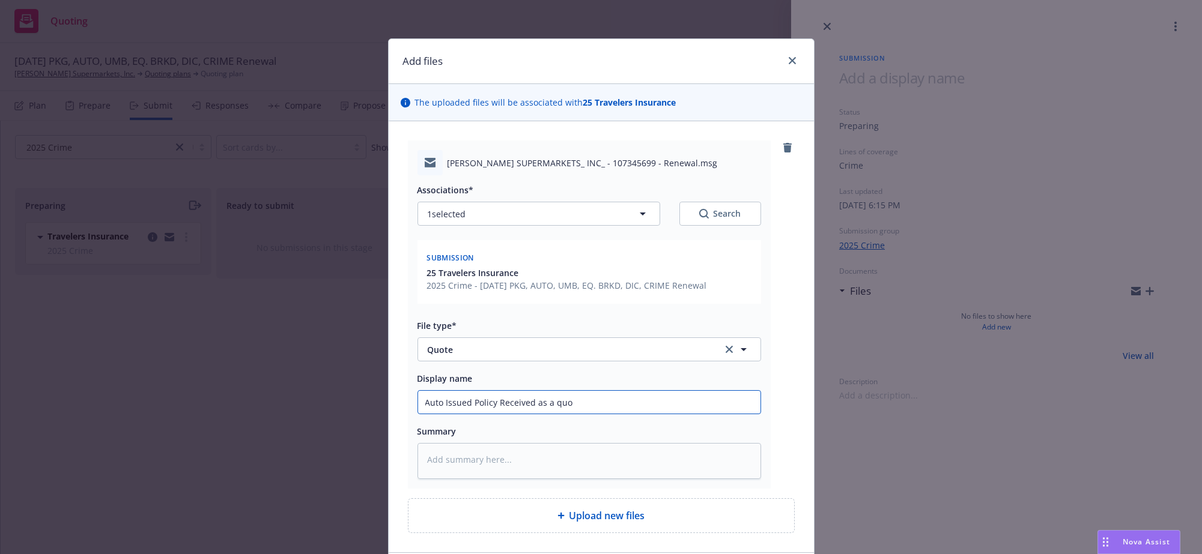
type input "Auto Issued Policy Received as a quot"
type textarea "x"
type input "Auto Issued Policy Received as a quote"
type textarea "x"
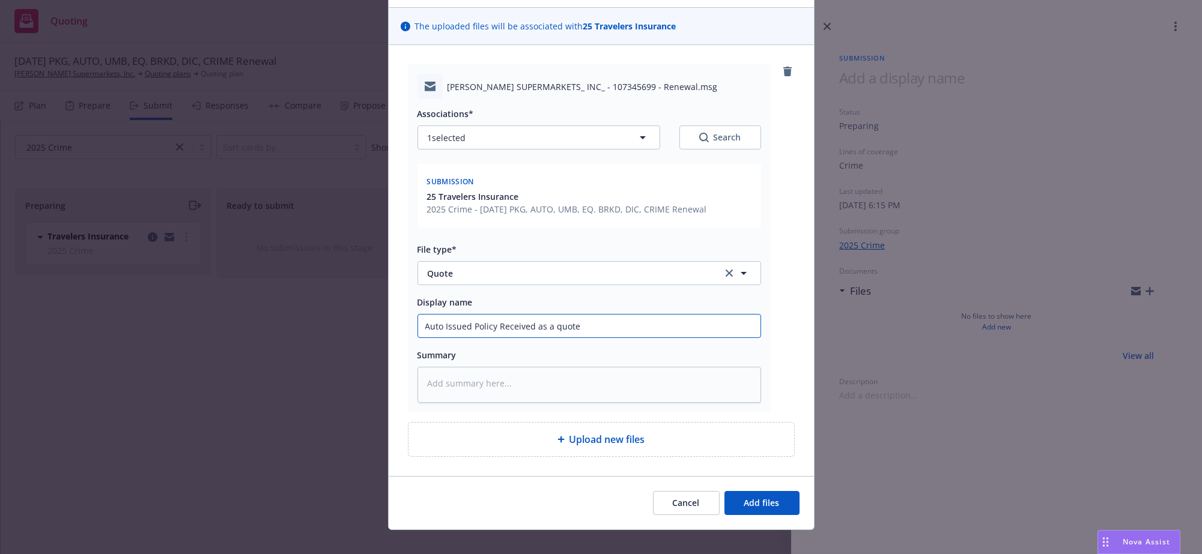
scroll to position [142, 0]
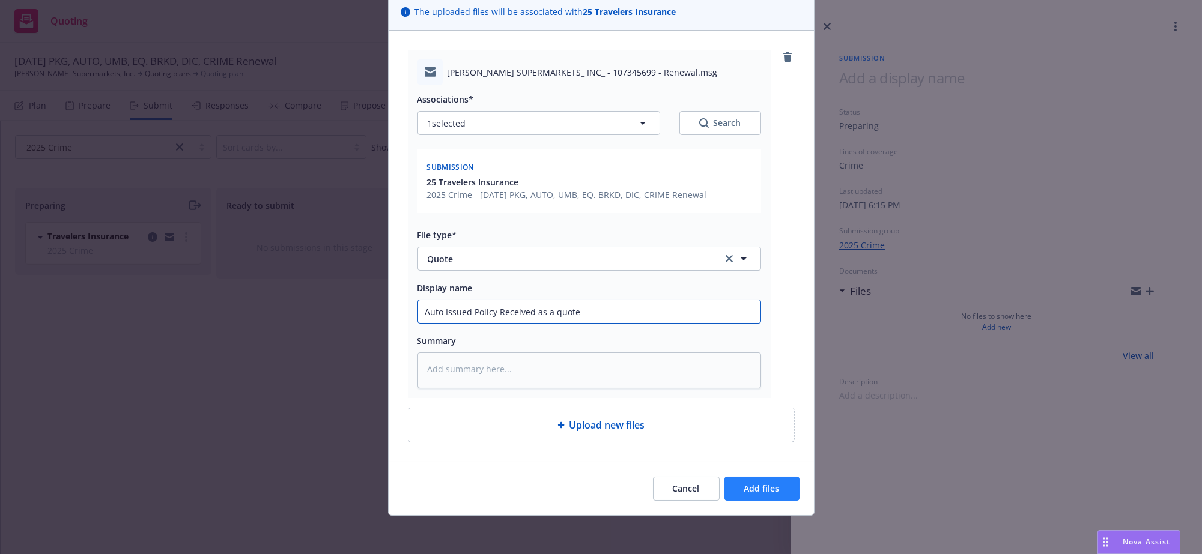
type input "Auto Issued Policy Received as a quote"
click at [777, 493] on button "Add files" at bounding box center [761, 489] width 75 height 24
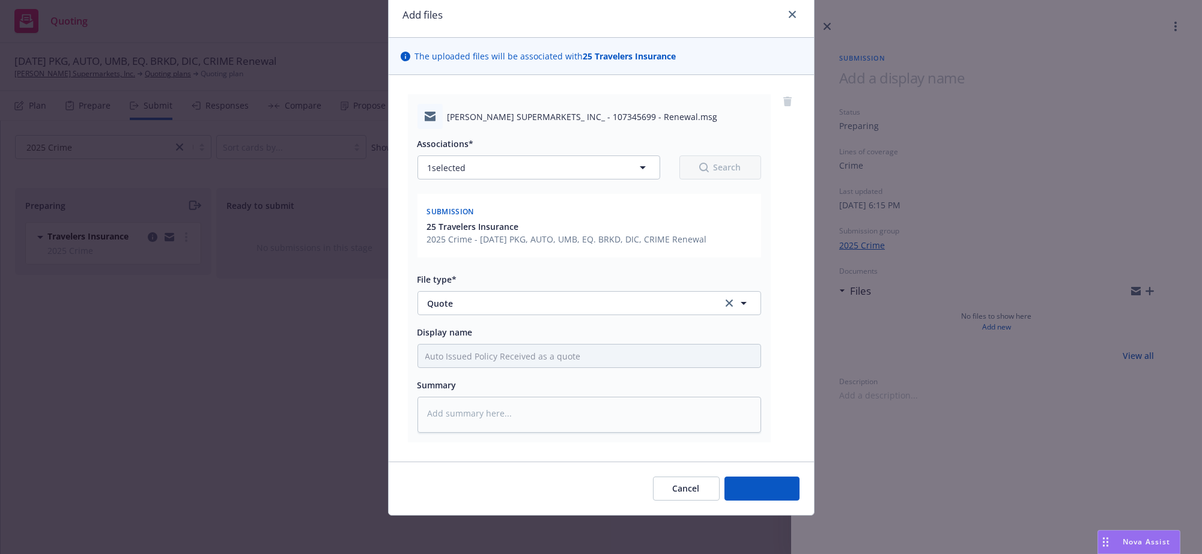
scroll to position [93, 0]
type textarea "x"
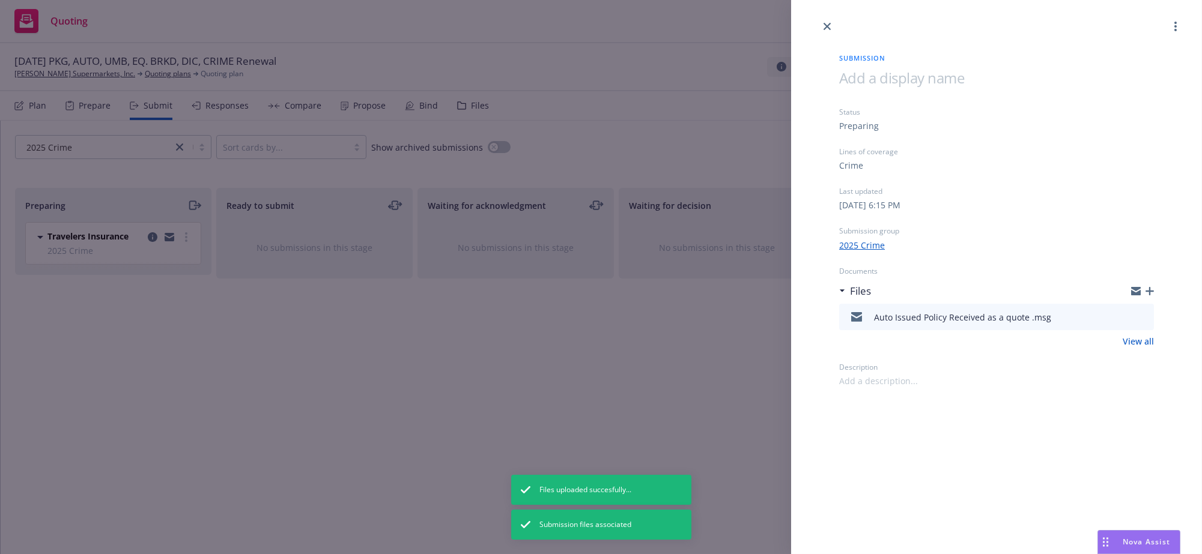
click at [192, 218] on div "Submission Status Preparing Lines of coverage Crime Last updated Saturday, June…" at bounding box center [601, 277] width 1202 height 554
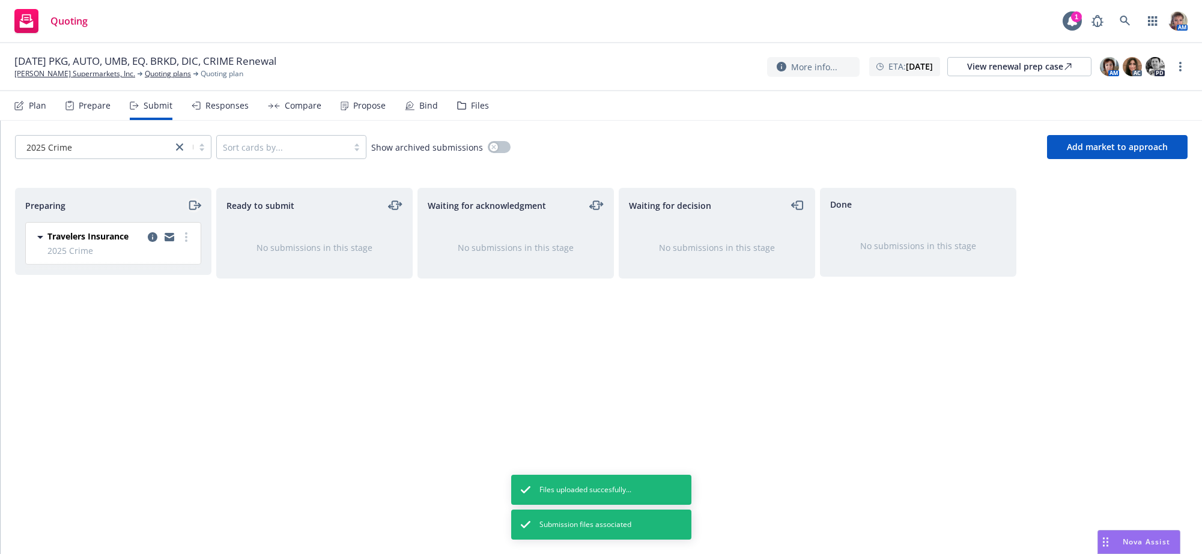
click at [189, 210] on icon "moveRight" at bounding box center [192, 205] width 7 height 8
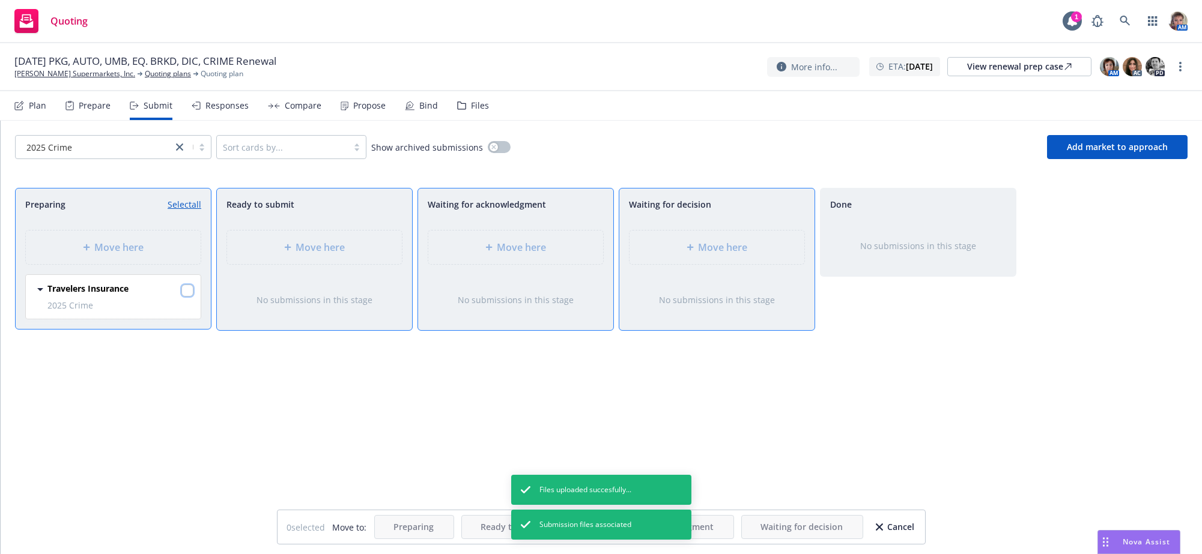
click at [186, 297] on input "checkbox" at bounding box center [187, 291] width 12 height 12
checkbox input "true"
click at [693, 255] on div "Move here" at bounding box center [717, 247] width 156 height 14
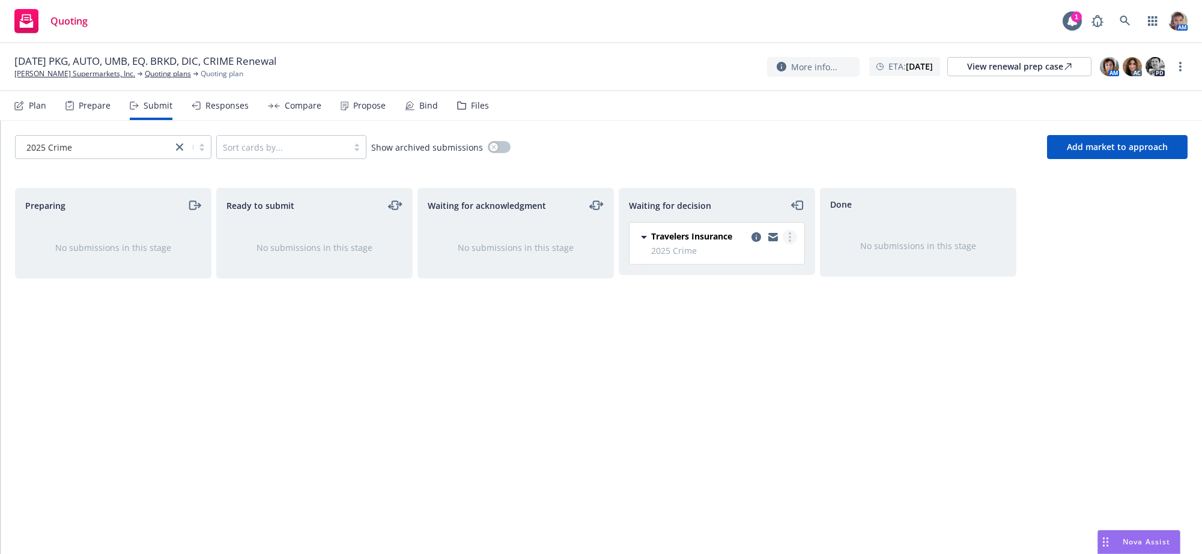
click at [789, 242] on circle "more" at bounding box center [790, 241] width 2 height 2
click at [767, 327] on span "Add accepted decision" at bounding box center [736, 323] width 120 height 11
select select "12"
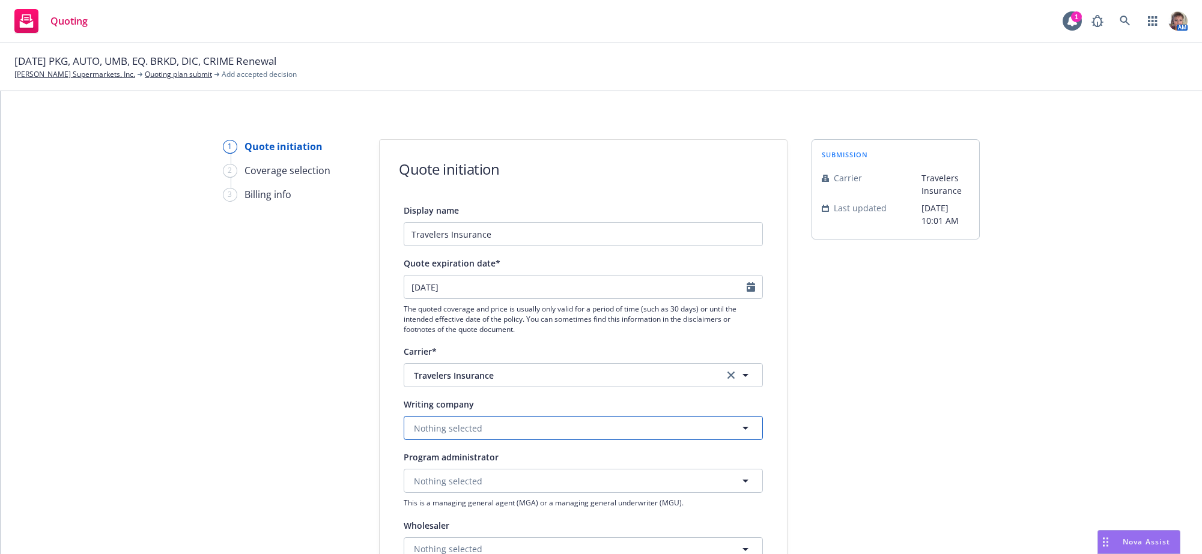
click at [527, 440] on button "Nothing selected" at bounding box center [583, 428] width 359 height 24
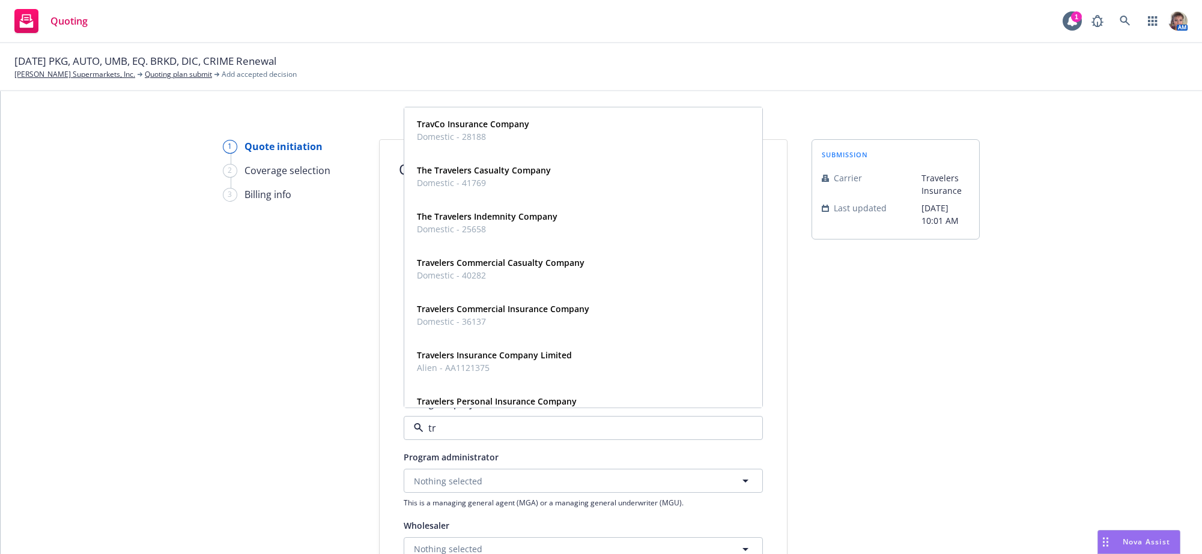
type input "t"
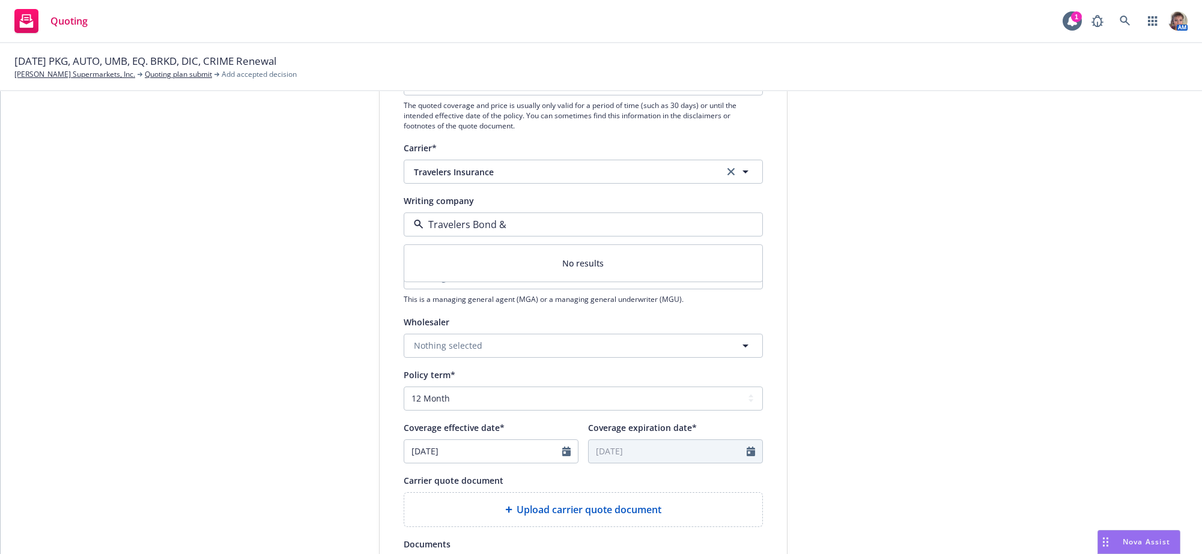
scroll to position [214, 0]
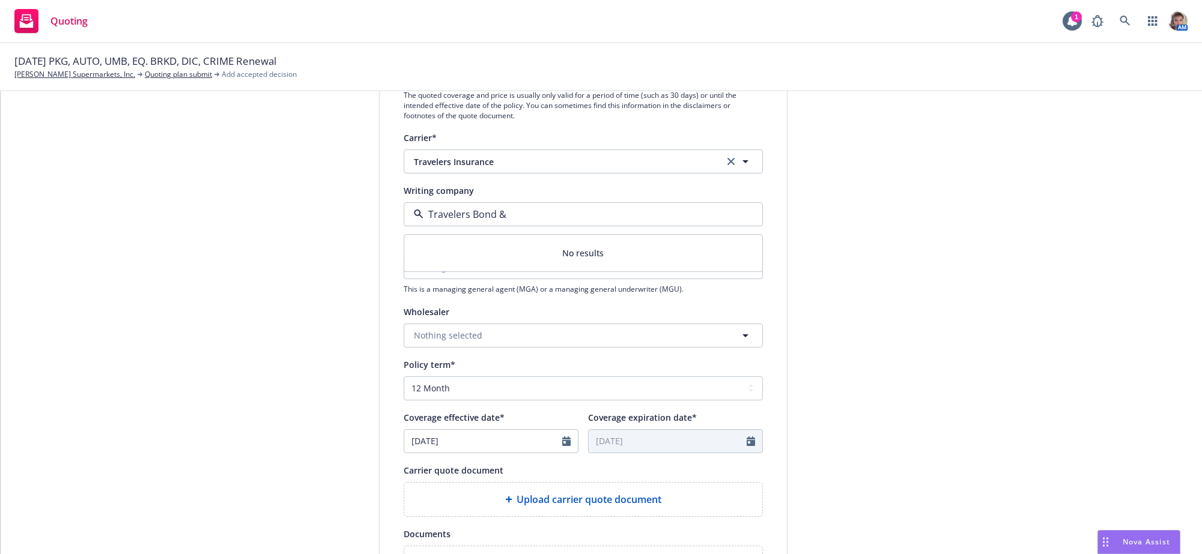
type input "Travelers Bond &"
click at [1072, 365] on div "1 Quote initiation 2 Coverage selection 3 Billing info Quote initiation Display…" at bounding box center [601, 328] width 1173 height 805
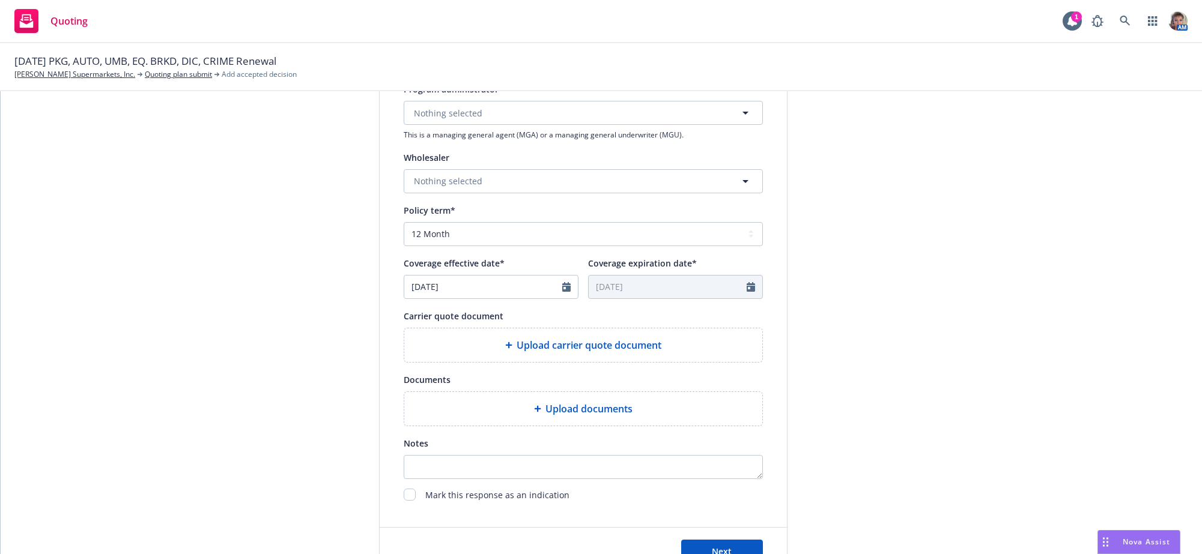
scroll to position [380, 0]
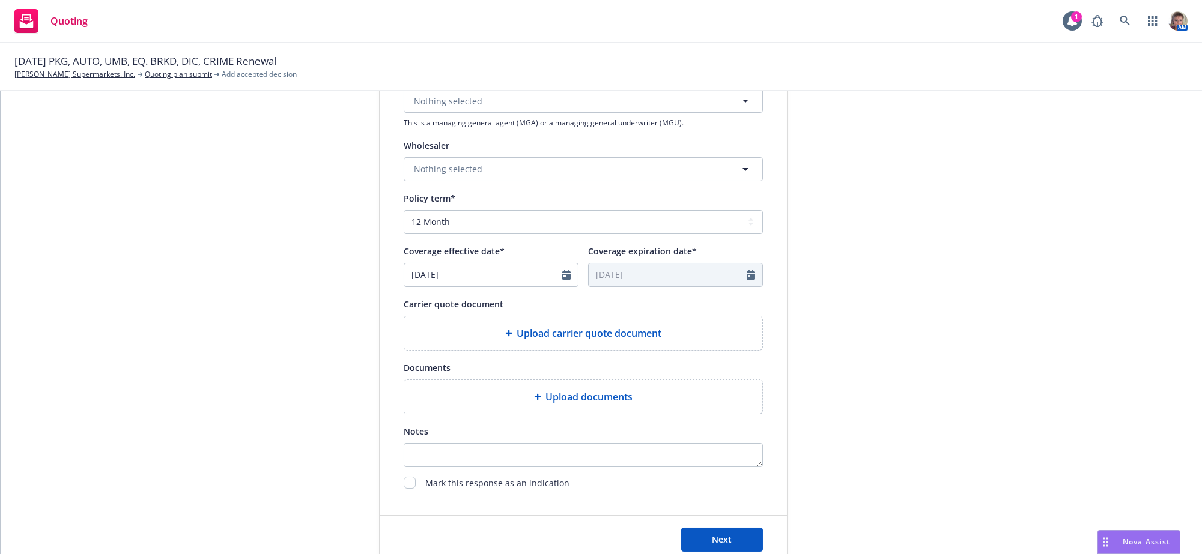
type textarea "x"
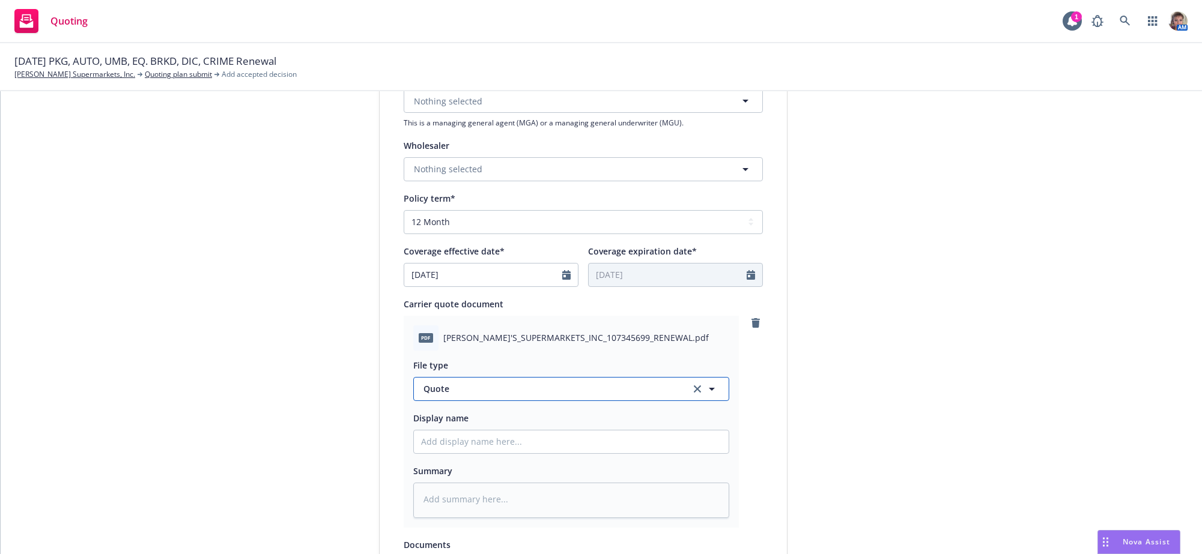
click at [705, 396] on icon "button" at bounding box center [712, 389] width 14 height 14
type input "p"
type input "q"
click at [626, 441] on div "Quote" at bounding box center [571, 426] width 315 height 32
drag, startPoint x: 1190, startPoint y: 387, endPoint x: 1183, endPoint y: 415, distance: 28.6
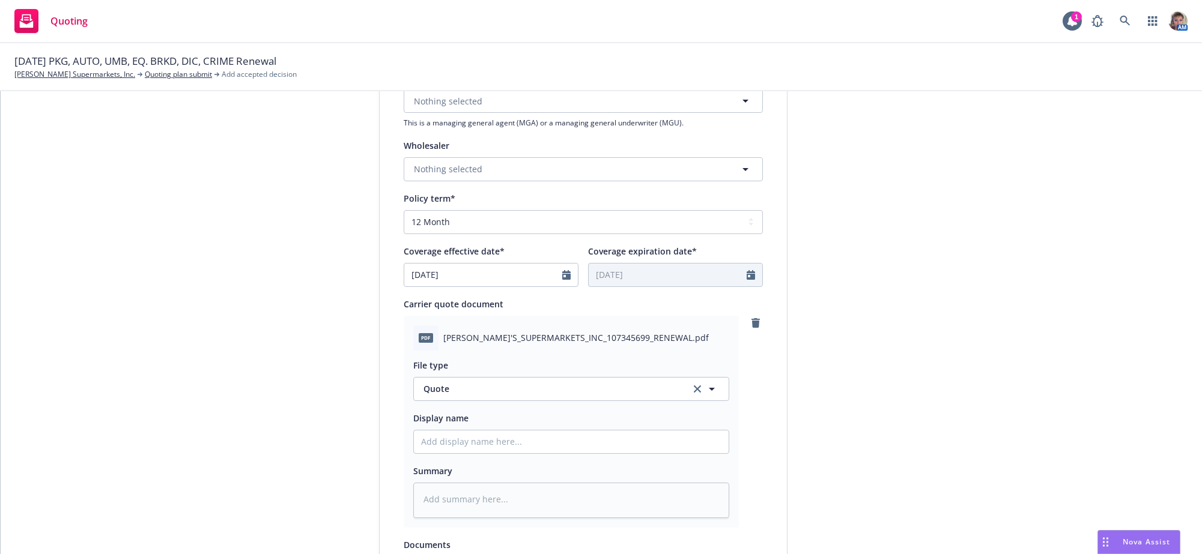
click at [1183, 415] on div "1 Quote initiation 2 Coverage selection 3 Billing info Quote initiation Display…" at bounding box center [601, 322] width 1201 height 463
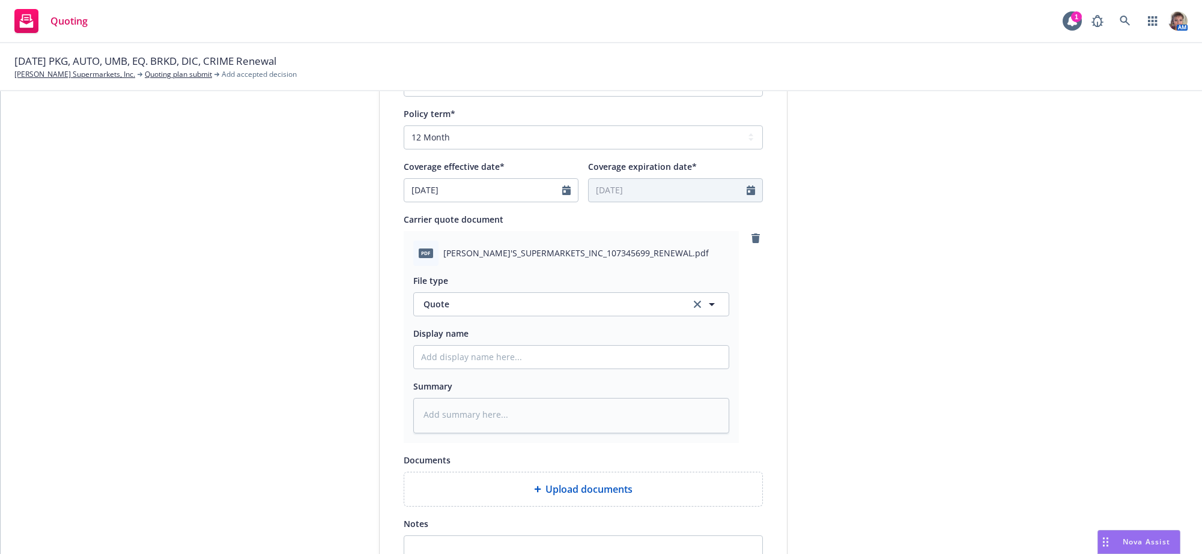
scroll to position [494, 0]
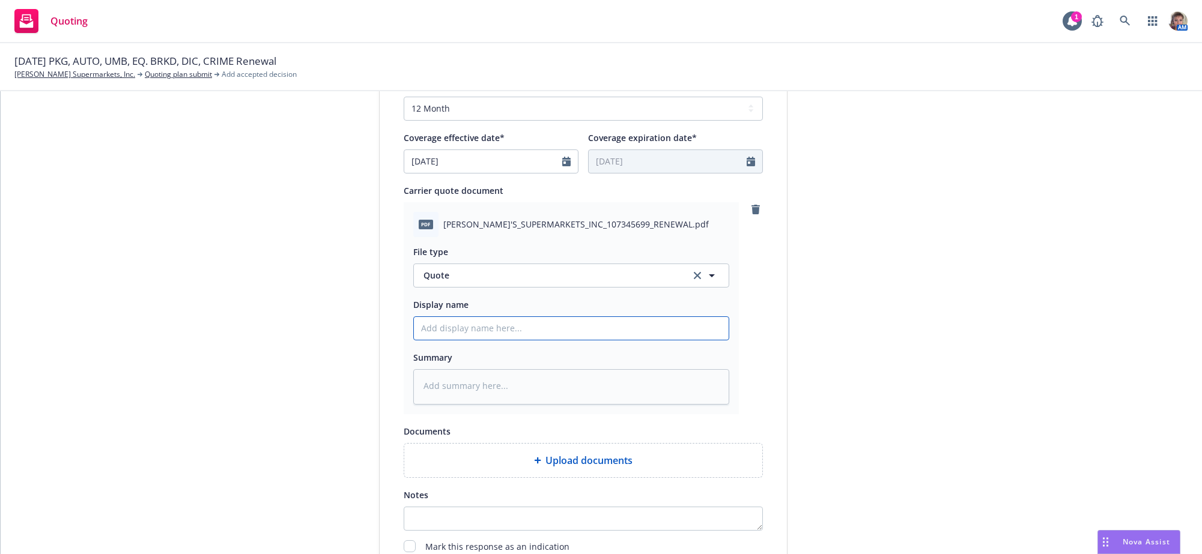
click at [547, 340] on input "Display name" at bounding box center [571, 328] width 315 height 23
type textarea "x"
type input "-"
type textarea "x"
type input "-"
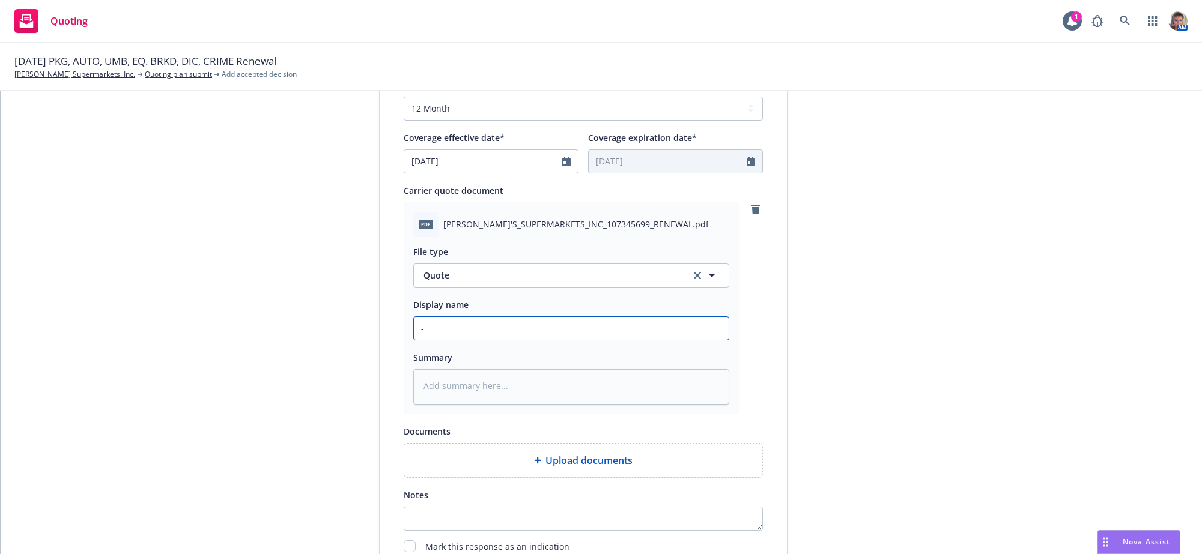
type textarea "x"
type input "-"
type textarea "x"
type input "2"
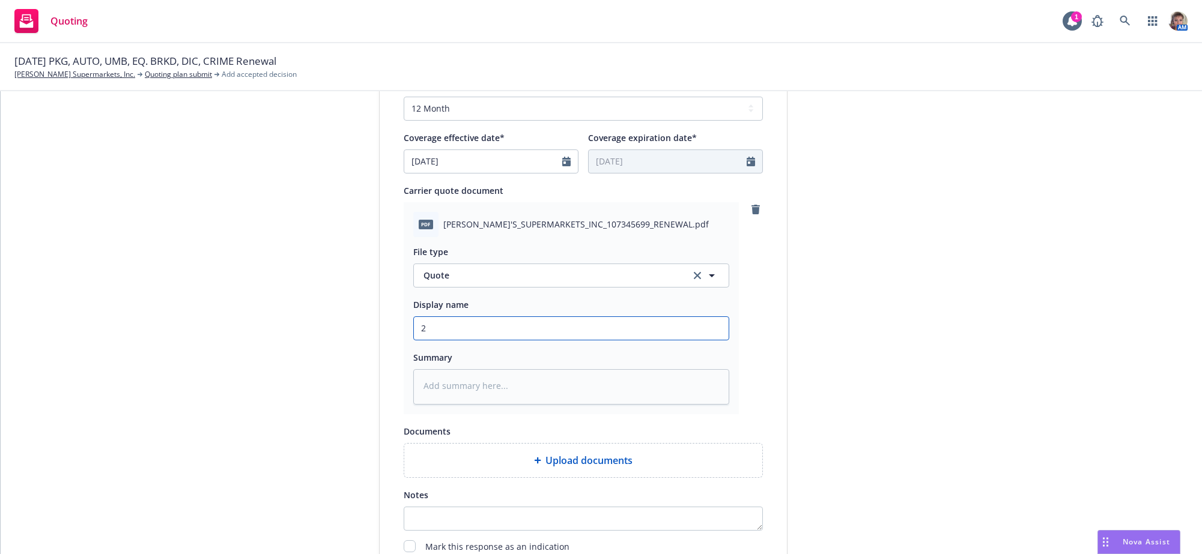
type textarea "x"
type input "25"
type textarea "x"
type input "25-"
type textarea "x"
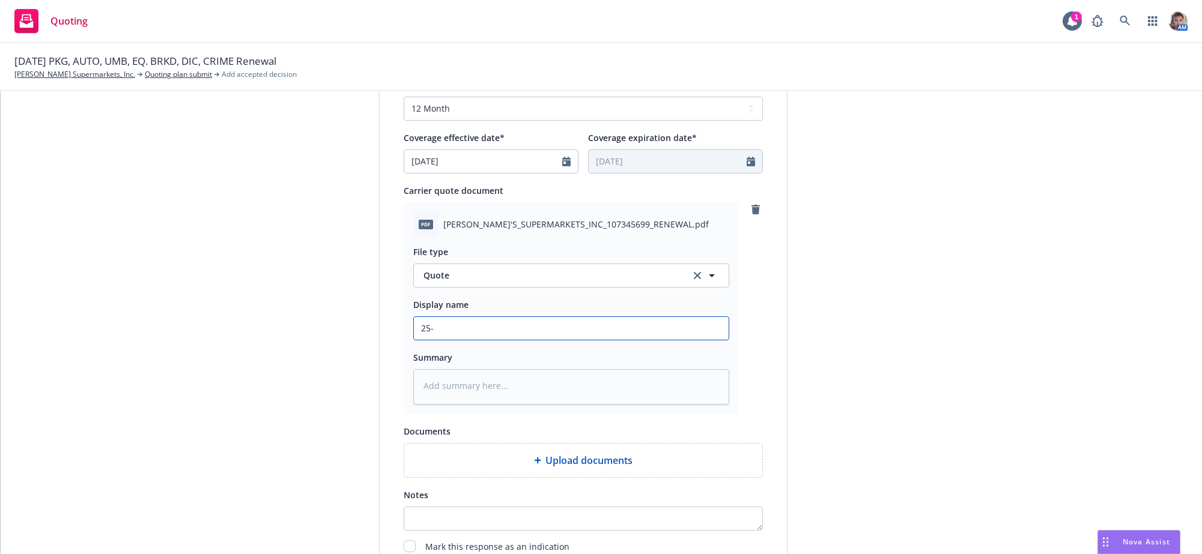
type input "25-2"
type textarea "x"
type input "25-26"
type textarea "x"
type input "25-26"
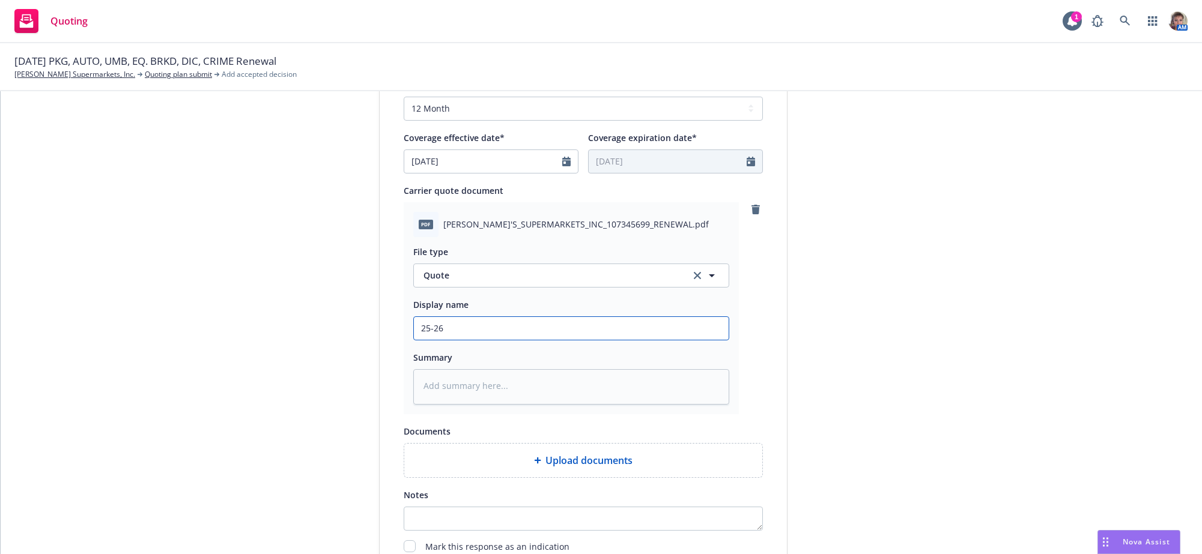
type textarea "x"
type input "25-26 Q"
type textarea "x"
type input "25-26 Qu"
type textarea "x"
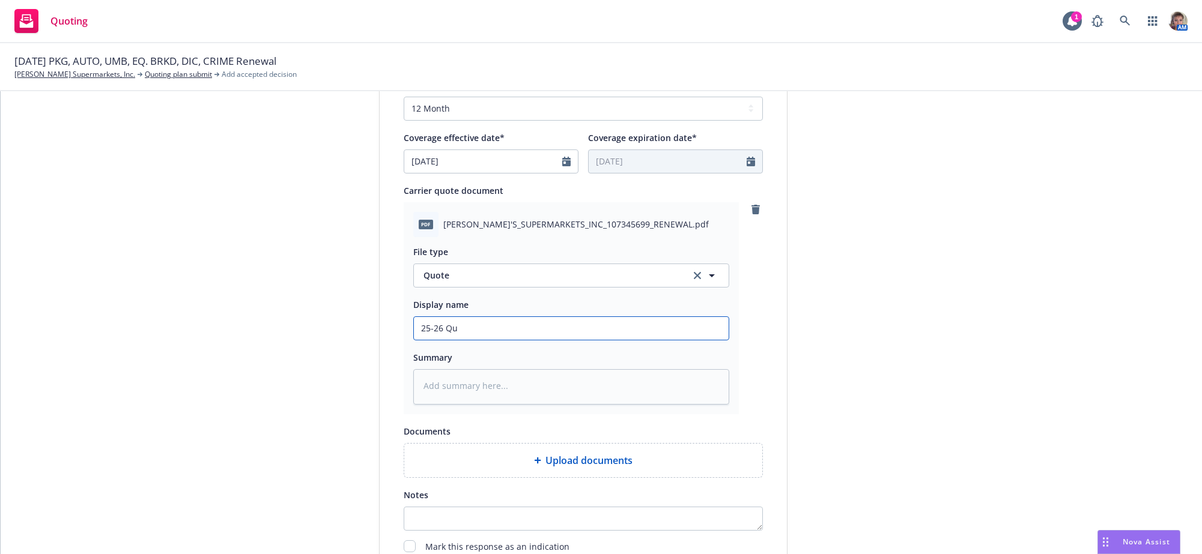
type input "25-26 Quo"
type textarea "x"
type input "25-26 Quot"
type textarea "x"
type input "25-26 Quote"
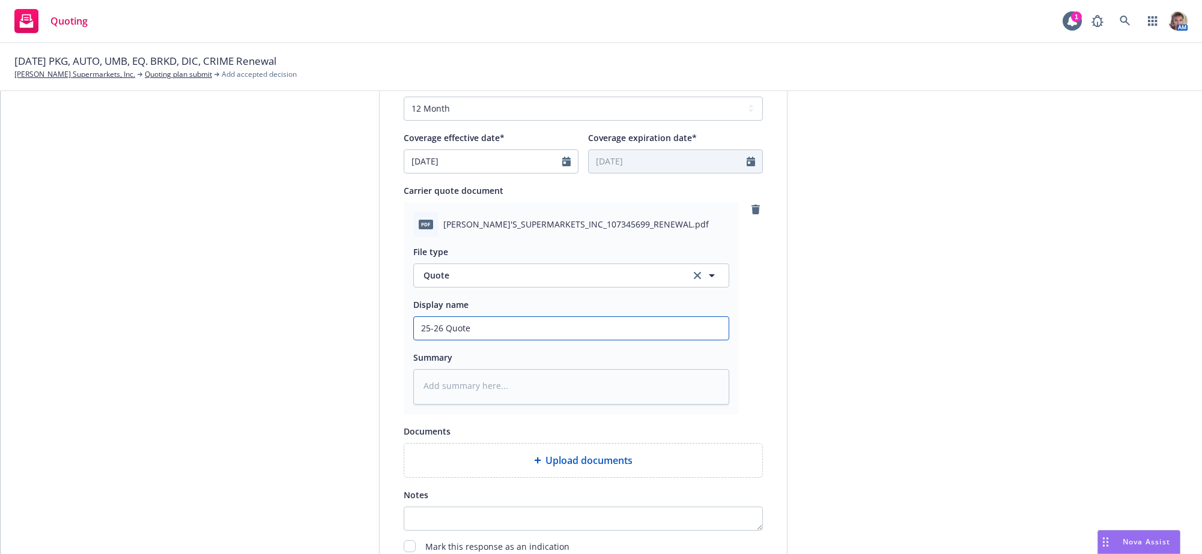
type textarea "x"
type input "25-26 Quote"
type textarea "x"
type input "25-26 Quote C"
type textarea "x"
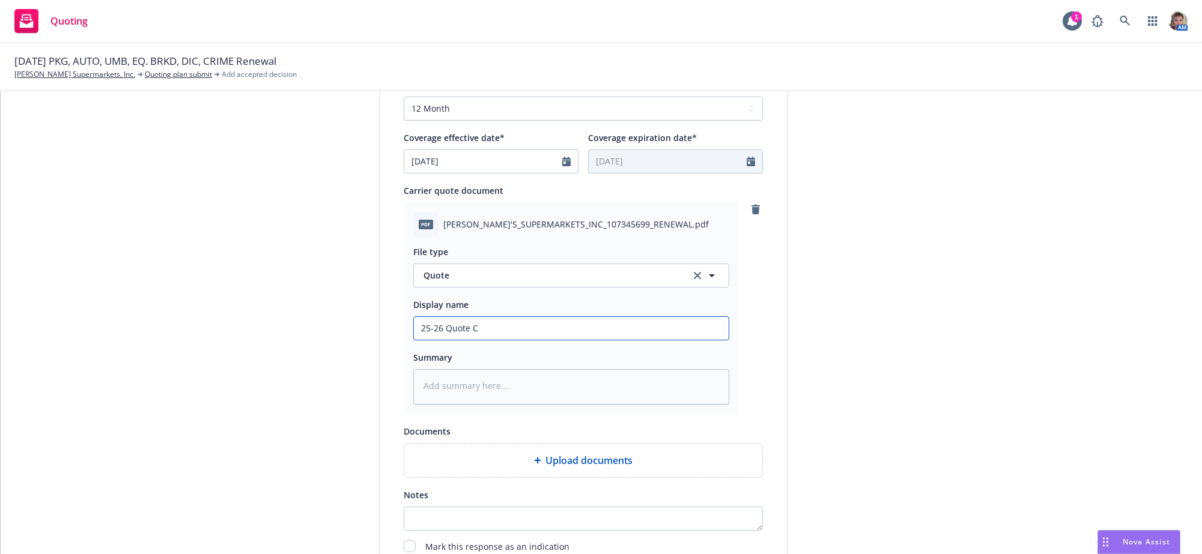
type input "25-26 Quote Cr"
type textarea "x"
type input "25-26 Quote Cri"
type textarea "x"
type input "25-26 Quote Crim"
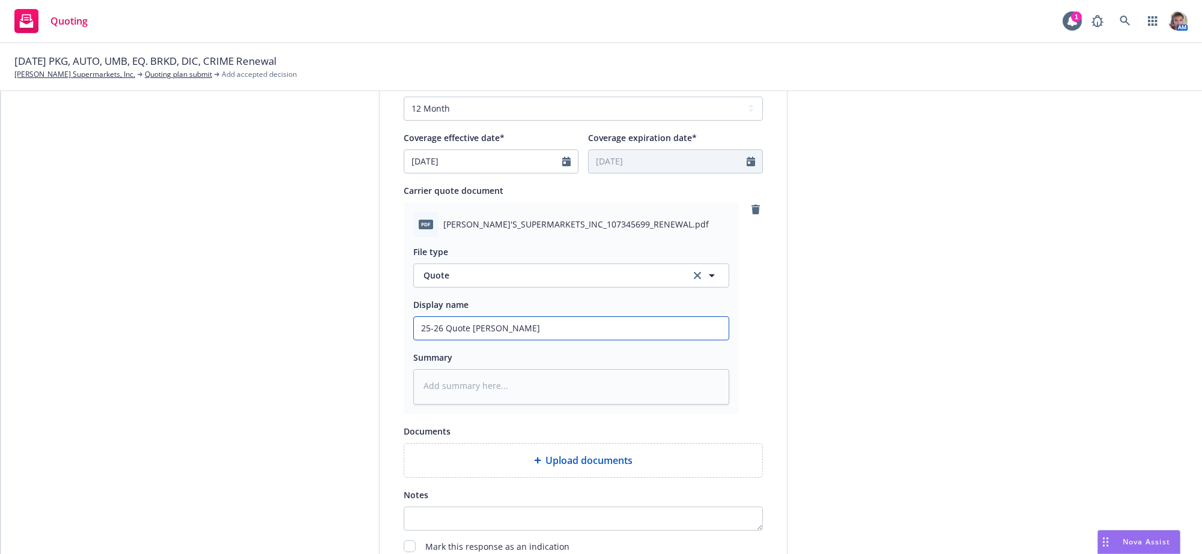
type textarea "x"
type input "25-26 Quote Crime"
type textarea "x"
type input "25-26 Quote Crime"
type textarea "x"
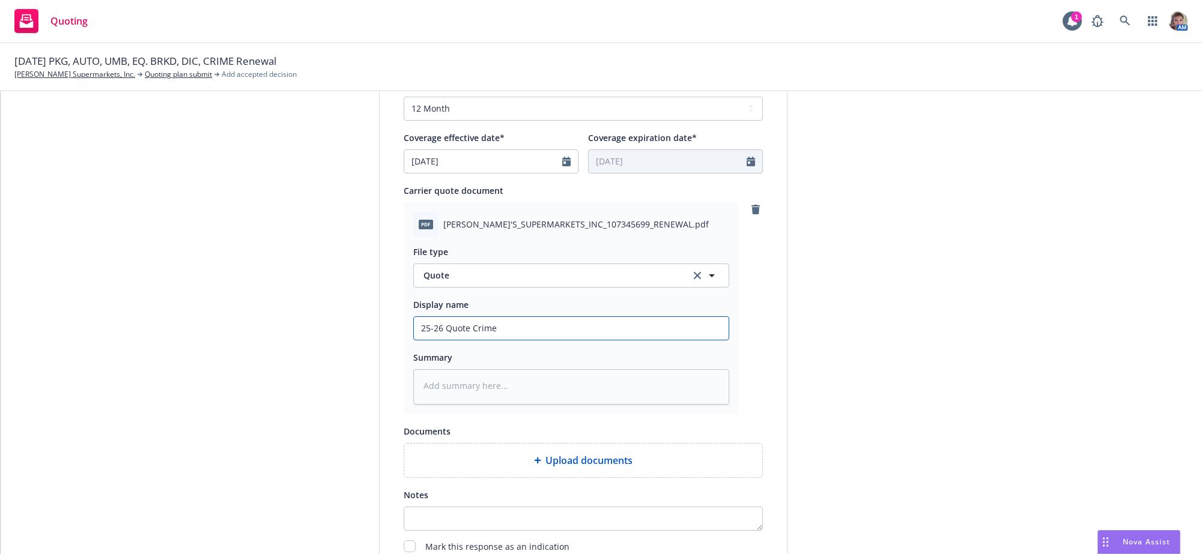
type input "25-26 Quote Crime /"
type textarea "x"
type input "25-26 Quote Crime /"
type textarea "x"
type input "25-26 Quote Crime / P"
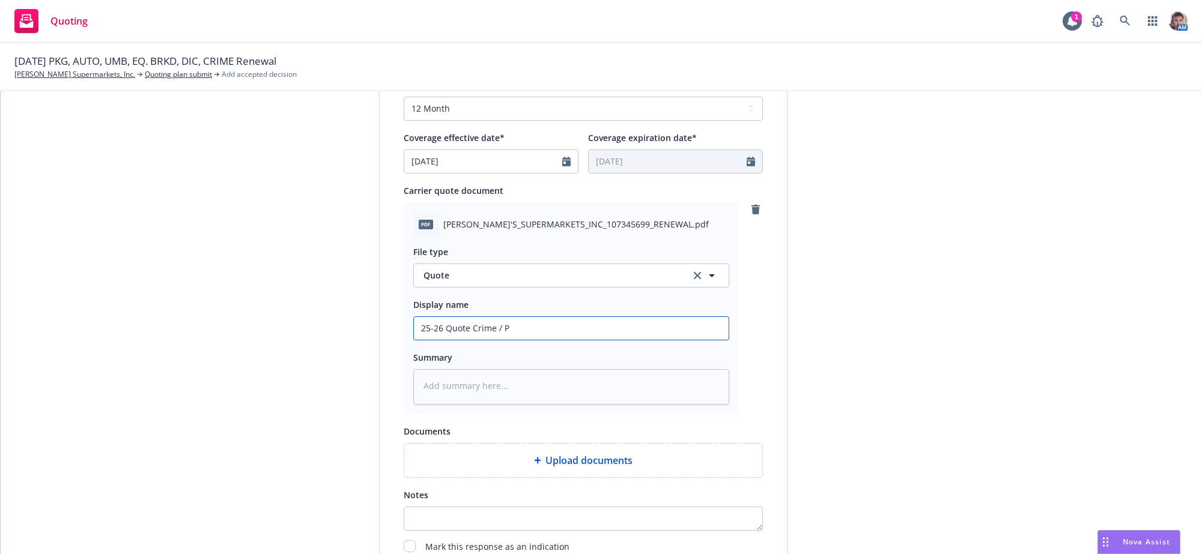
type textarea "x"
type input "25-26 Quote Crime / Po"
type textarea "x"
type input "25-26 Quote Crime / Pol"
type textarea "x"
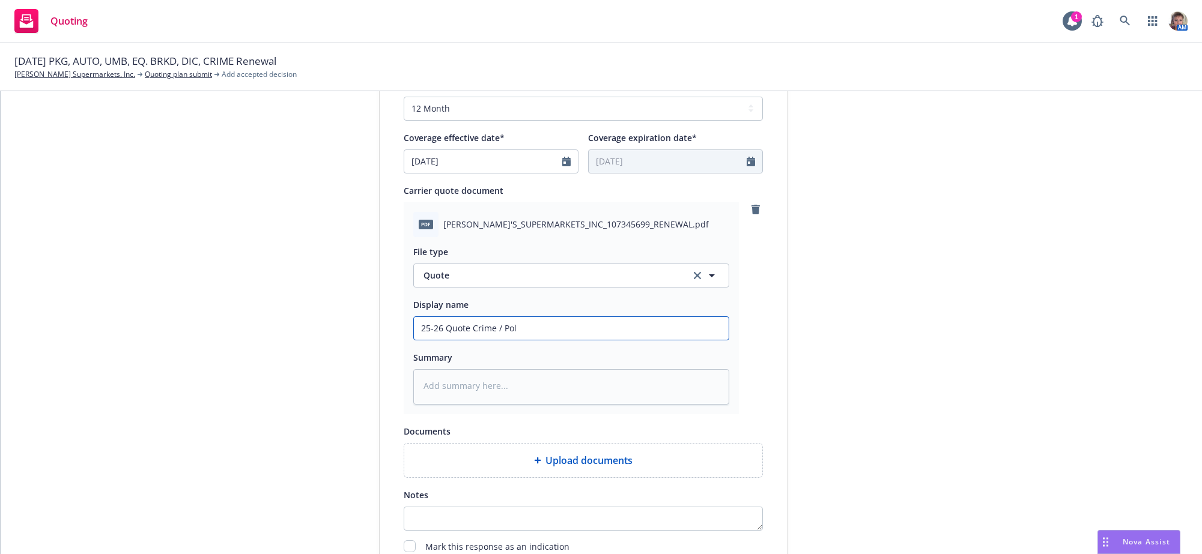
type input "25-26 Quote Crime / Poli"
type textarea "x"
type input "25-26 Quote Crime / Polic"
type textarea "x"
type input "25-26 Quote Crime / Policy"
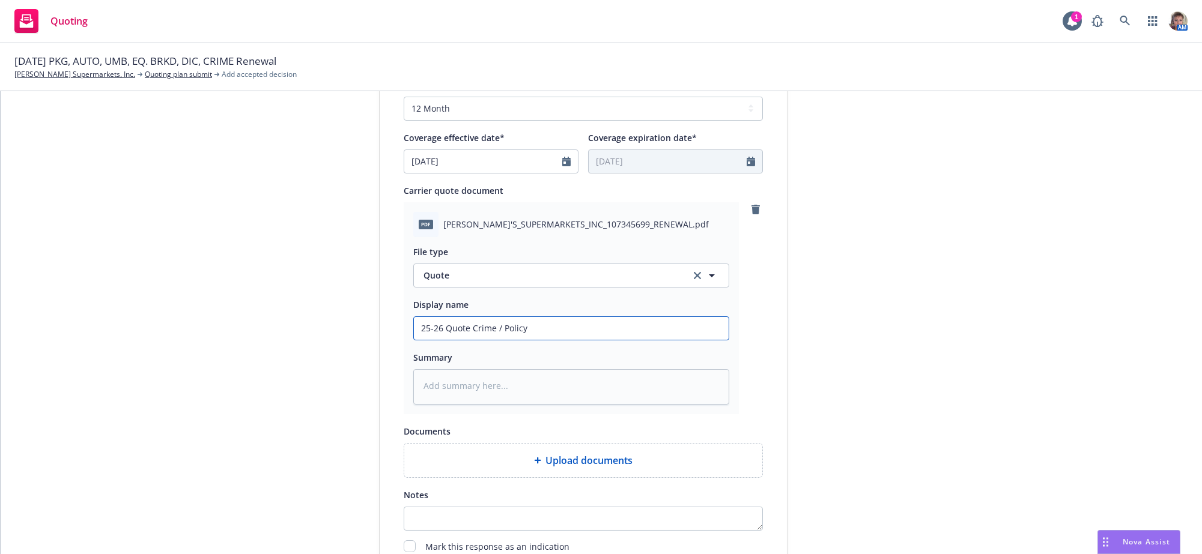
type textarea "x"
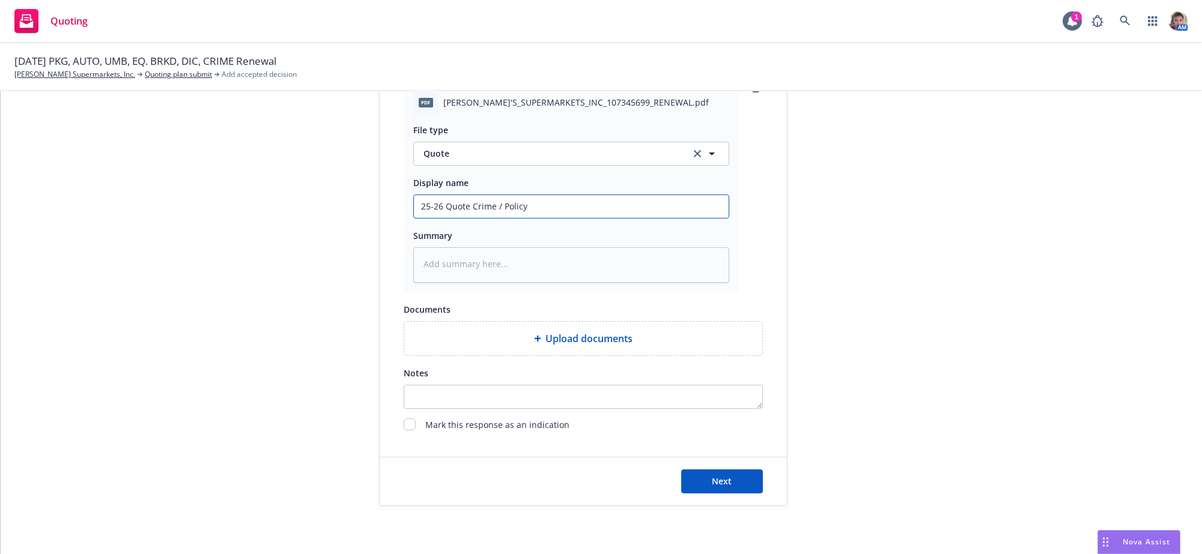
scroll to position [707, 0]
type input "25-26 Quote Crime / Policy"
click at [715, 478] on span "Next" at bounding box center [722, 481] width 20 height 11
type textarea "x"
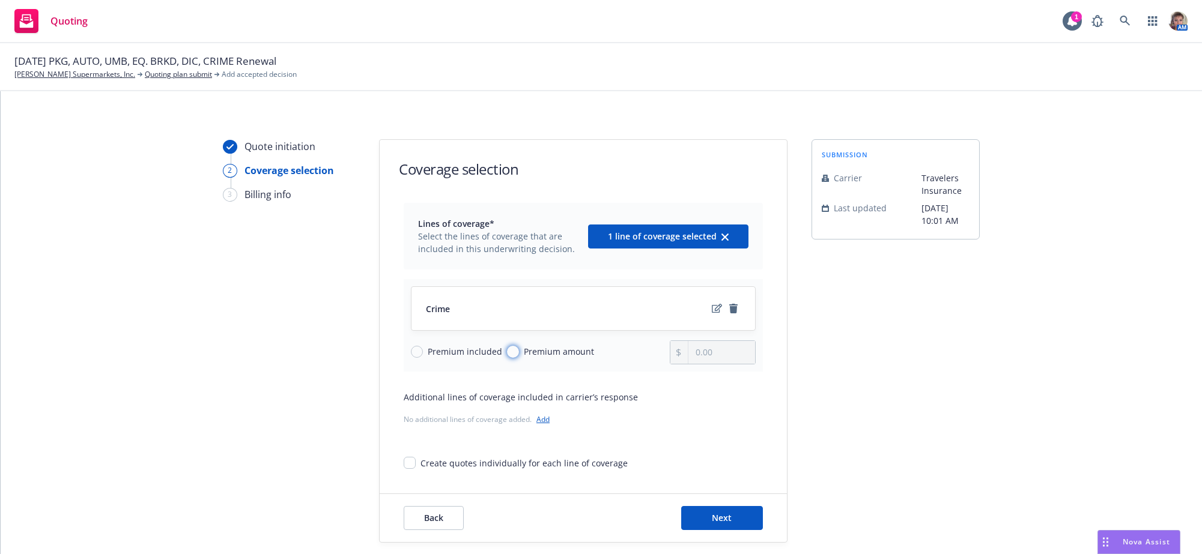
click at [509, 358] on input "Premium amount" at bounding box center [513, 352] width 12 height 12
radio input "true"
drag, startPoint x: 715, startPoint y: 368, endPoint x: 400, endPoint y: 405, distance: 317.6
click at [471, 396] on div "Lines of coverage* Select the lines of coverage that are included in this under…" at bounding box center [583, 336] width 359 height 267
click at [944, 405] on div "submission Carrier Travelers Insurance Last updated 8/26, 10:01 AM" at bounding box center [896, 341] width 168 height 404
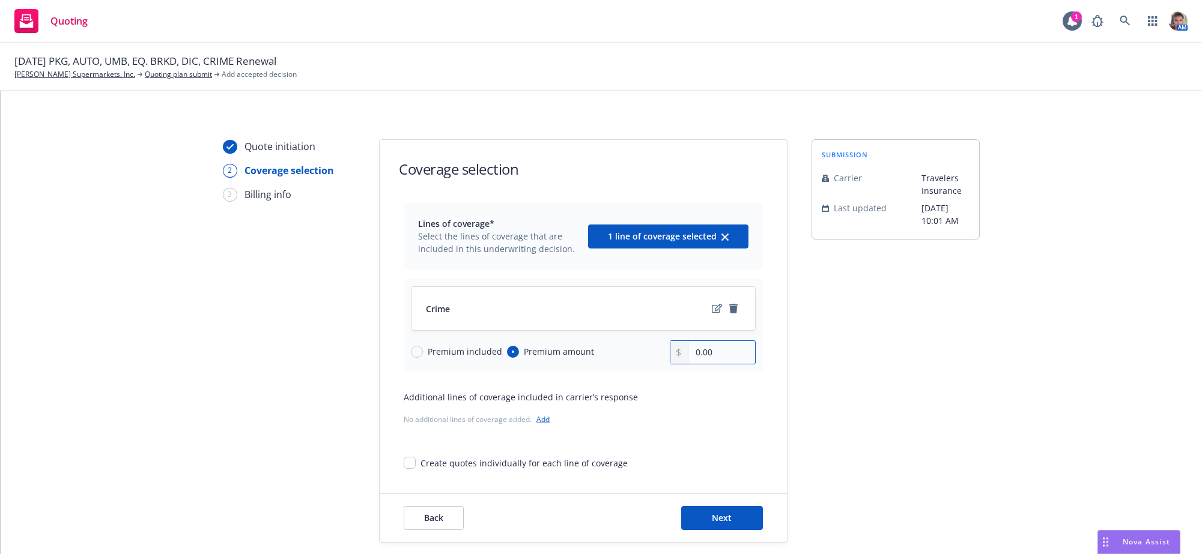
drag, startPoint x: 740, startPoint y: 361, endPoint x: 621, endPoint y: 387, distance: 121.7
click at [624, 365] on div "Premium included Premium amount 0.00" at bounding box center [583, 353] width 345 height 24
type input "3,537.00"
click at [987, 336] on div "Quote initiation 2 Coverage selection 3 Billing info Coverage selection Lines o…" at bounding box center [601, 341] width 1173 height 404
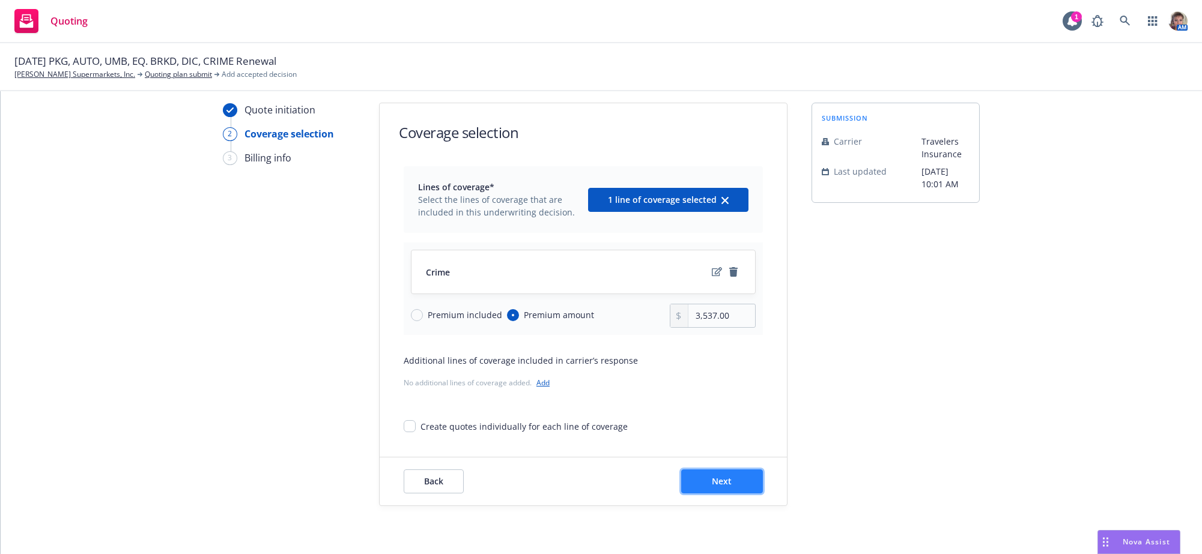
click at [724, 487] on button "Next" at bounding box center [722, 482] width 82 height 24
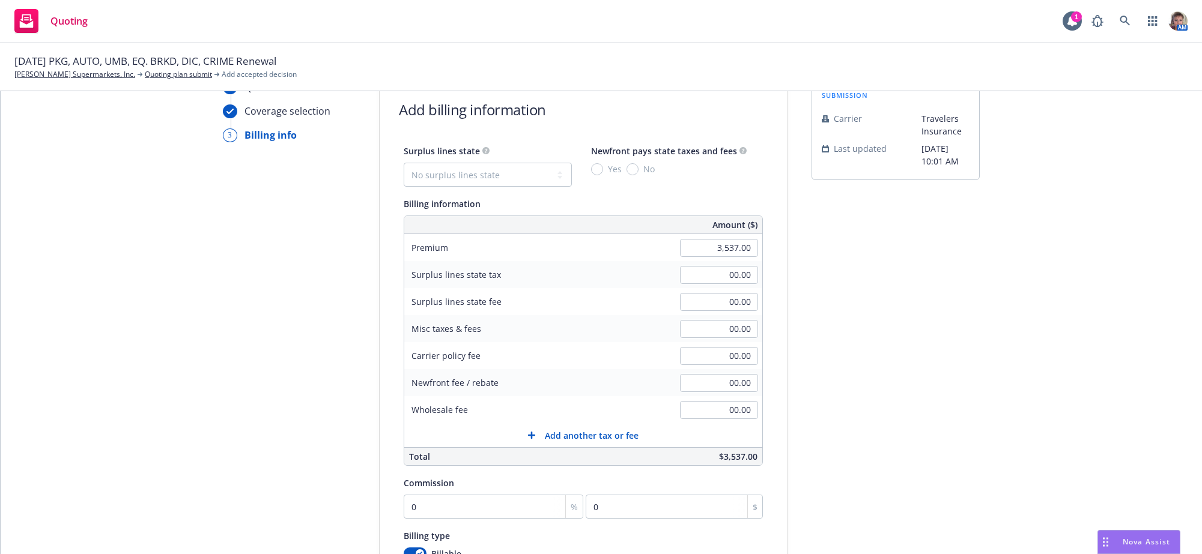
click at [1003, 418] on div "Quote initiation Coverage selection 3 Billing info Add billing information Surp…" at bounding box center [601, 387] width 1173 height 614
click at [527, 519] on input "0" at bounding box center [494, 507] width 180 height 24
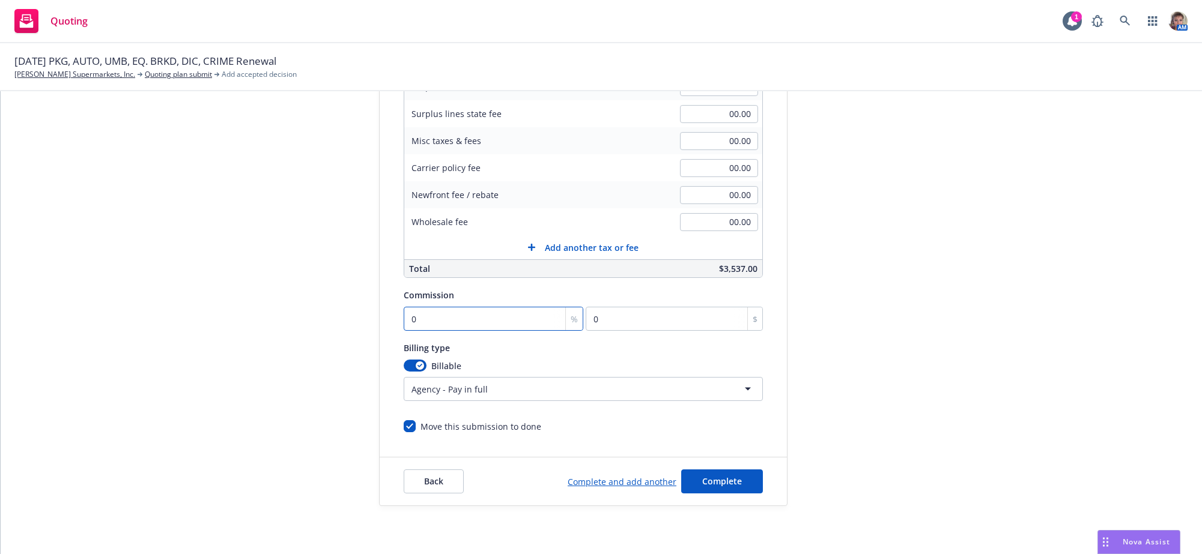
click at [407, 308] on input "0" at bounding box center [494, 319] width 180 height 24
drag, startPoint x: 407, startPoint y: 308, endPoint x: 361, endPoint y: 309, distance: 45.7
click at [361, 309] on div "Quote initiation Coverage selection 3 Billing info Add billing information Surp…" at bounding box center [601, 199] width 1173 height 614
type input "1"
type input "35.37"
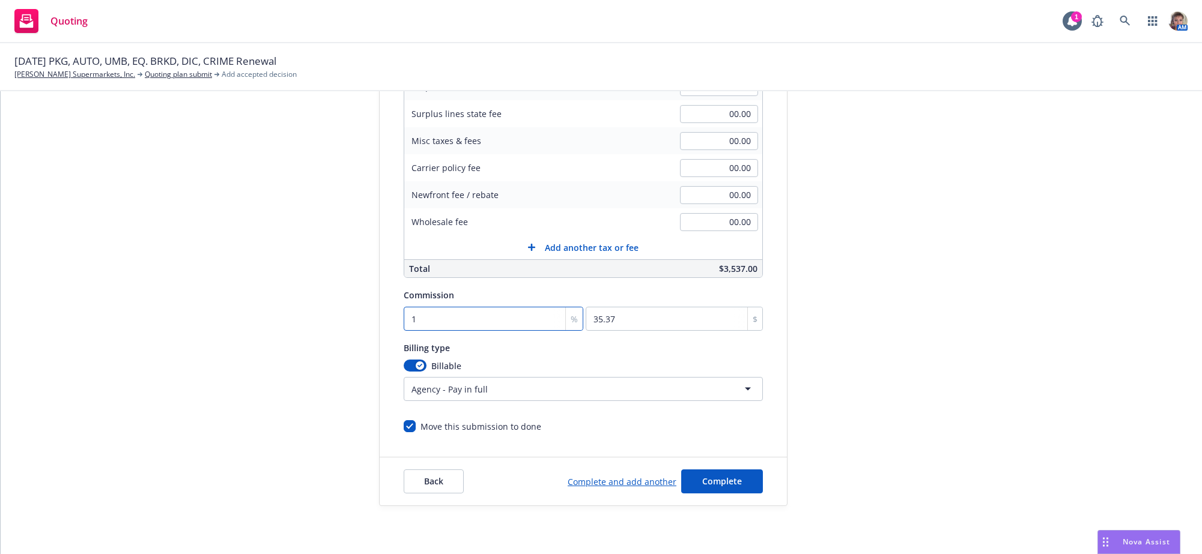
type input "15"
type input "530.55"
type input "15"
click at [690, 491] on button "Complete" at bounding box center [722, 482] width 82 height 24
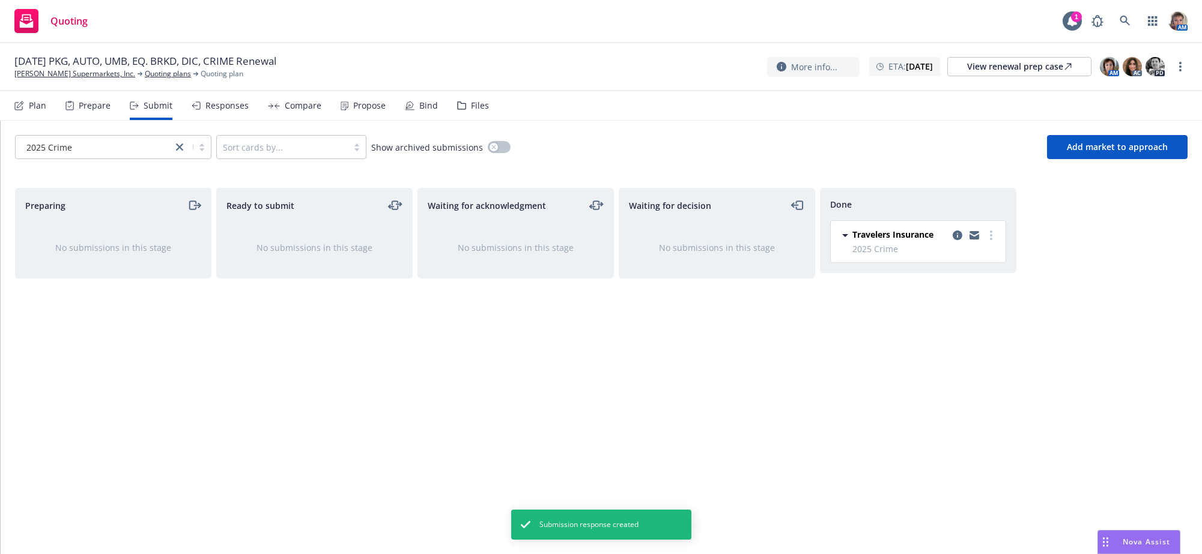
click at [1050, 374] on div "Preparing No submissions in this stage Ready to submit No submissions in this s…" at bounding box center [601, 358] width 1173 height 341
click at [241, 109] on div "Responses" at bounding box center [226, 106] width 43 height 10
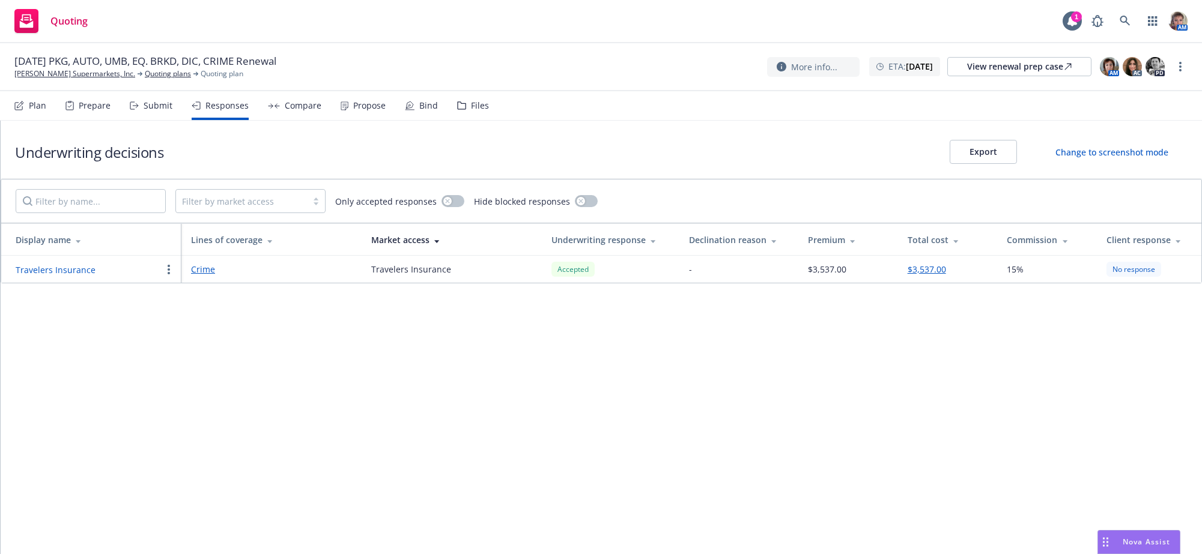
click at [195, 276] on link "Crime" at bounding box center [271, 269] width 161 height 13
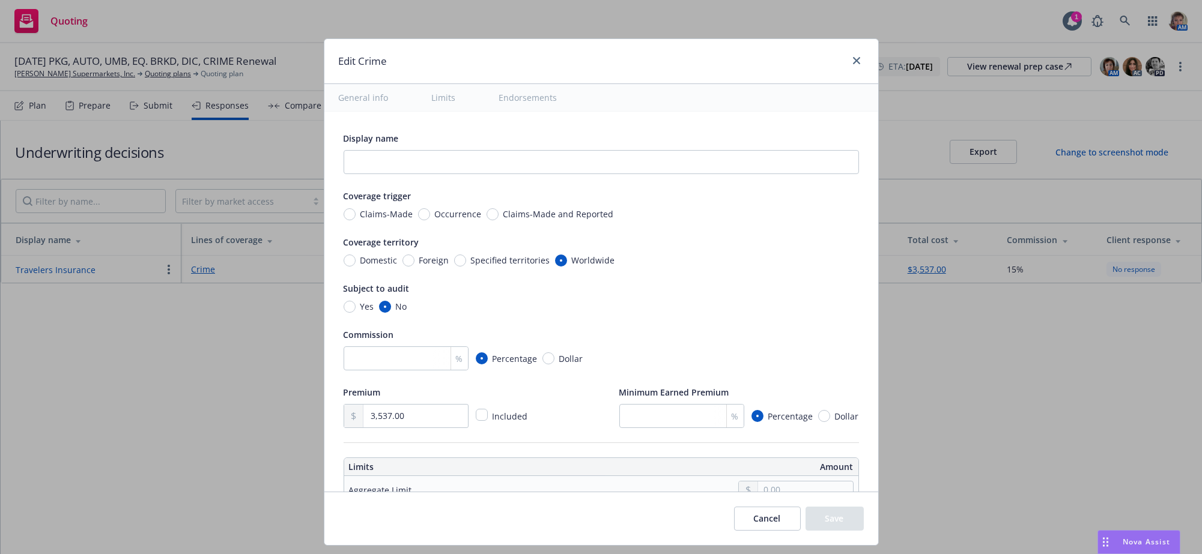
type textarea "x"
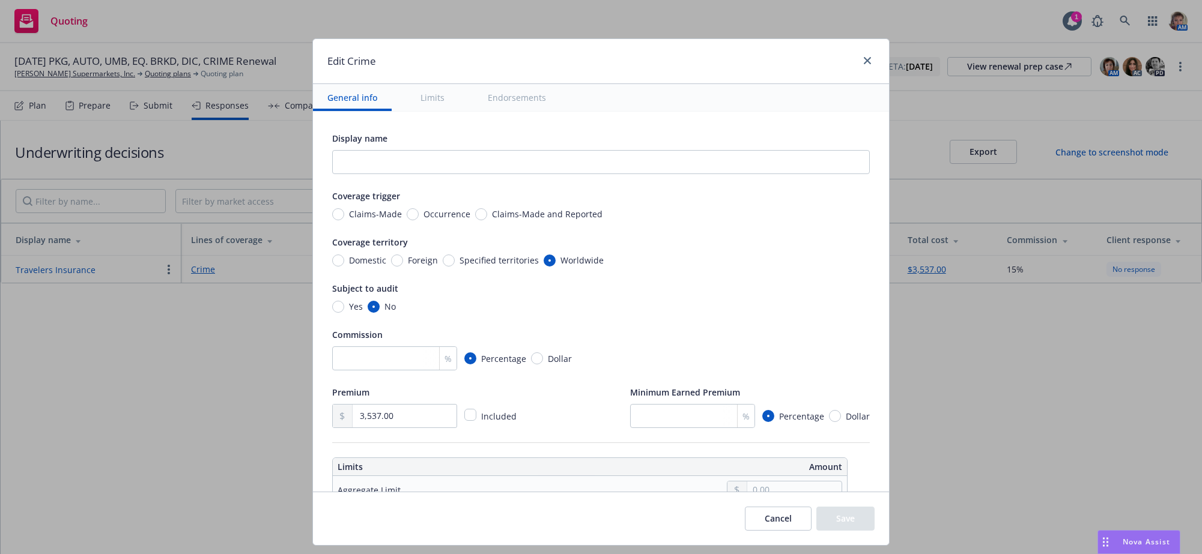
click at [792, 296] on div "Subject to audit" at bounding box center [601, 288] width 538 height 14
click at [407, 220] on input "Occurrence" at bounding box center [413, 214] width 12 height 12
radio input "true"
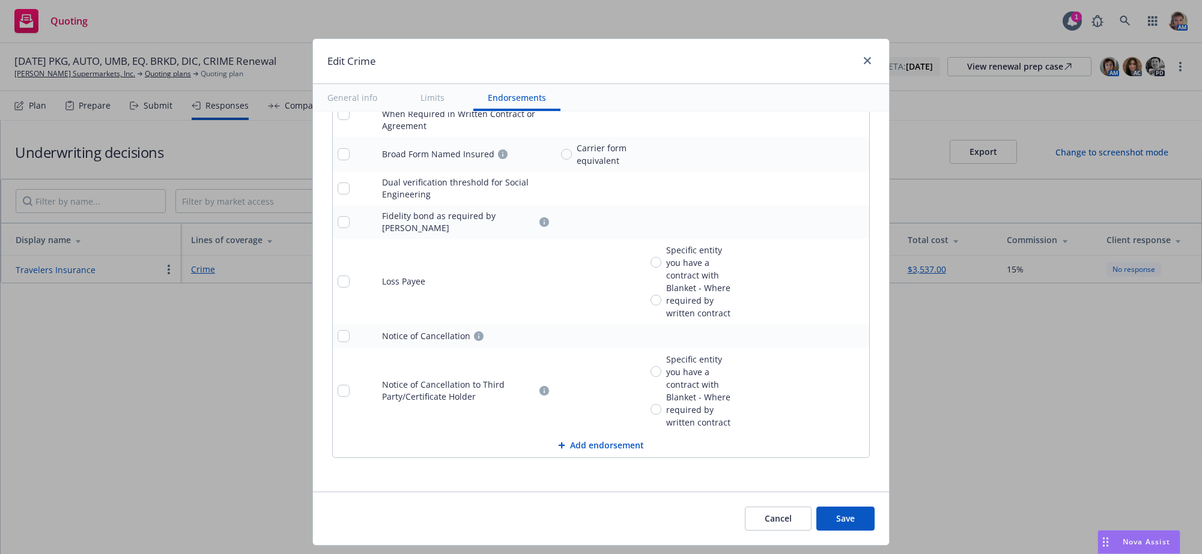
scroll to position [1542, 0]
click at [842, 531] on button "Save" at bounding box center [845, 519] width 58 height 24
type textarea "x"
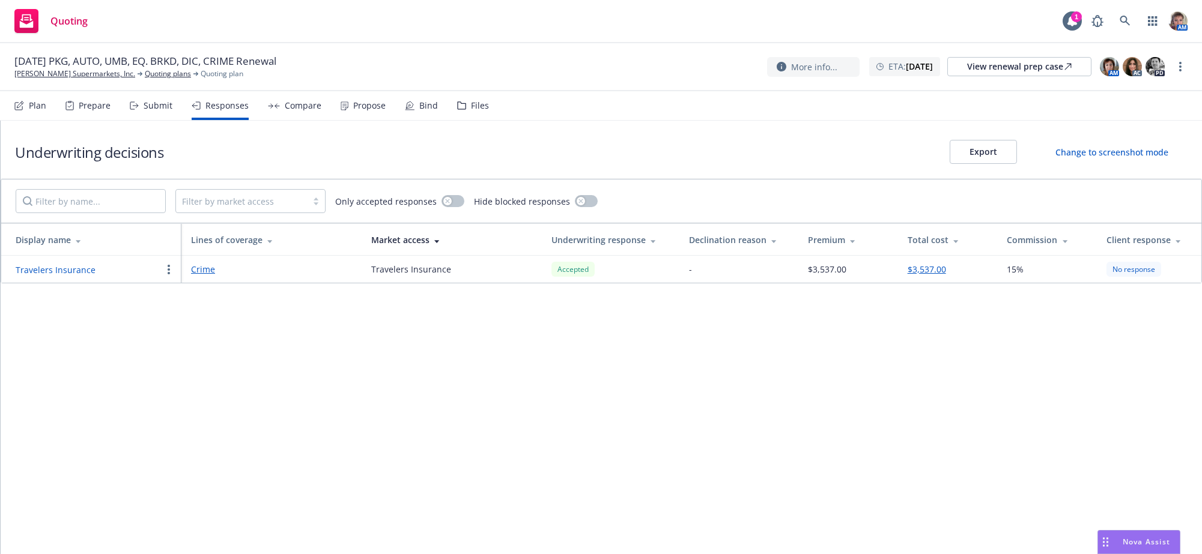
click at [745, 377] on div "Underwriting decisions Export Change to screenshot mode Filter by market access…" at bounding box center [601, 338] width 1201 height 434
click at [918, 276] on button "$3,537.00" at bounding box center [927, 269] width 38 height 13
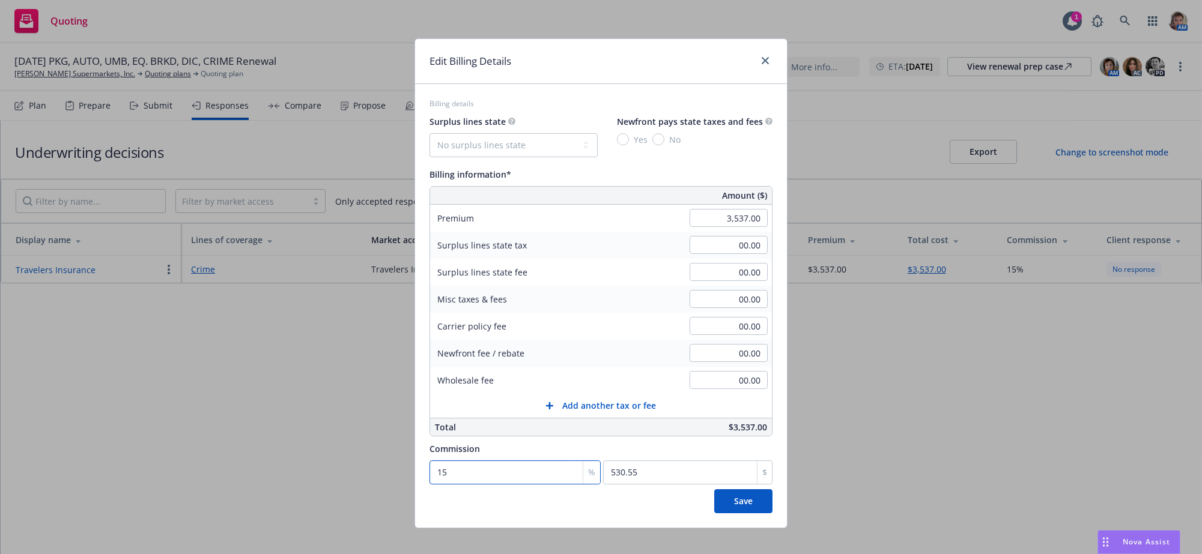
click at [449, 485] on input "15" at bounding box center [514, 473] width 171 height 24
type input "2"
type input "70.74"
type input "20"
type input "707.4"
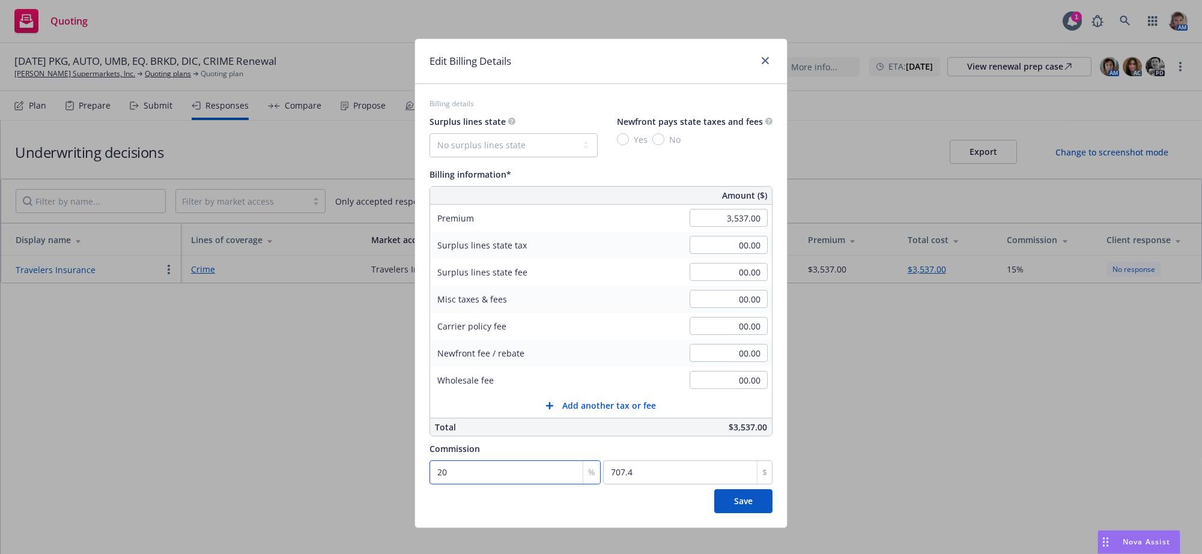
type input "20"
click at [779, 487] on div "Billing details Surplus lines state No surplus lines state Alaska Alabama Arkan…" at bounding box center [601, 305] width 372 height 443
click at [734, 507] on span "Save" at bounding box center [743, 501] width 19 height 11
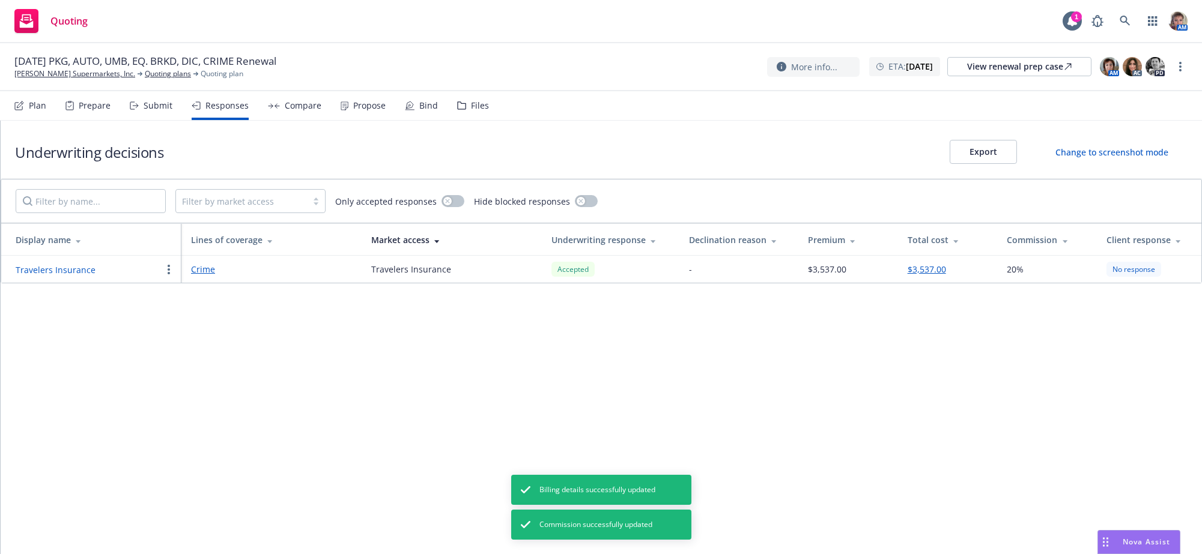
click at [197, 276] on link "Crime" at bounding box center [271, 269] width 161 height 13
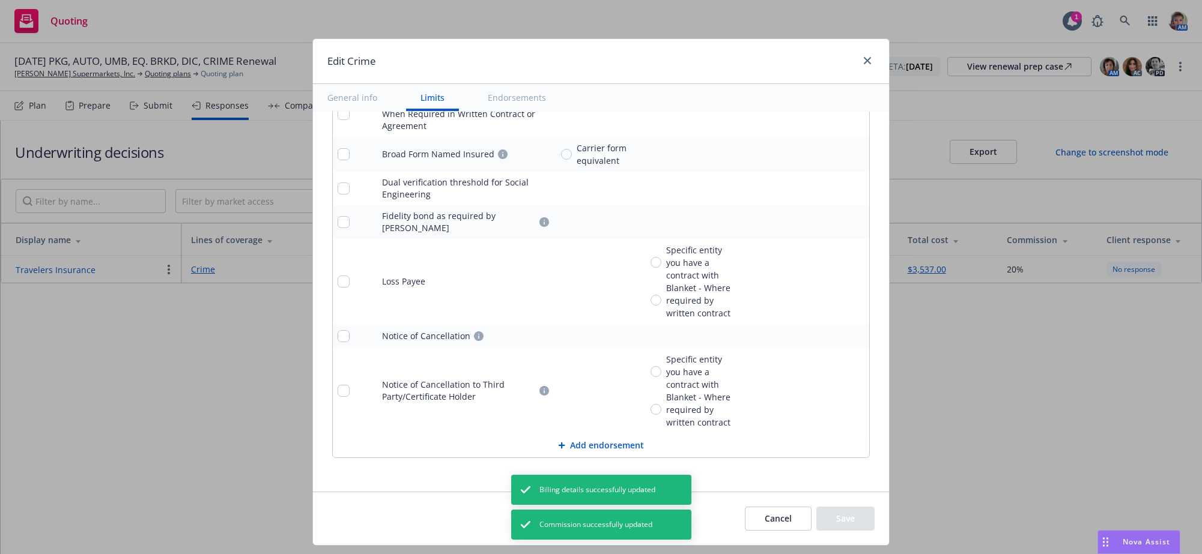
scroll to position [0, 0]
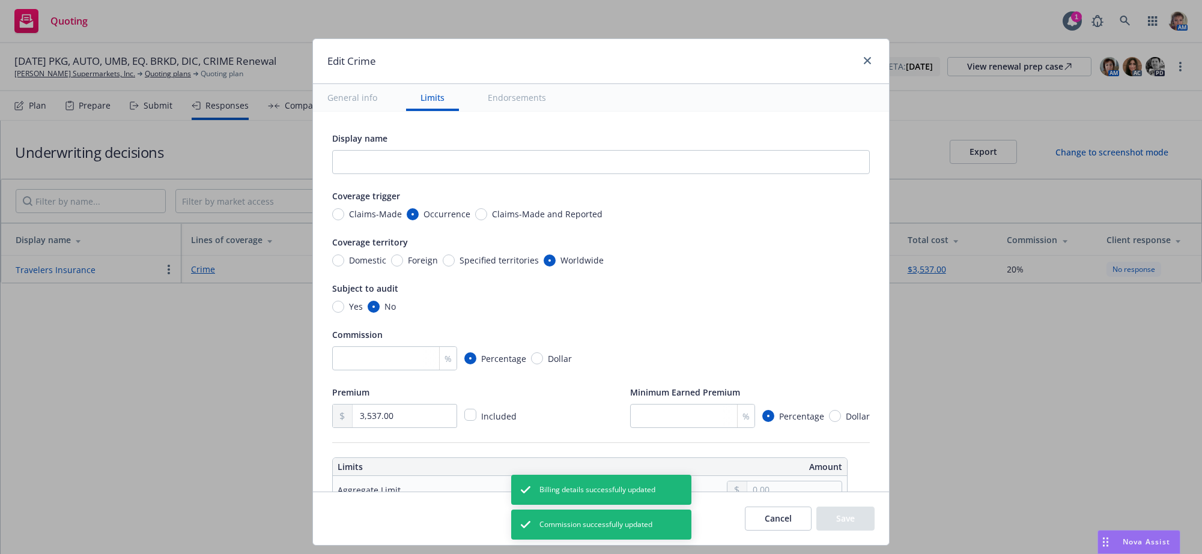
type textarea "x"
click at [871, 57] on link "close" at bounding box center [867, 60] width 14 height 14
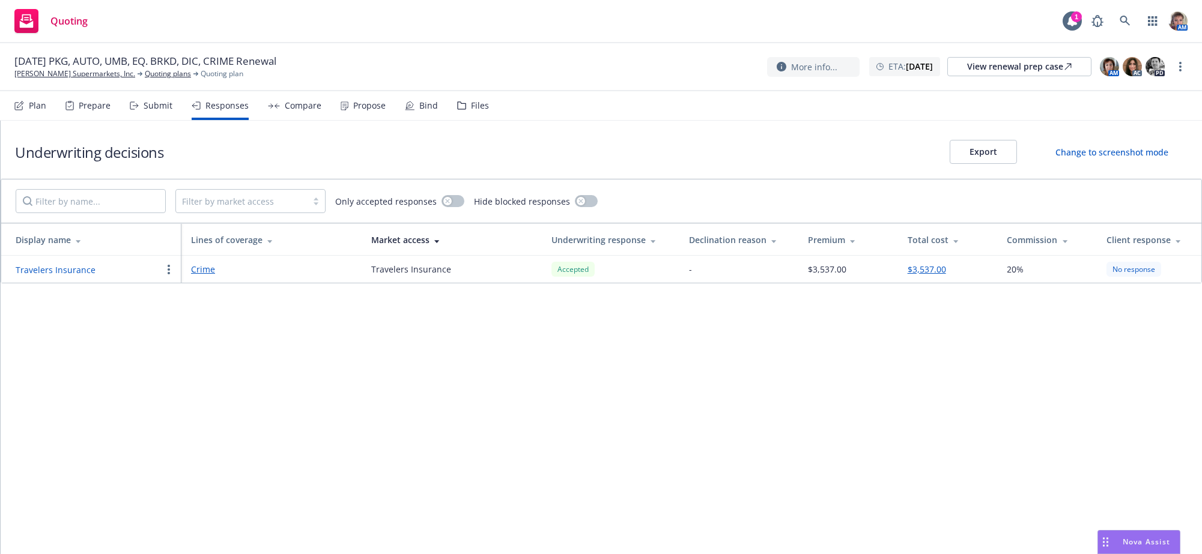
click at [49, 277] on div "Travelers Insurance" at bounding box center [89, 269] width 146 height 14
click at [49, 276] on button "Travelers Insurance" at bounding box center [56, 270] width 80 height 13
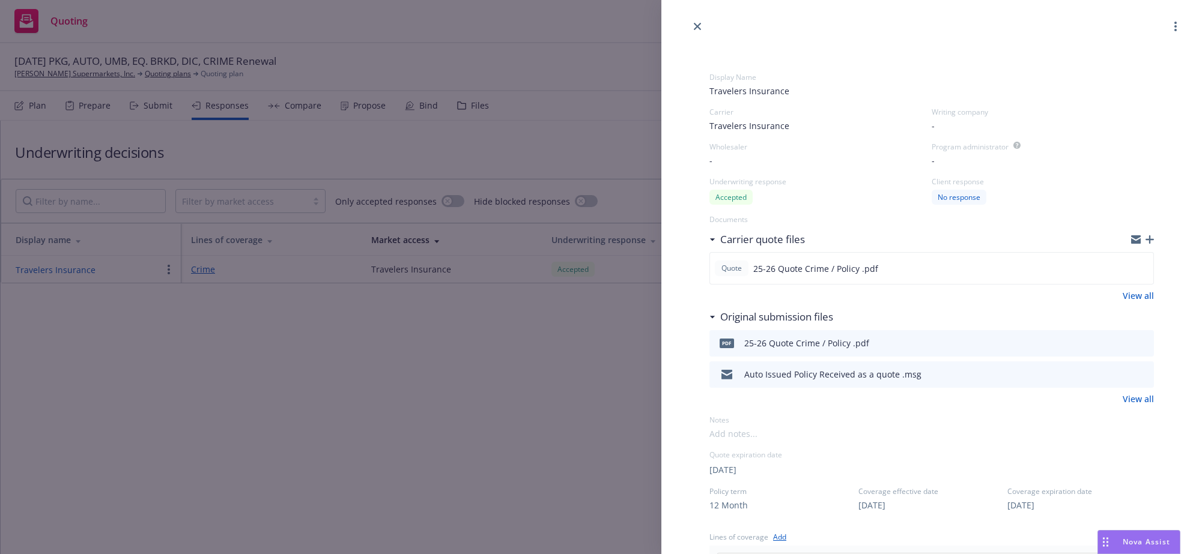
click at [1174, 31] on icon "button" at bounding box center [1175, 27] width 2 height 10
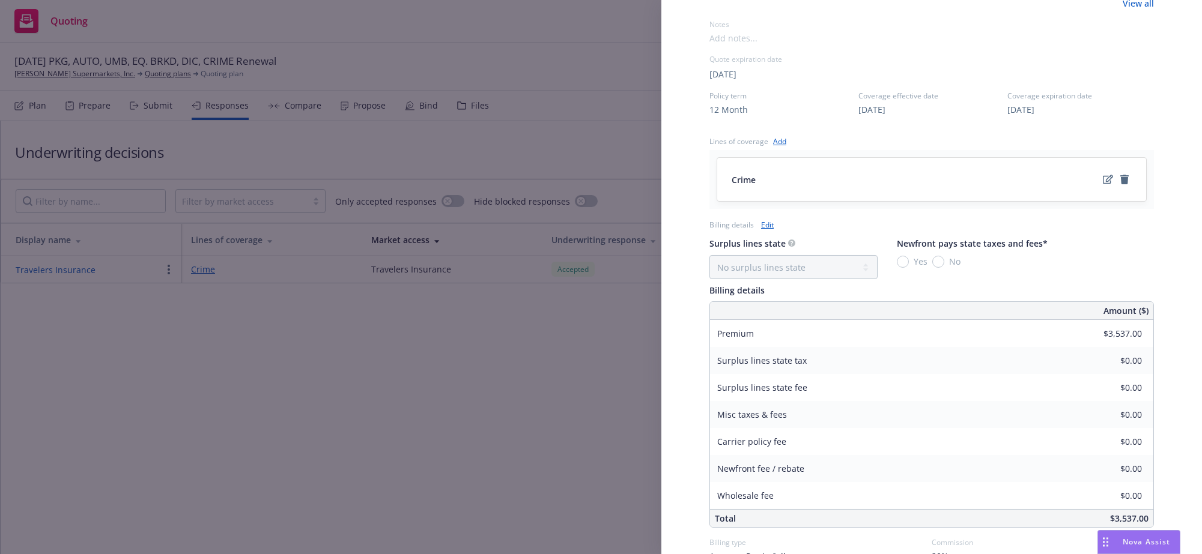
scroll to position [440, 0]
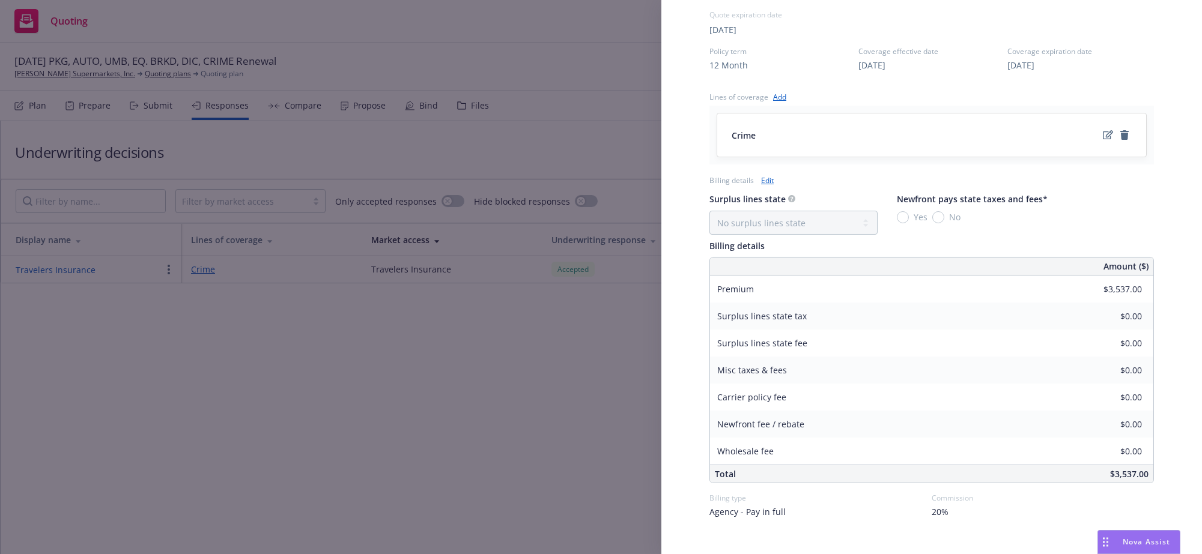
click at [773, 187] on link "Edit" at bounding box center [767, 180] width 13 height 13
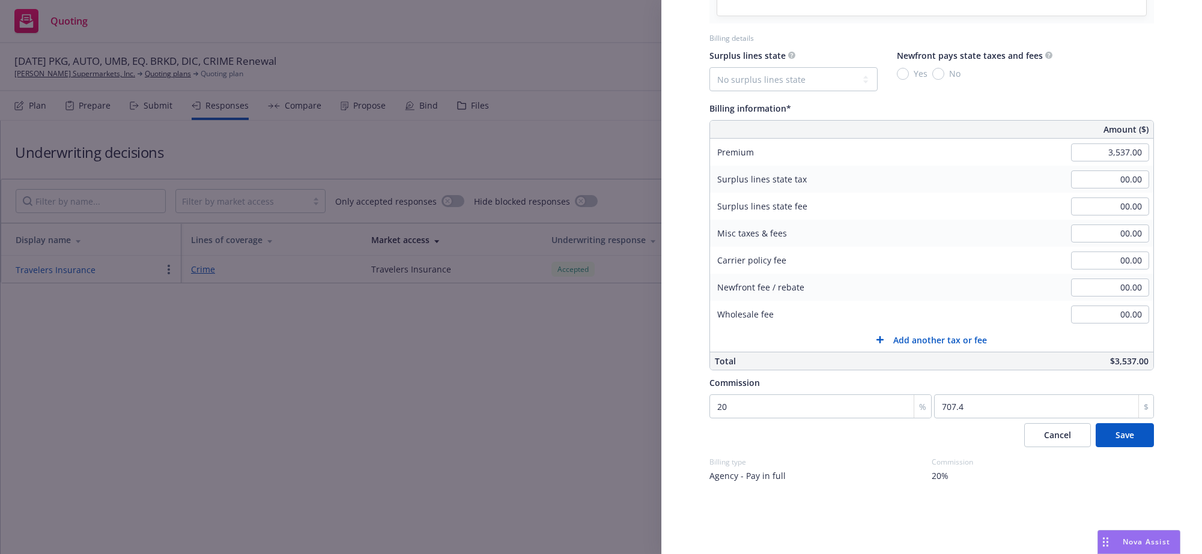
scroll to position [640, 0]
click at [940, 482] on span "20%" at bounding box center [940, 476] width 17 height 13
click at [893, 467] on div "Billing type" at bounding box center [820, 462] width 222 height 10
click at [751, 478] on span "Agency - Pay in full" at bounding box center [747, 476] width 76 height 13
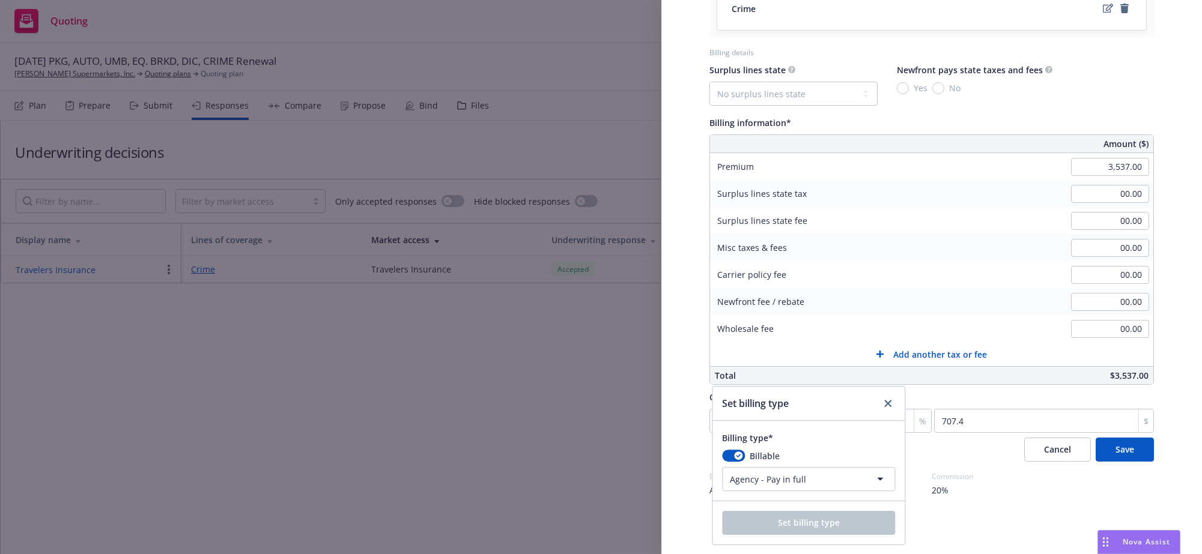
click at [894, 393] on html "Quoting 1 AM 11/12/25 PKG, AUTO, UMB, EQ. BRKD, DIC, CRIME Renewal Draeger's Su…" at bounding box center [601, 277] width 1202 height 554
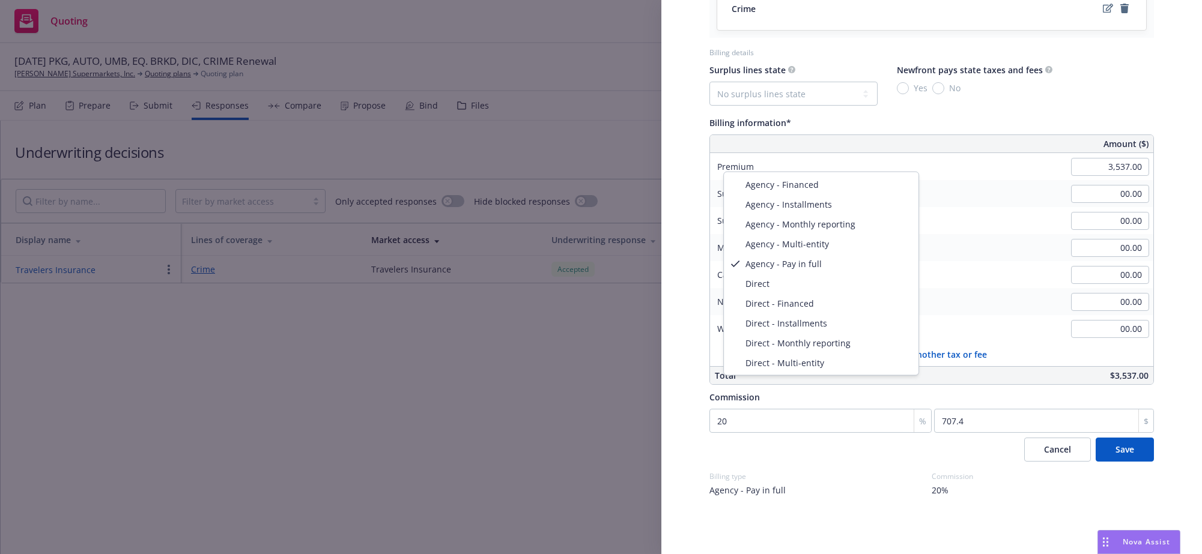
select select "DIRECT_FINANCED"
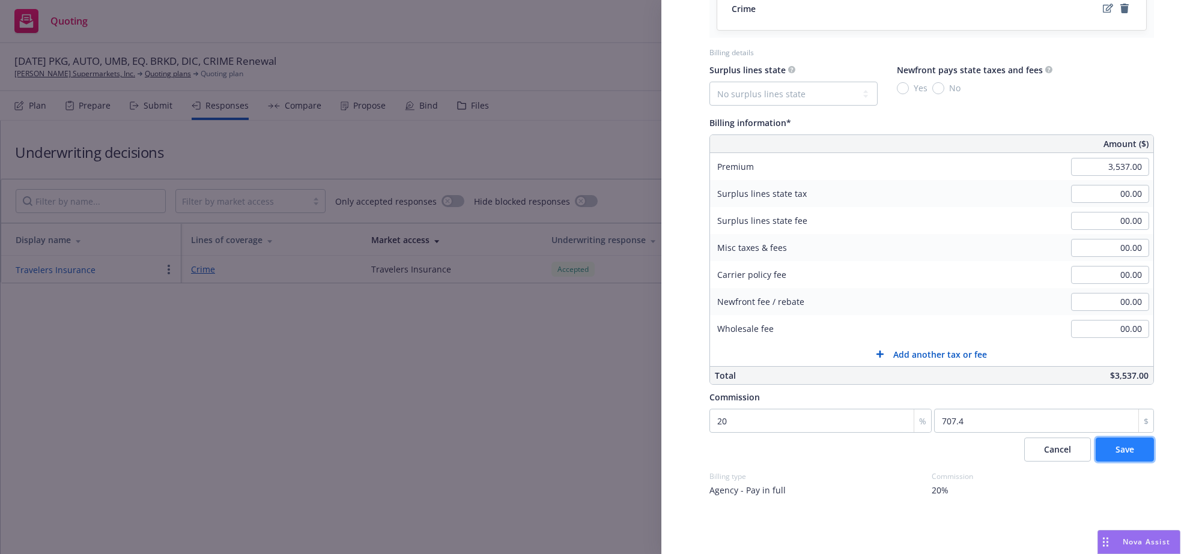
click at [1124, 444] on button "Save" at bounding box center [1125, 450] width 58 height 24
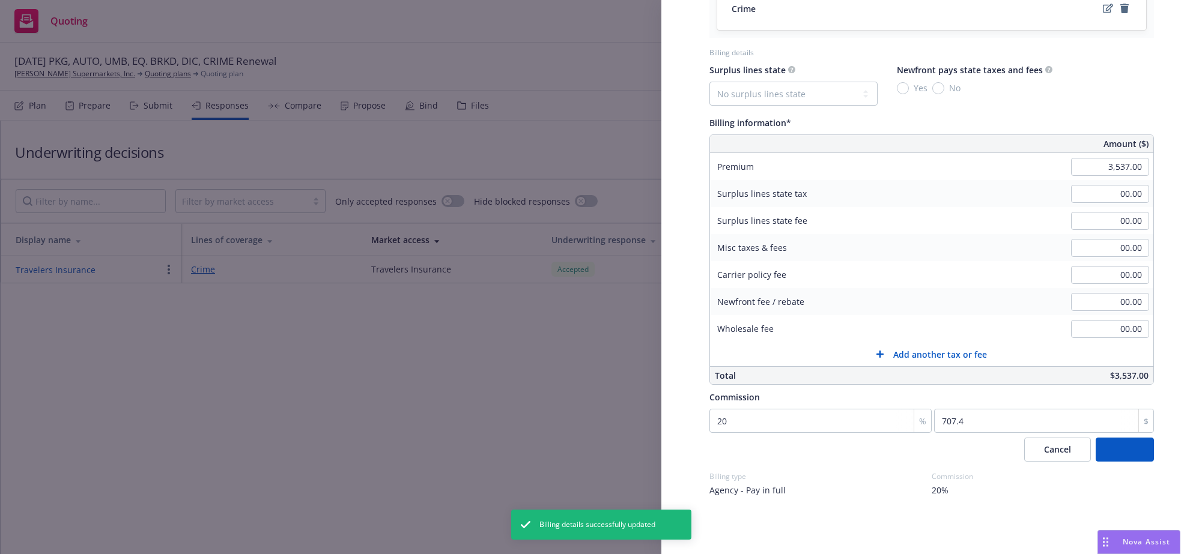
click at [409, 393] on div "Display Name Travelers Insurance Carrier Travelers Insurance Writing company - …" at bounding box center [601, 277] width 1202 height 554
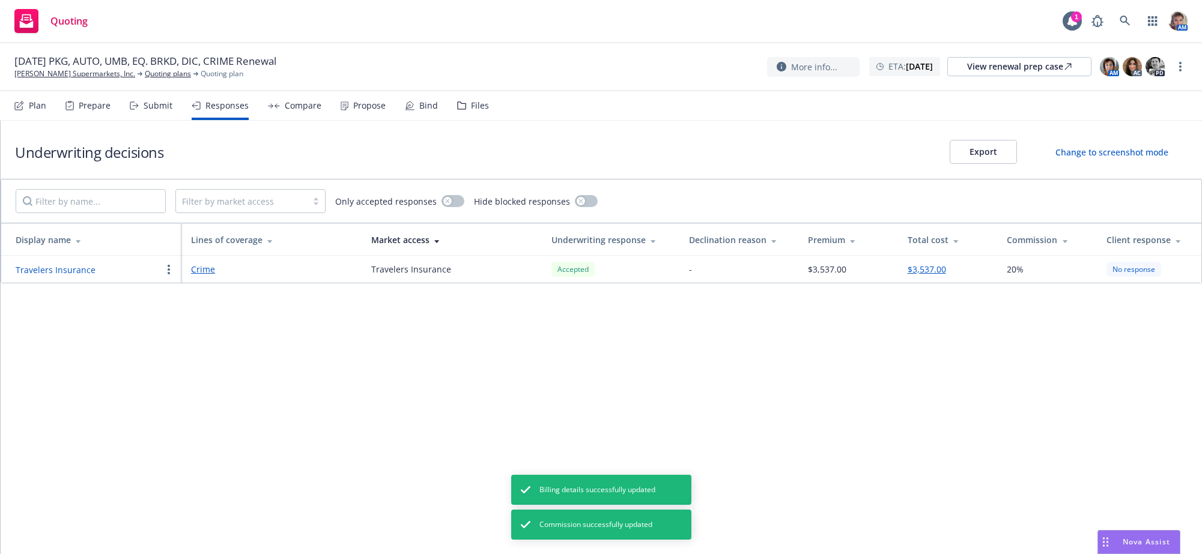
click at [201, 276] on link "Crime" at bounding box center [271, 269] width 161 height 13
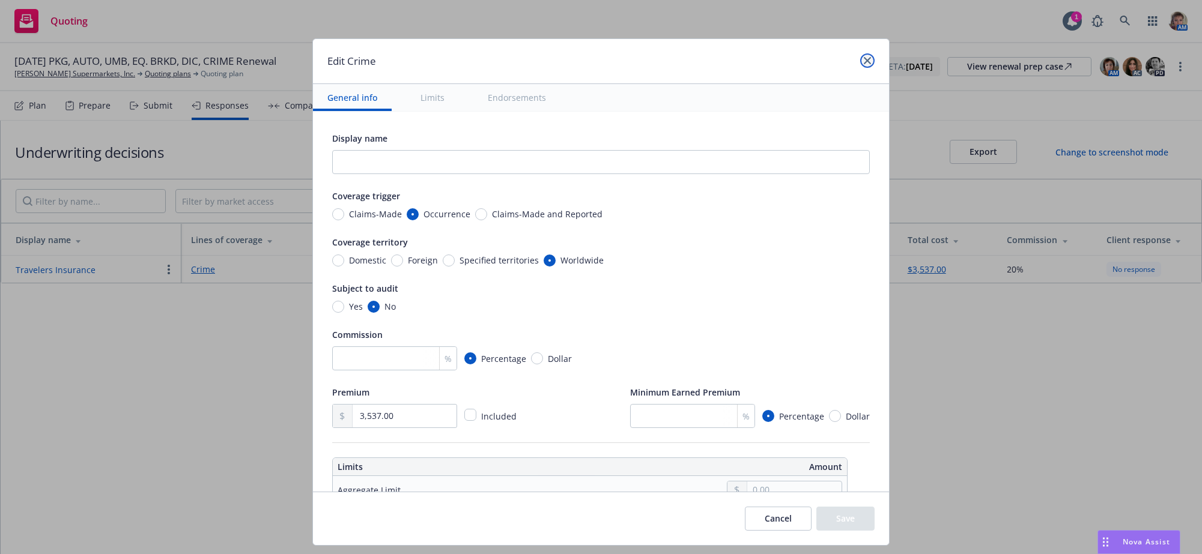
click at [864, 61] on icon "close" at bounding box center [867, 60] width 7 height 7
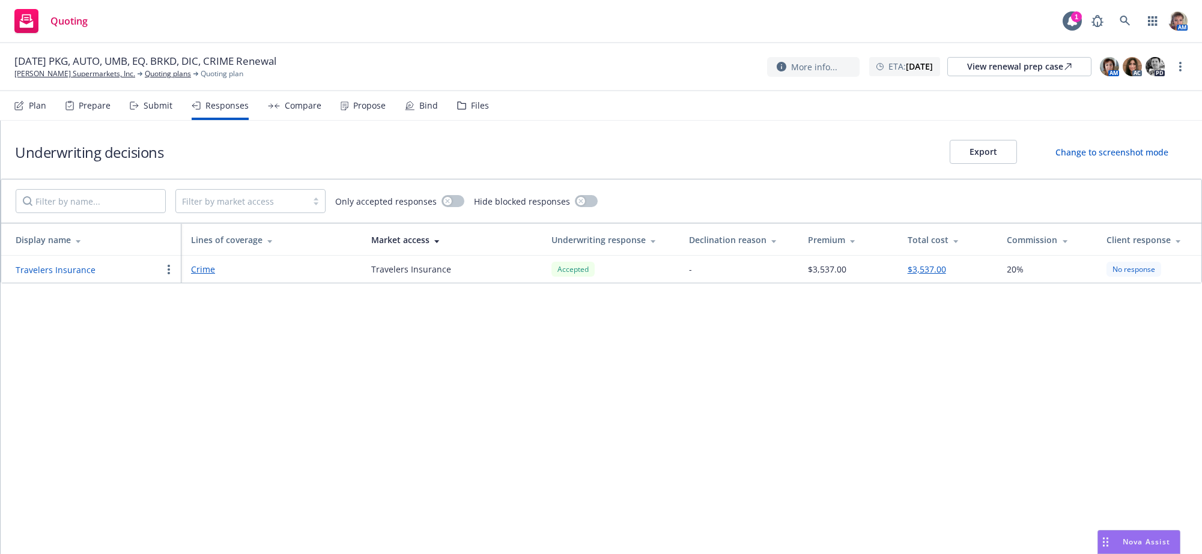
click at [76, 276] on button "Travelers Insurance" at bounding box center [56, 270] width 80 height 13
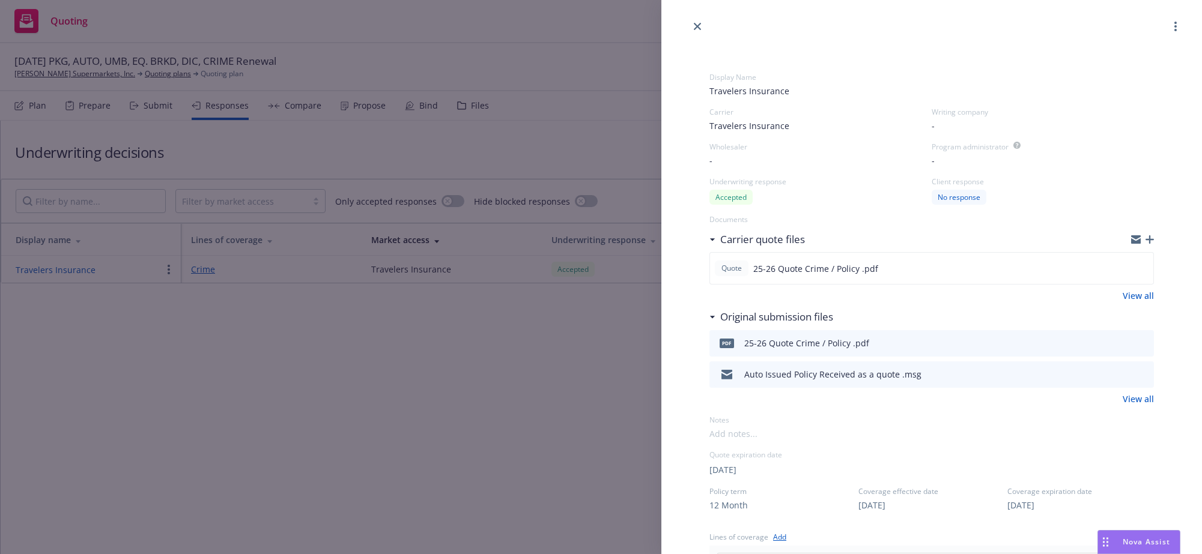
click at [1136, 246] on div "Carrier quote files" at bounding box center [931, 239] width 444 height 25
click at [1136, 252] on div "Carrier quote files" at bounding box center [931, 239] width 444 height 25
click at [1145, 244] on icon "button" at bounding box center [1149, 239] width 8 height 8
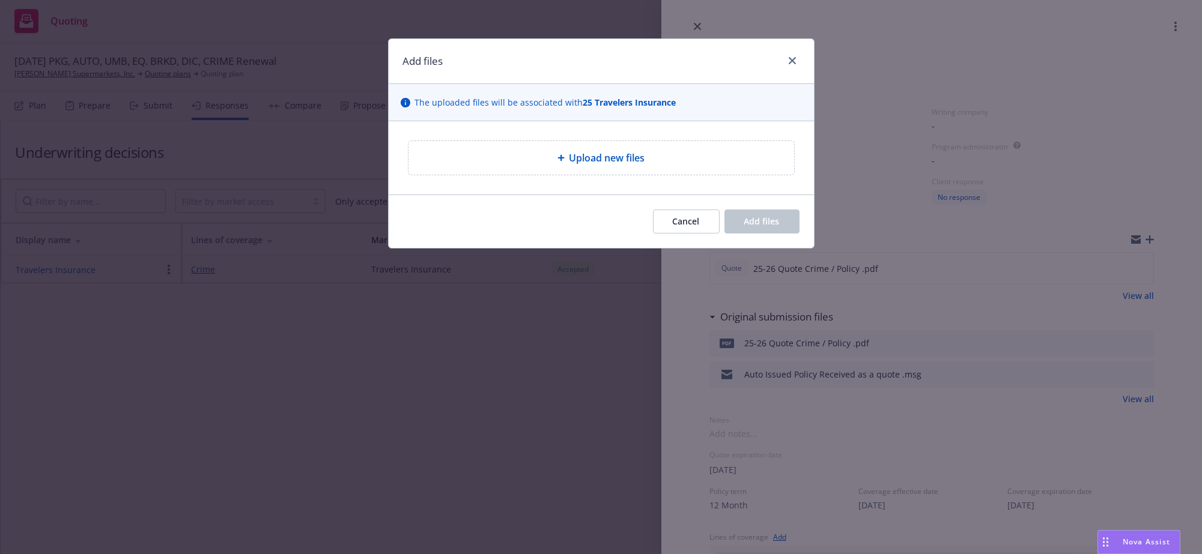
type textarea "x"
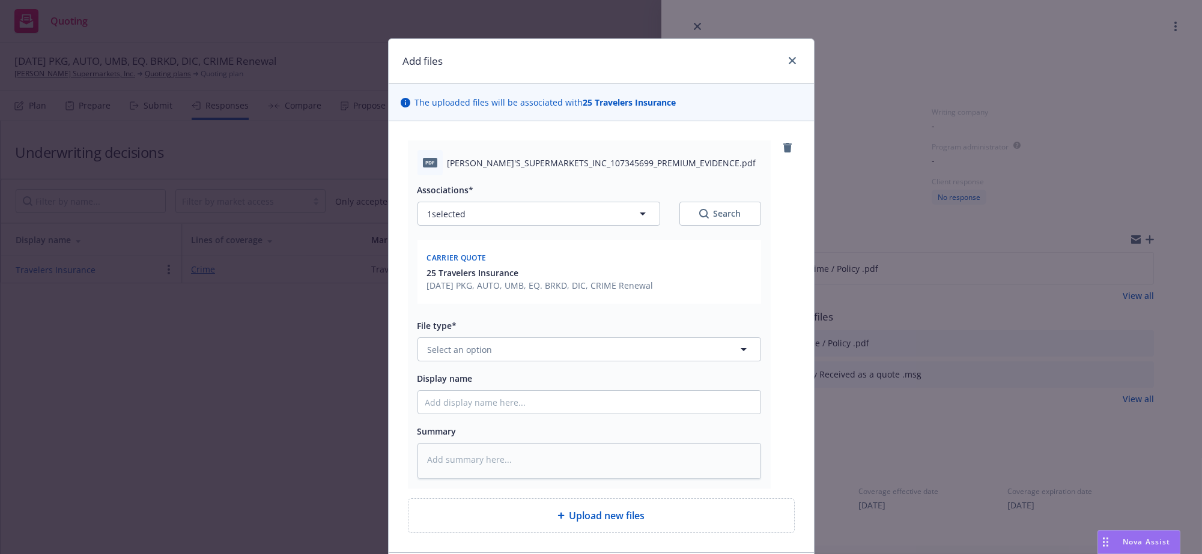
click at [478, 390] on div "Associations* 1 selected Search Carrier quote 25 Travelers Insurance 11/12/25 P…" at bounding box center [589, 326] width 344 height 303
click at [478, 362] on button "Select an option" at bounding box center [589, 350] width 344 height 24
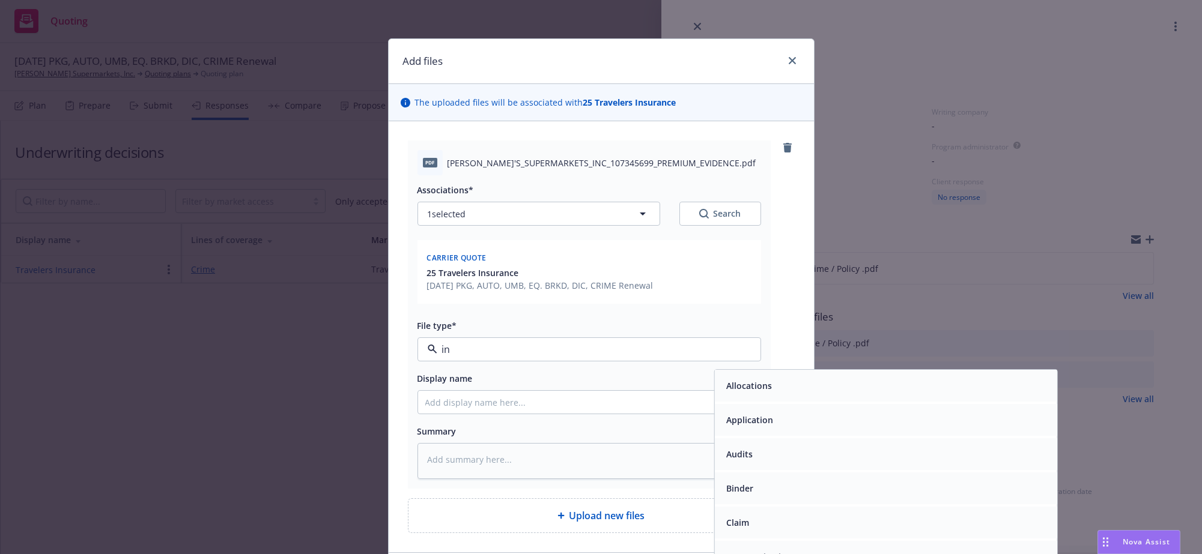
type input "inv"
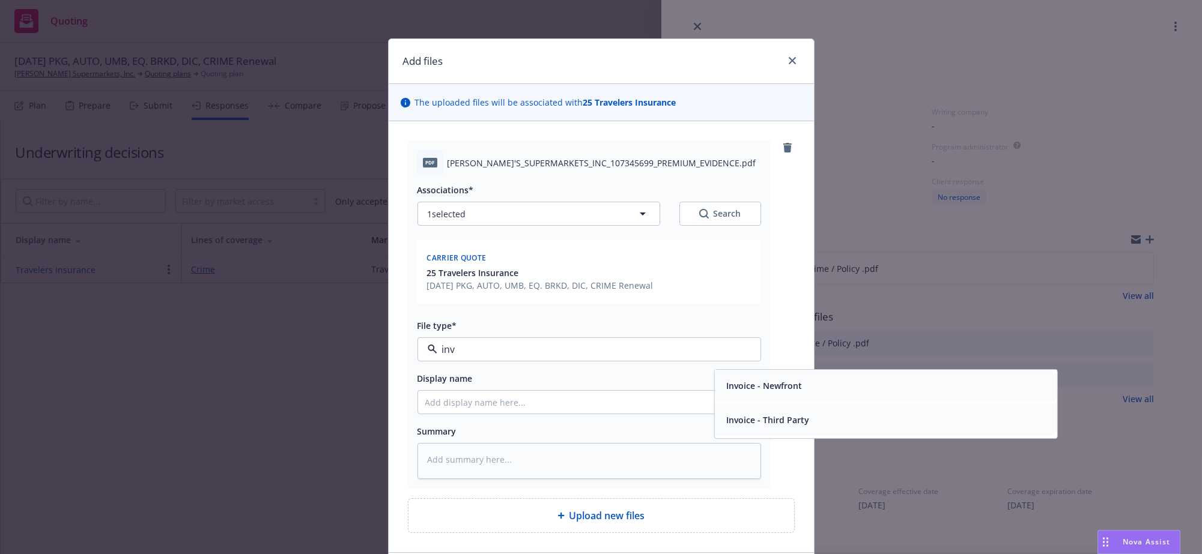
click at [874, 437] on div "Invoice - Third Party" at bounding box center [885, 421] width 342 height 32
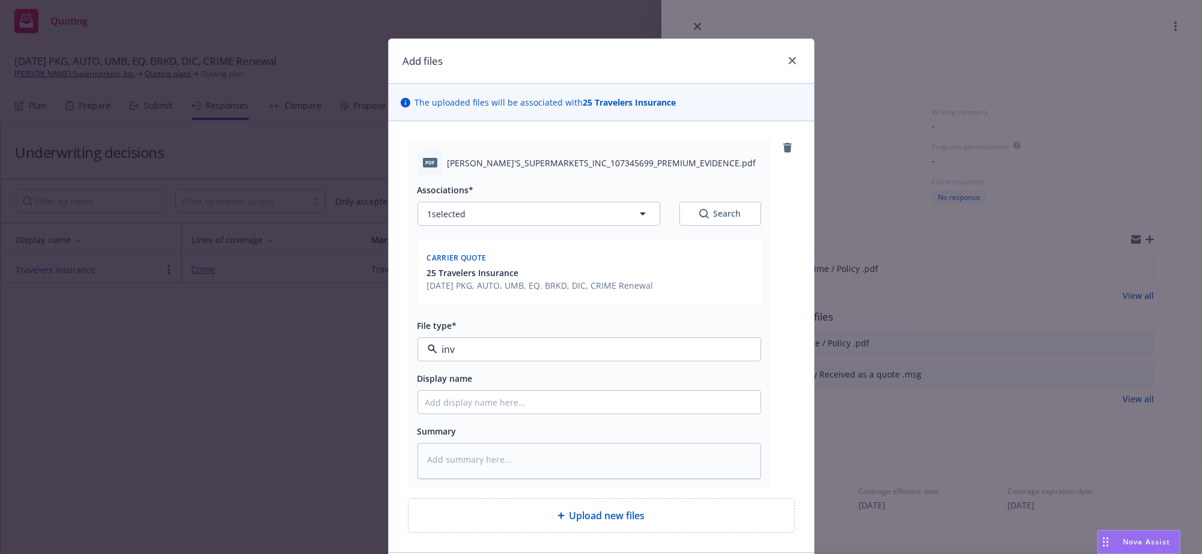
type textarea "x"
click at [456, 414] on input "Display name" at bounding box center [589, 402] width 342 height 23
type input "2"
type textarea "x"
type input "25"
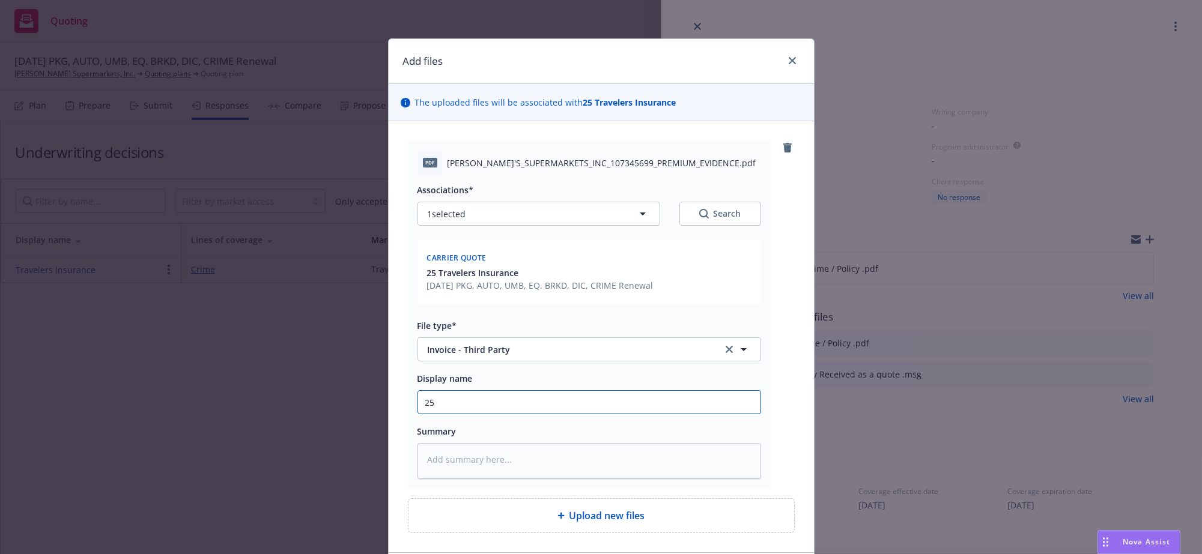
type textarea "x"
type input "25-"
type textarea "x"
type input "25-2"
type textarea "x"
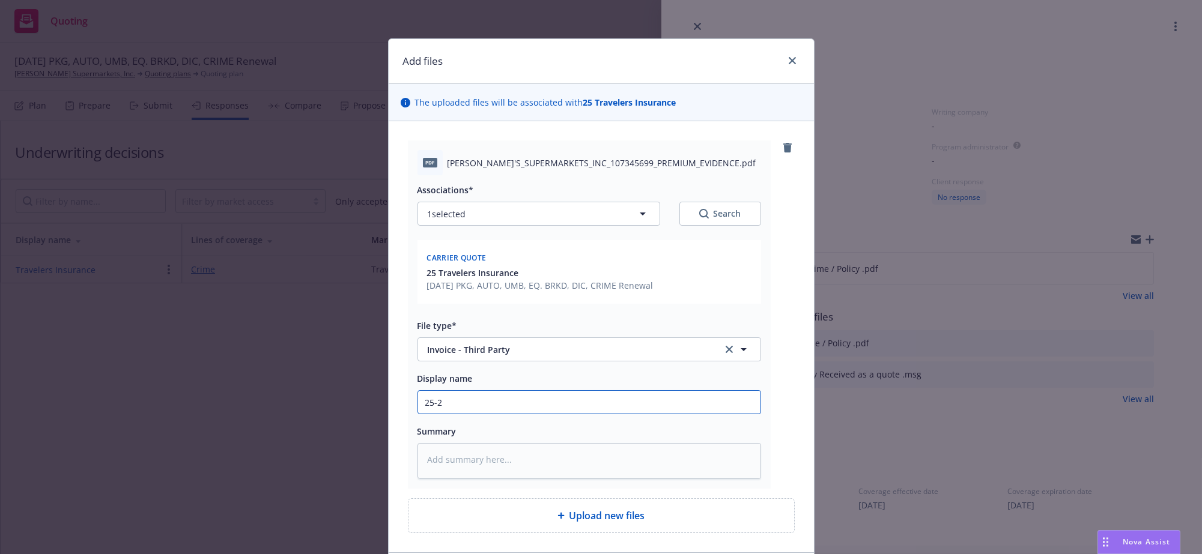
type input "25-26"
type textarea "x"
type input "25-26"
type textarea "x"
type input "25-26 C"
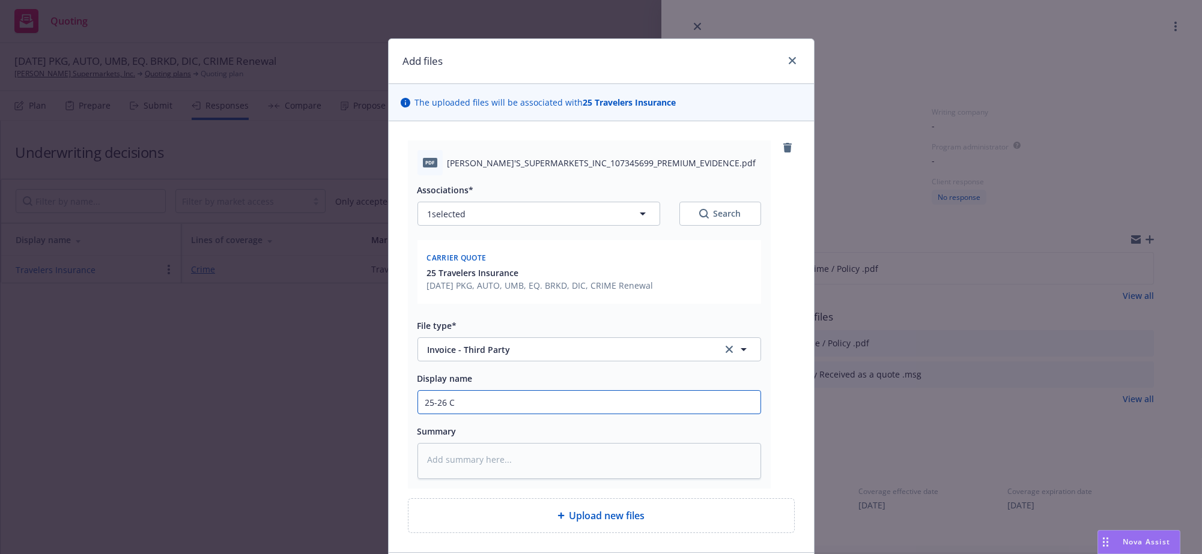
type textarea "x"
type input "25-26 Cr"
type textarea "x"
type input "25-26 Cri"
type textarea "x"
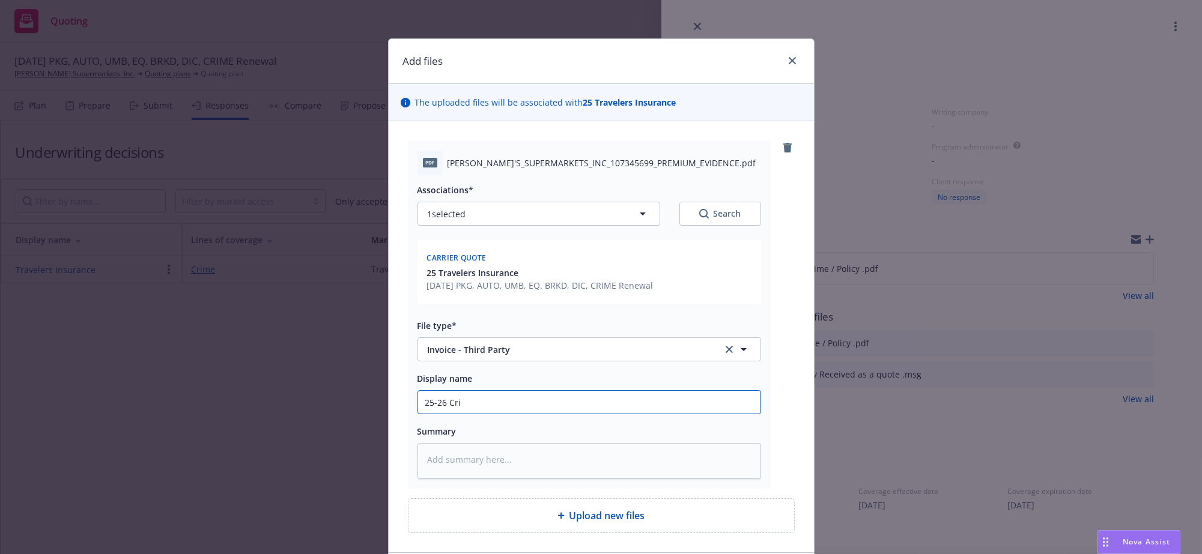
type input "25-26 Crim"
type textarea "x"
type input "25-26 Crime"
type textarea "x"
type input "25-26 Crime"
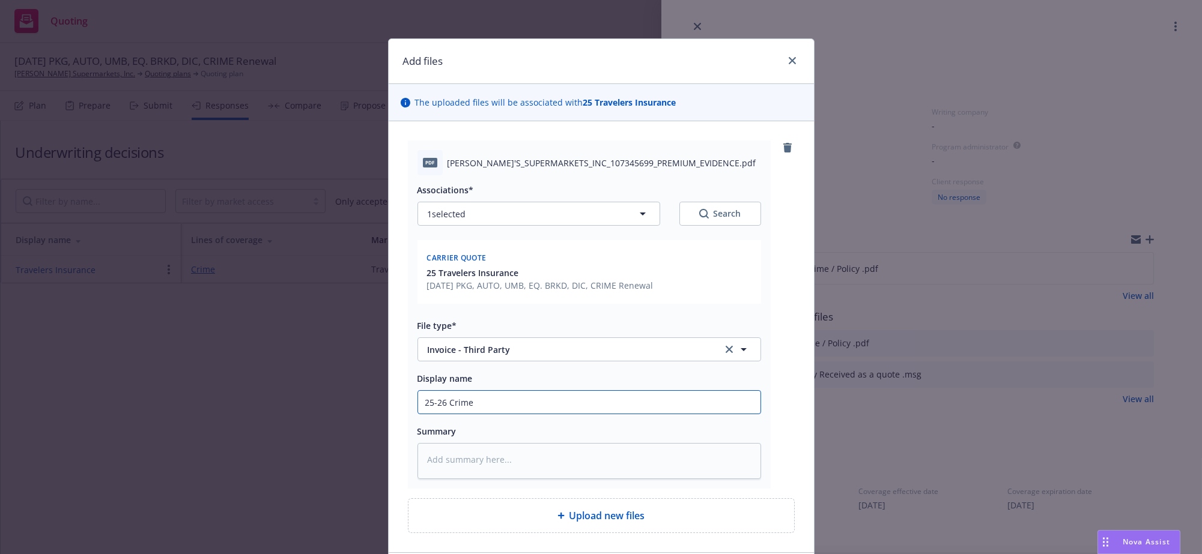
type textarea "x"
type input "25-26 Crime I"
type textarea "x"
type input "25-26 Crime In"
type textarea "x"
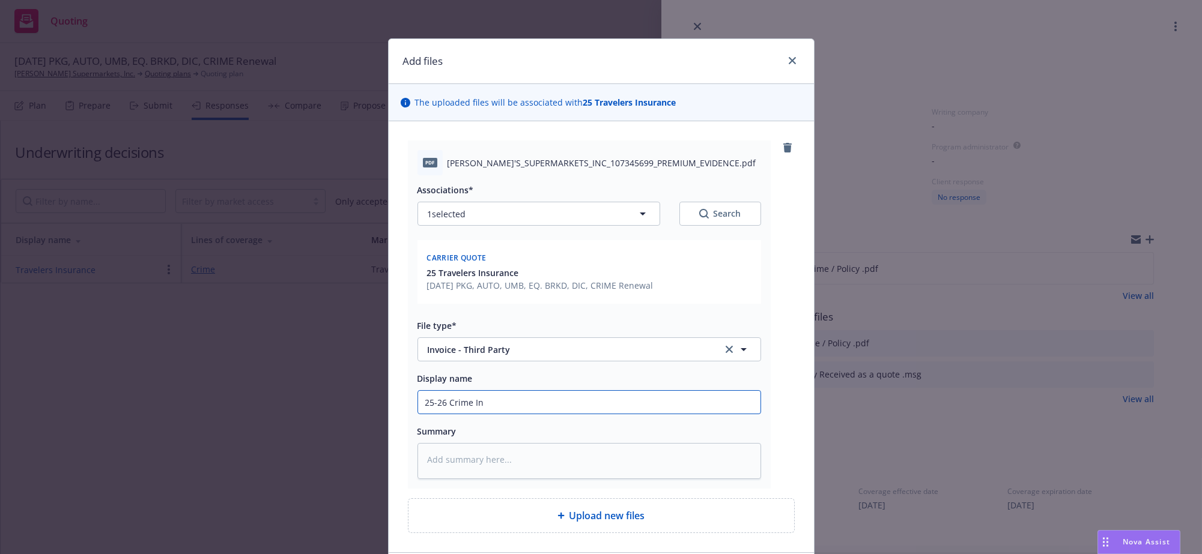
type input "25-26 Crime Inv"
type textarea "x"
type input "25-26 Crime Invo"
type textarea "x"
type input "25-26 Crime Invoi"
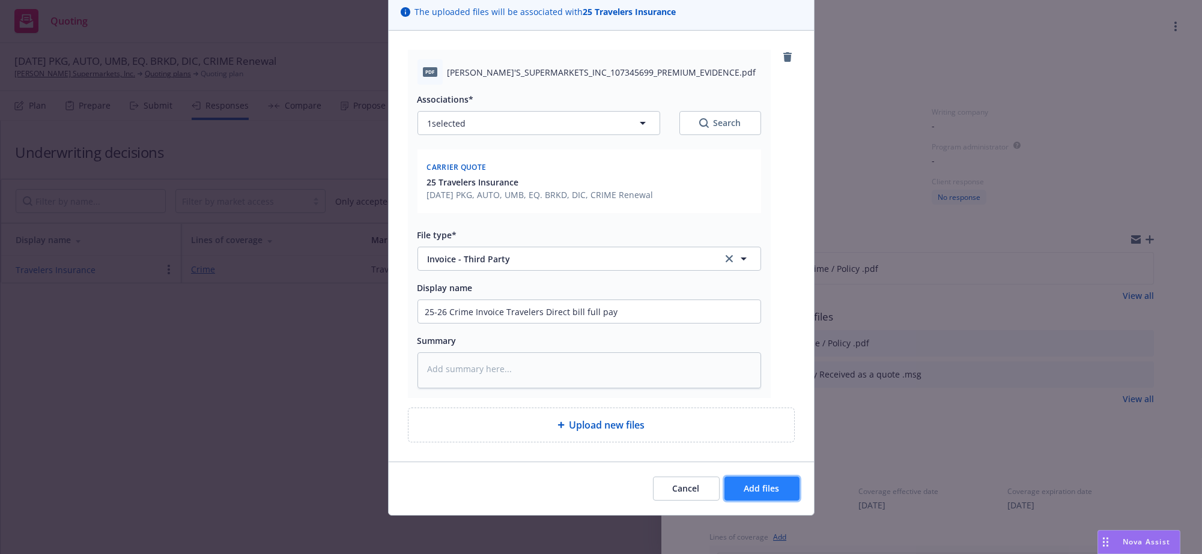
click at [759, 492] on span "Add files" at bounding box center [761, 488] width 35 height 11
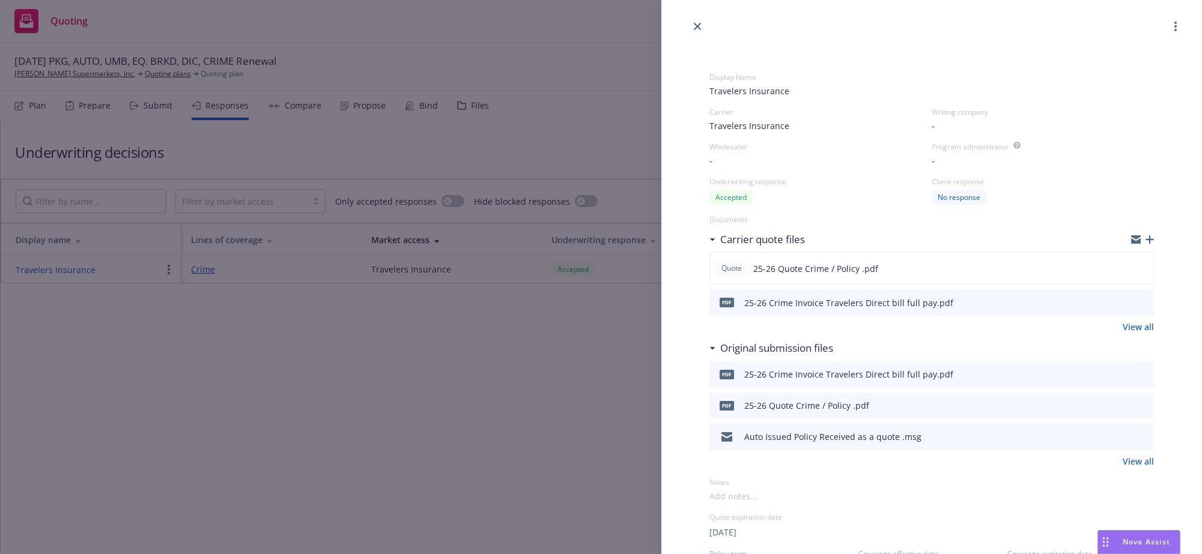
click at [340, 362] on div "Display Name Travelers Insurance Carrier Travelers Insurance Writing company - …" at bounding box center [601, 277] width 1202 height 554
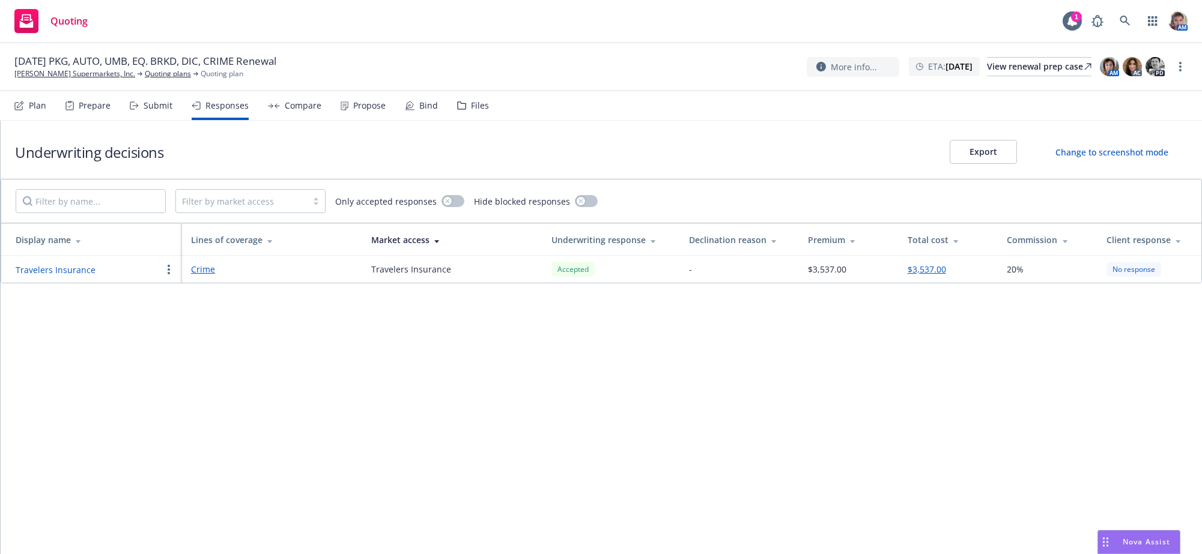
click at [379, 376] on div "Underwriting decisions Export Change to screenshot mode Filter by market access…" at bounding box center [601, 338] width 1201 height 434
click at [481, 407] on div "Underwriting decisions Export Change to screenshot mode Filter by market access…" at bounding box center [601, 338] width 1201 height 434
